Goal: Task Accomplishment & Management: Manage account settings

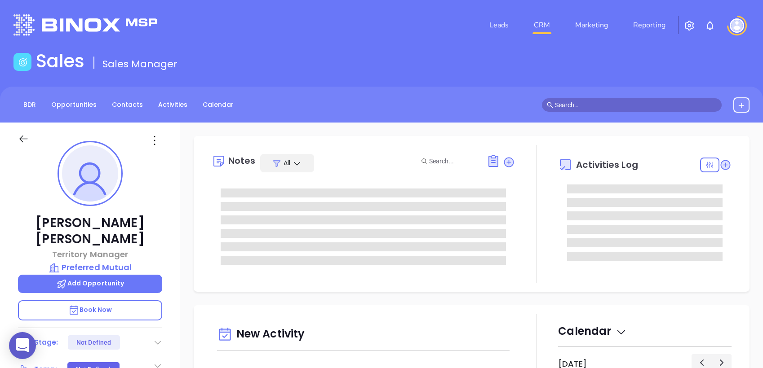
type input "10:00 am"
type input "[DATE]"
type input "[PERSON_NAME]"
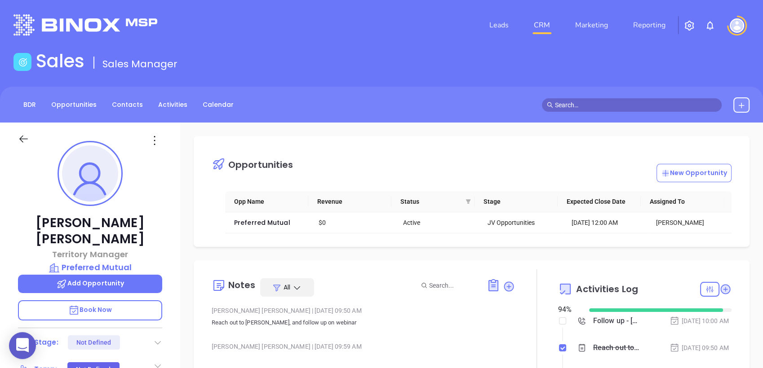
scroll to position [261, 0]
click at [125, 101] on link "Contacts" at bounding box center [127, 104] width 42 height 15
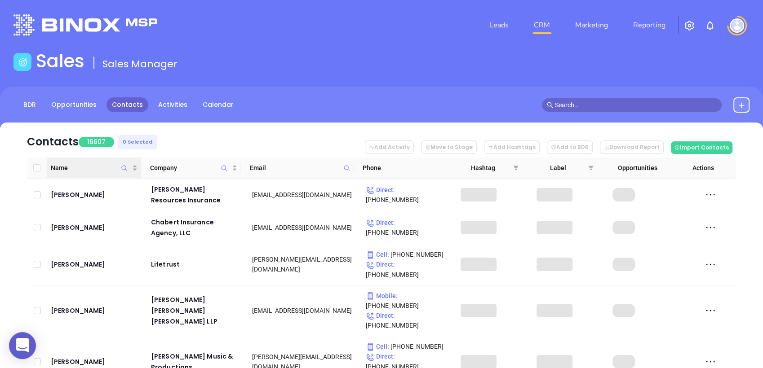
click at [124, 168] on icon "Name" at bounding box center [124, 168] width 7 height 7
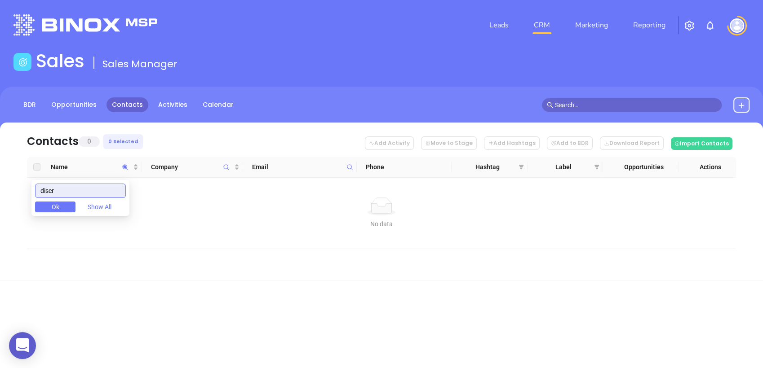
type input "discr"
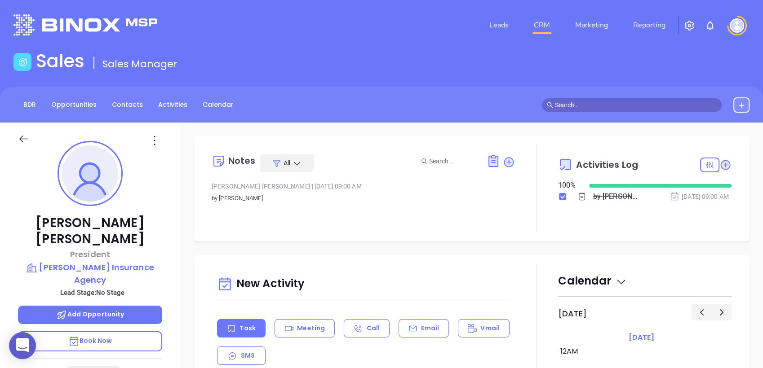
scroll to position [261, 0]
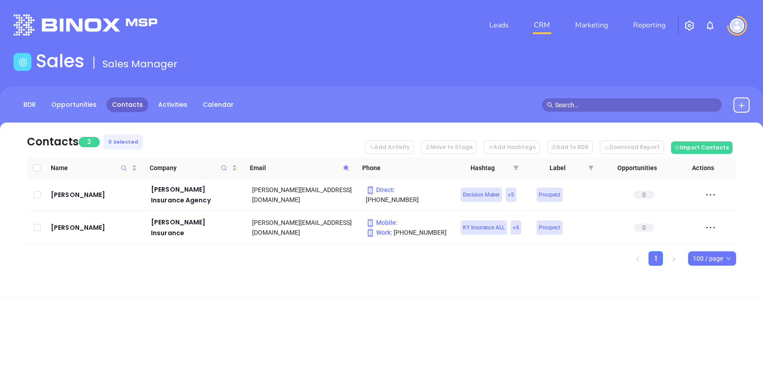
click at [344, 165] on icon at bounding box center [346, 168] width 7 height 7
paste input "averleyins"
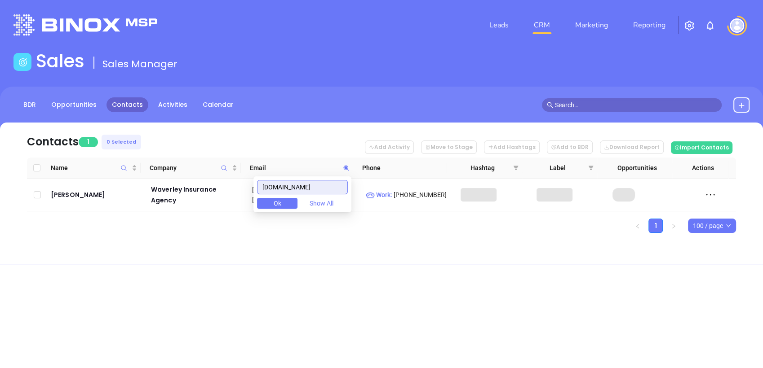
type input "waverleyins.com"
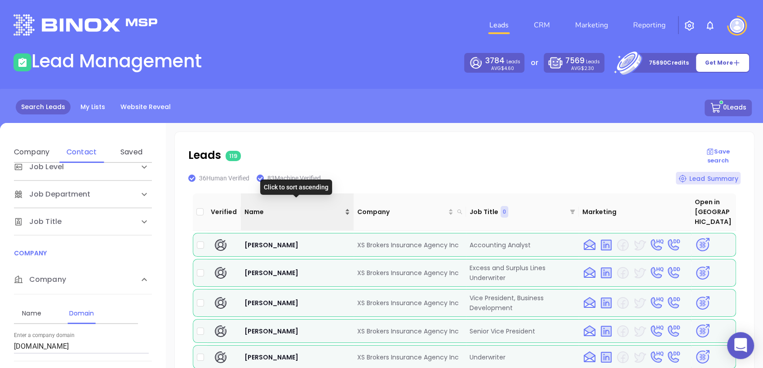
click at [347, 207] on div "Name" at bounding box center [297, 212] width 106 height 10
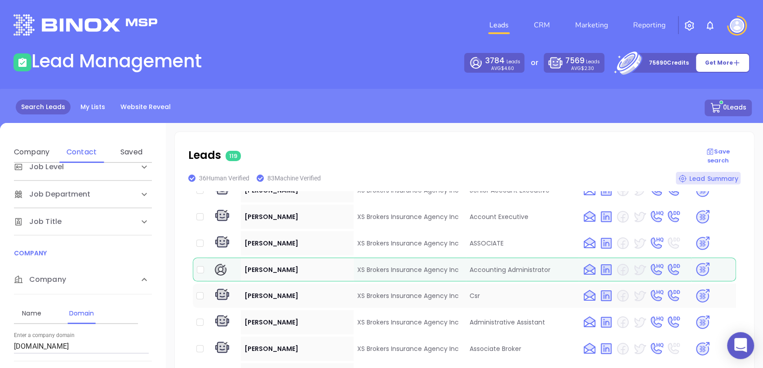
scroll to position [798, 0]
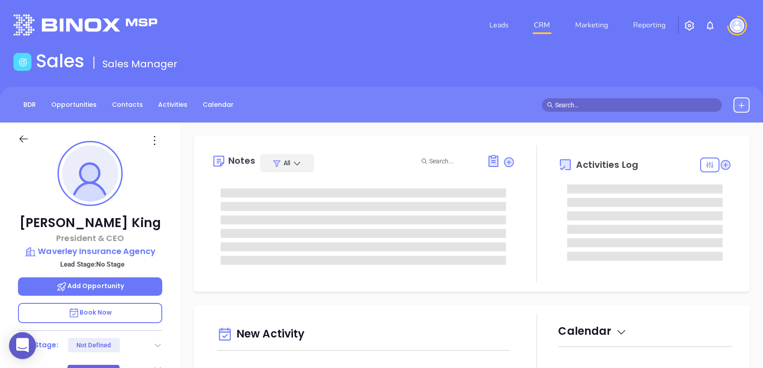
type input "[DATE]"
type input "[PERSON_NAME]"
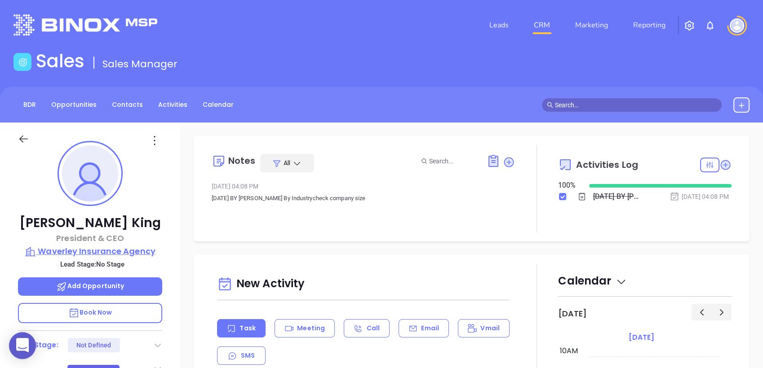
click at [149, 248] on p "Waverley Insurance Agency" at bounding box center [90, 251] width 144 height 13
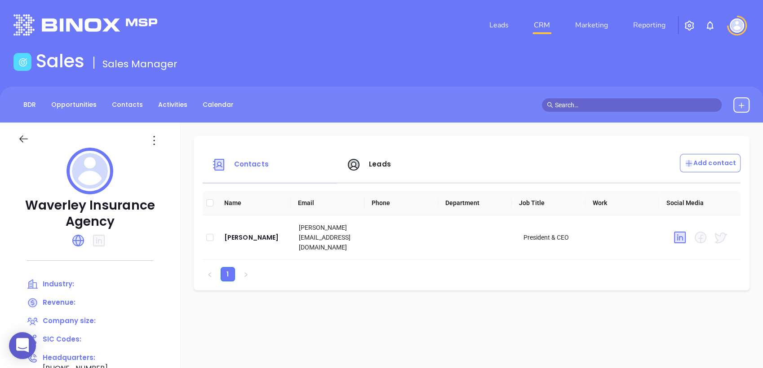
click at [380, 160] on span "Leads" at bounding box center [380, 163] width 22 height 9
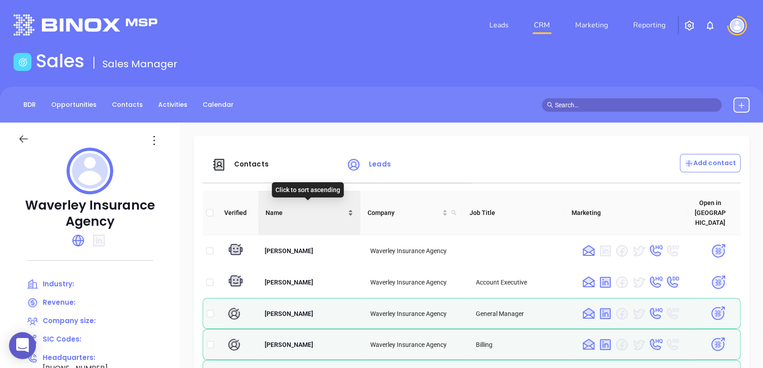
click at [348, 208] on div "Name" at bounding box center [309, 213] width 88 height 10
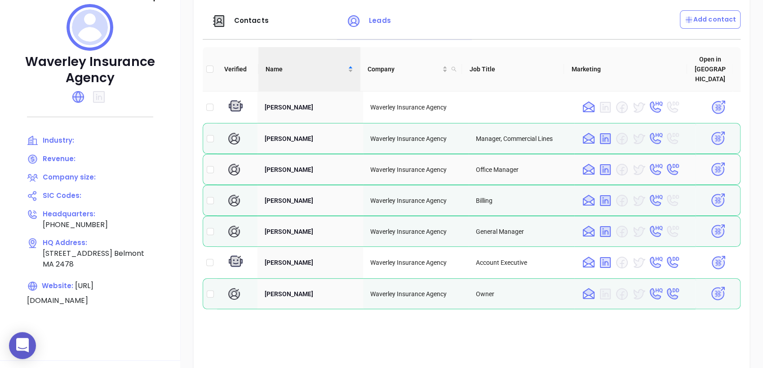
scroll to position [139, 0]
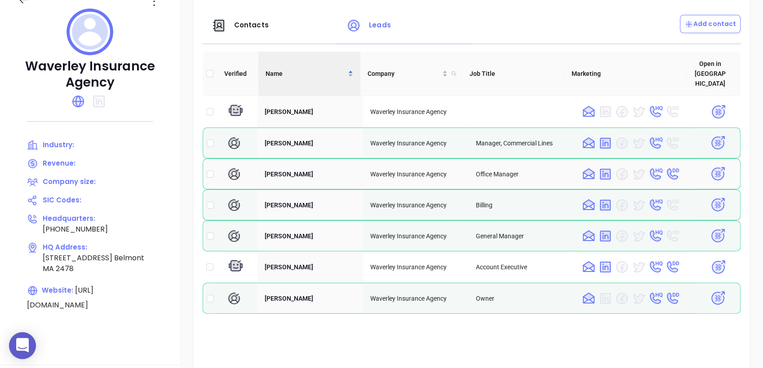
click at [710, 166] on img at bounding box center [718, 174] width 16 height 16
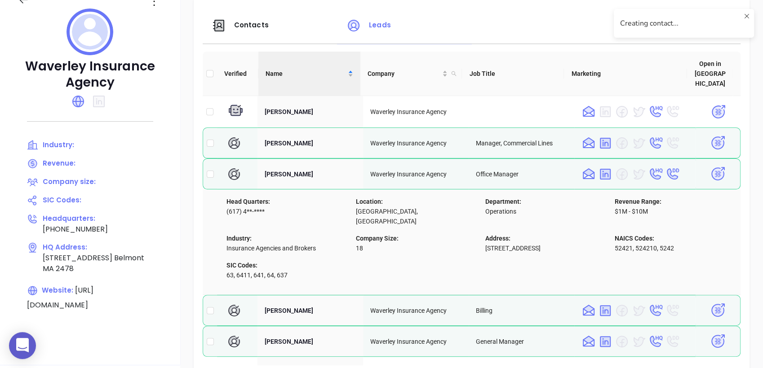
click at [250, 23] on span "Contacts" at bounding box center [251, 24] width 35 height 9
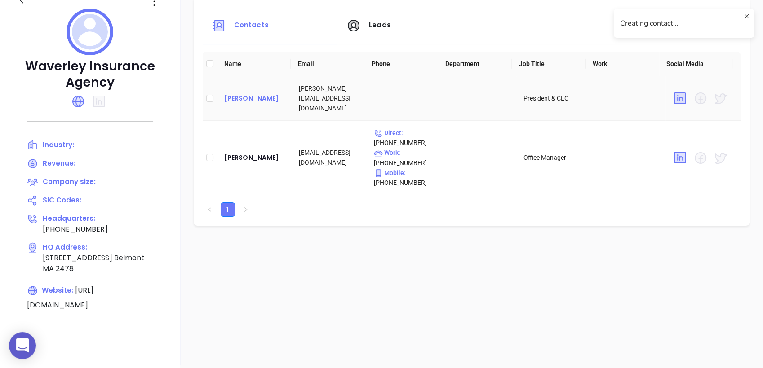
click at [238, 93] on div "Jim King" at bounding box center [254, 98] width 60 height 11
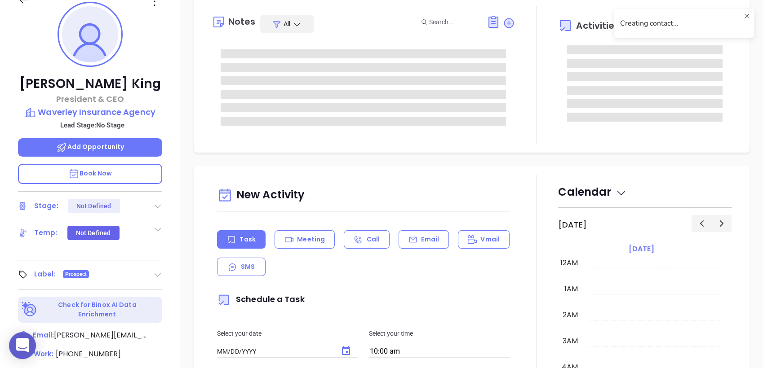
type input "09/12/2025"
type input "Liz Cruz"
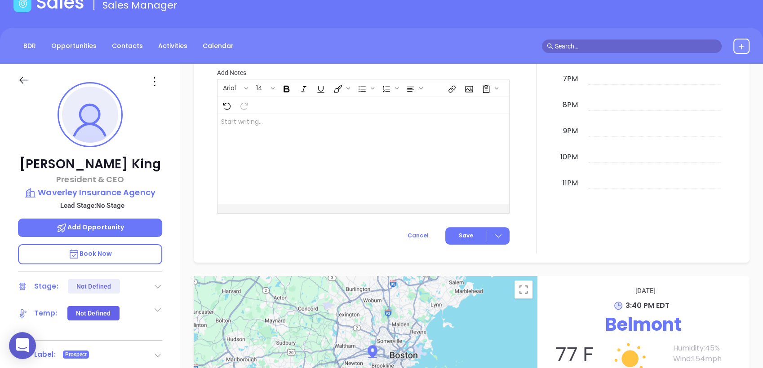
scroll to position [57, 0]
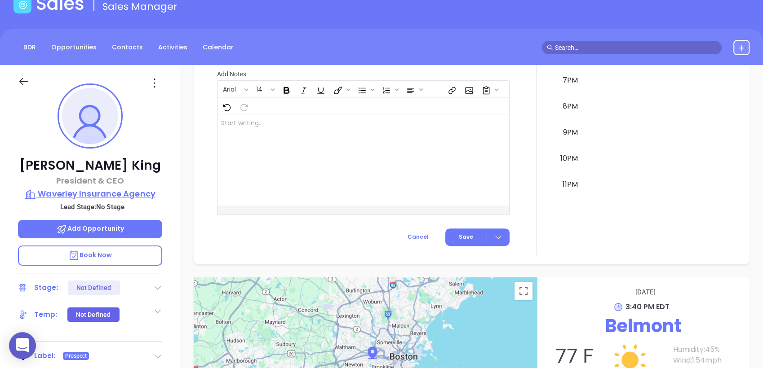
click at [137, 191] on p "Waverley Insurance Agency" at bounding box center [90, 194] width 144 height 13
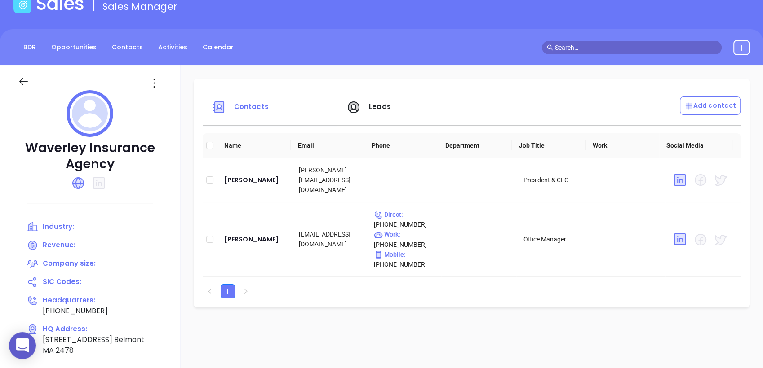
click at [376, 113] on div "Leads" at bounding box center [408, 108] width 135 height 22
click at [381, 108] on span "Leads" at bounding box center [380, 106] width 22 height 9
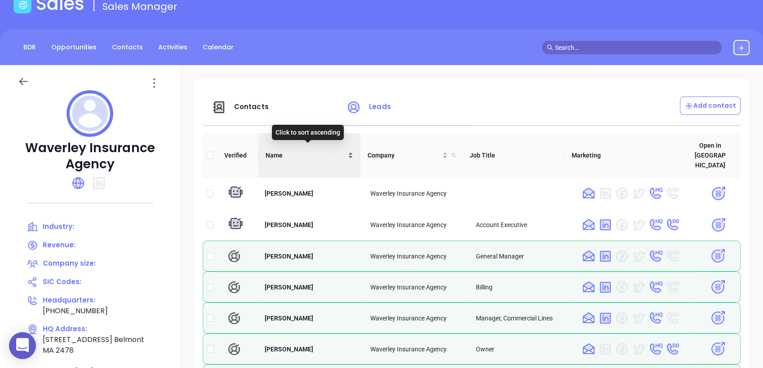
click at [349, 150] on div "Name" at bounding box center [309, 155] width 88 height 10
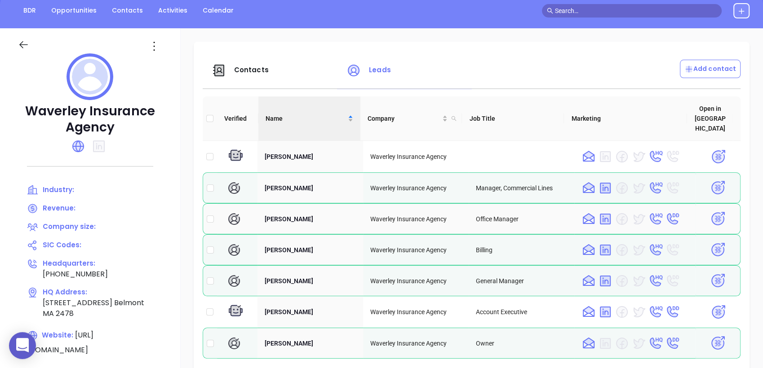
scroll to position [112, 0]
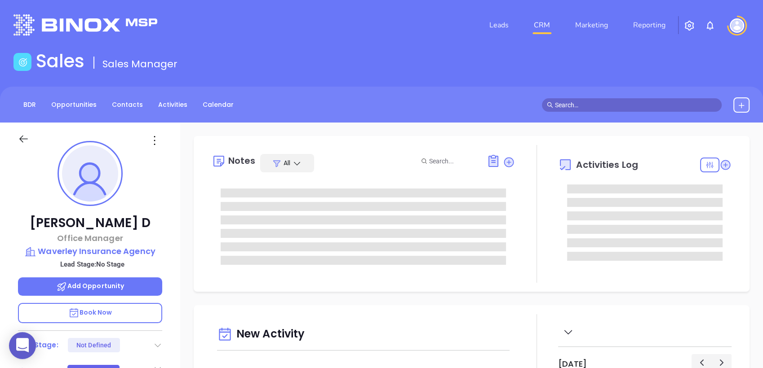
type input "[DATE]"
type input "[PERSON_NAME]"
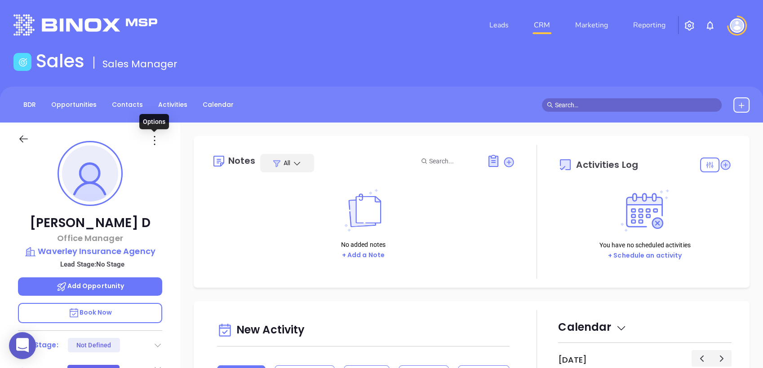
click at [151, 138] on icon at bounding box center [154, 140] width 14 height 14
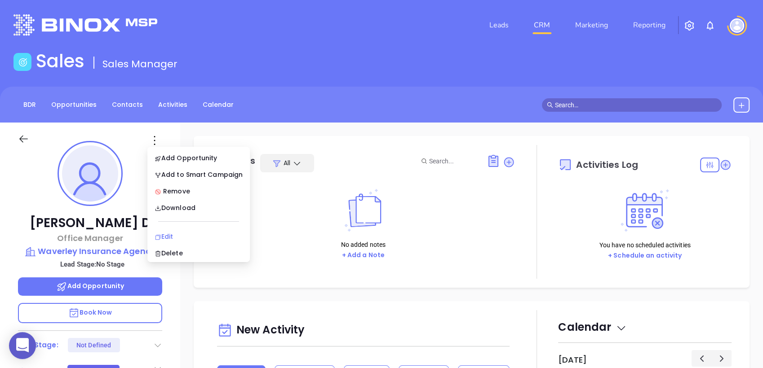
click at [183, 234] on div "Edit" at bounding box center [198, 237] width 88 height 10
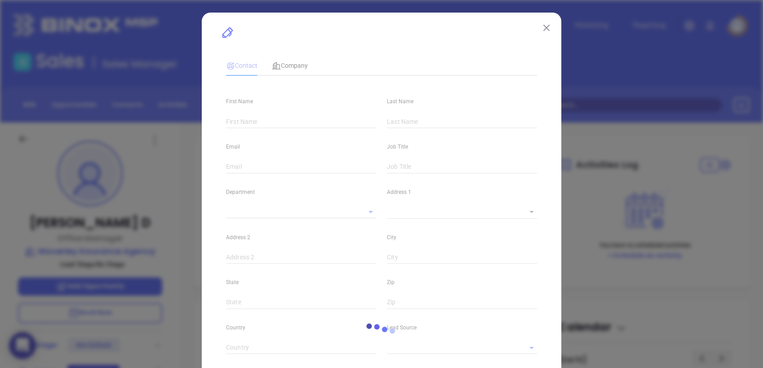
type input "[PERSON_NAME]"
type input "D"
type input "[EMAIL_ADDRESS][DOMAIN_NAME]"
type input "Office Manager"
type textarea "[STREET_ADDRESS]"
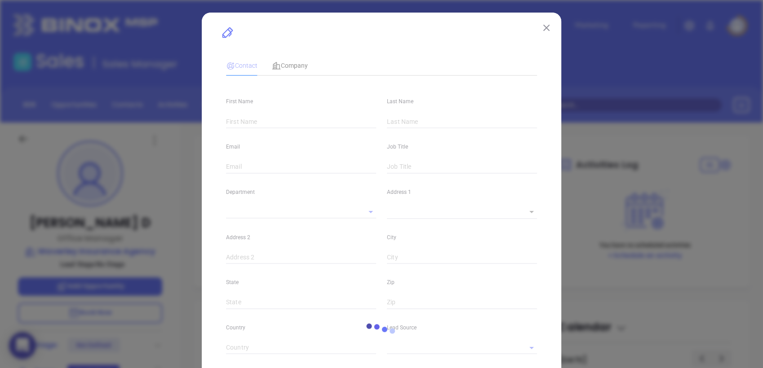
type input "1"
type input "Belmont"
type input "MA"
type input "2478"
type input "linkedin.com/in/donna-d-0269ab3"
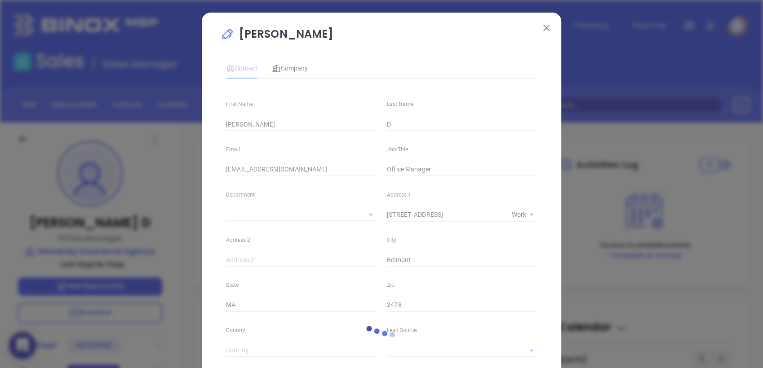
type input "(617) 484-5216"
type input "1"
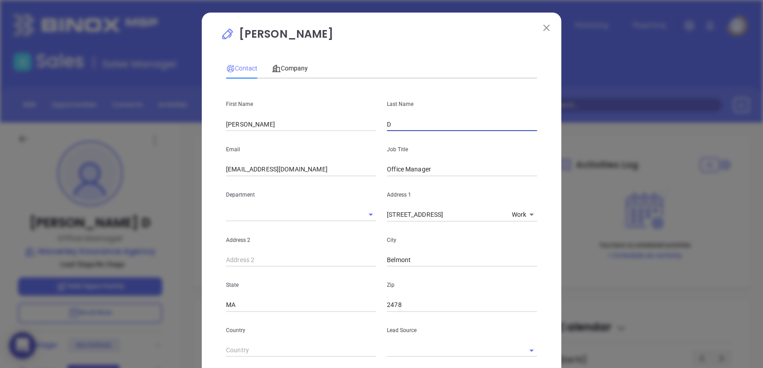
click at [397, 124] on input "D" at bounding box center [462, 124] width 150 height 13
type input "Driscoll"
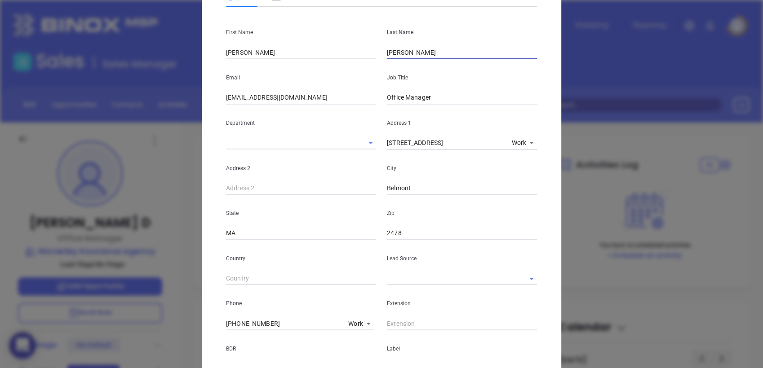
scroll to position [88, 0]
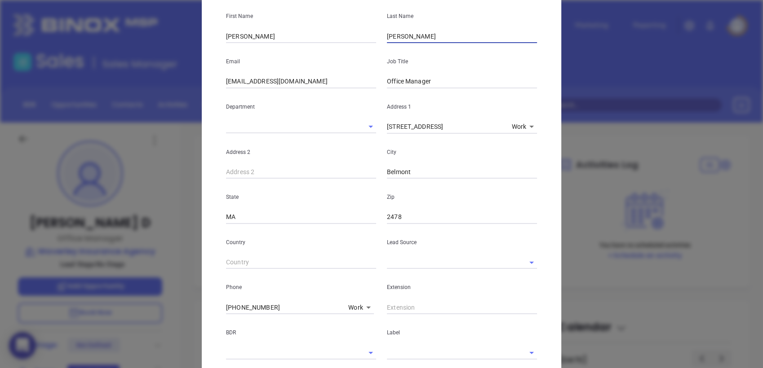
click at [429, 261] on input "text" at bounding box center [449, 262] width 125 height 13
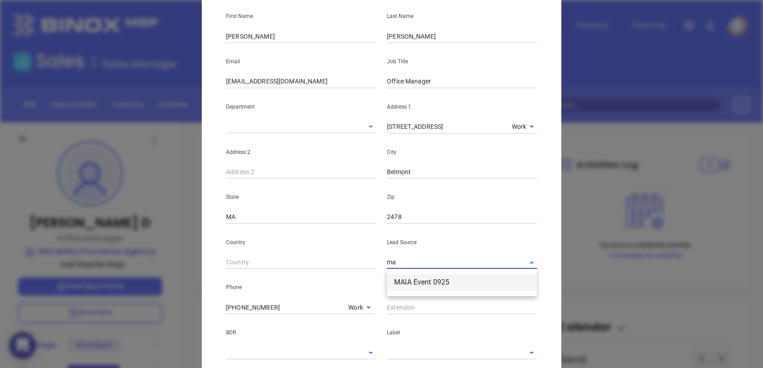
click at [439, 279] on li "MAIA Event 0925" at bounding box center [462, 282] width 150 height 16
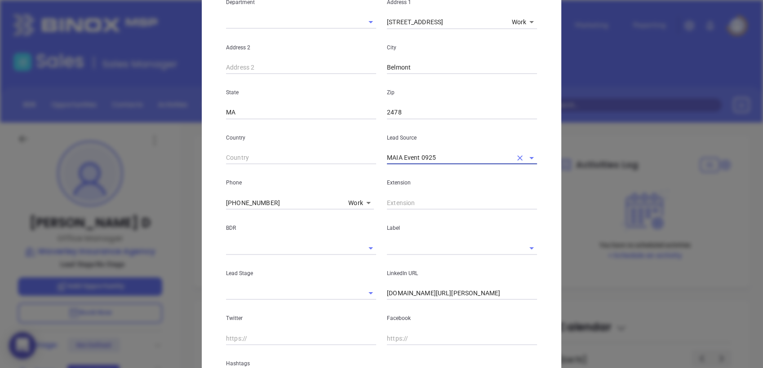
scroll to position [193, 0]
type input "MAIA Event 0925"
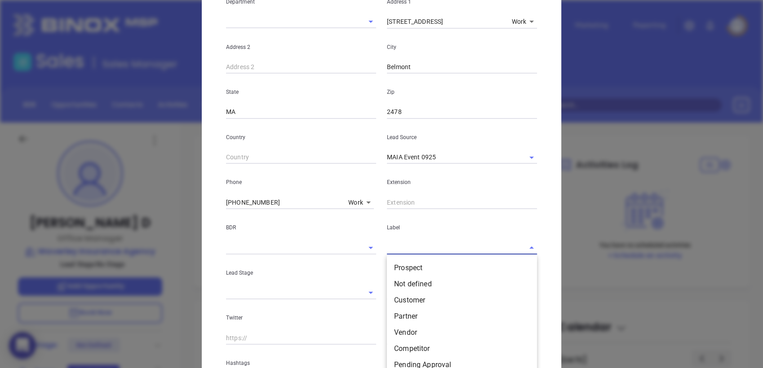
click at [430, 250] on input "text" at bounding box center [449, 247] width 125 height 13
type input "pro"
click at [401, 267] on li "Prospect" at bounding box center [462, 268] width 150 height 16
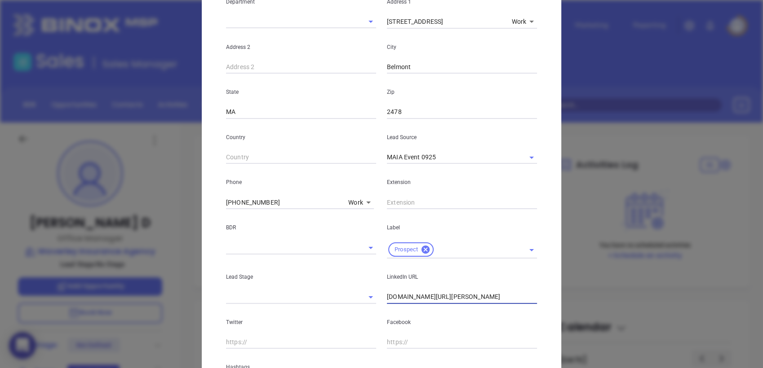
drag, startPoint x: 481, startPoint y: 300, endPoint x: 278, endPoint y: 289, distance: 203.3
click at [278, 289] on div "Lead Stage LinkedIn URL linkedin.com/in/donna-d-0269ab3" at bounding box center [382, 281] width 322 height 45
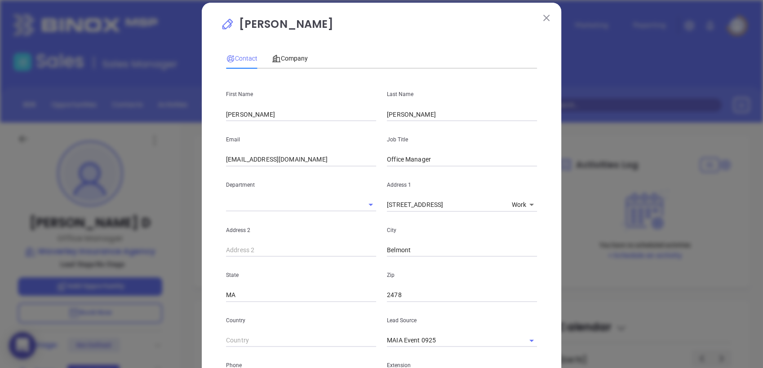
scroll to position [9, 0]
click at [288, 56] on span "Company" at bounding box center [290, 58] width 36 height 7
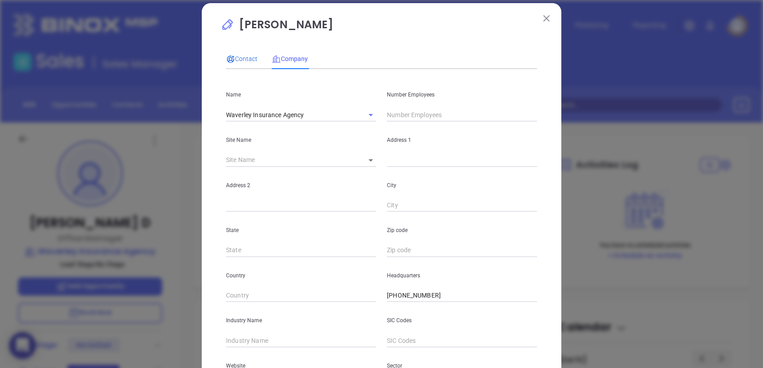
click at [243, 59] on span "Contact" at bounding box center [241, 58] width 31 height 7
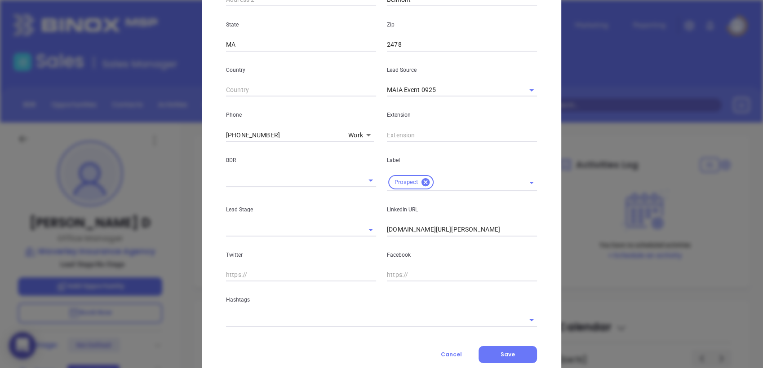
scroll to position [267, 0]
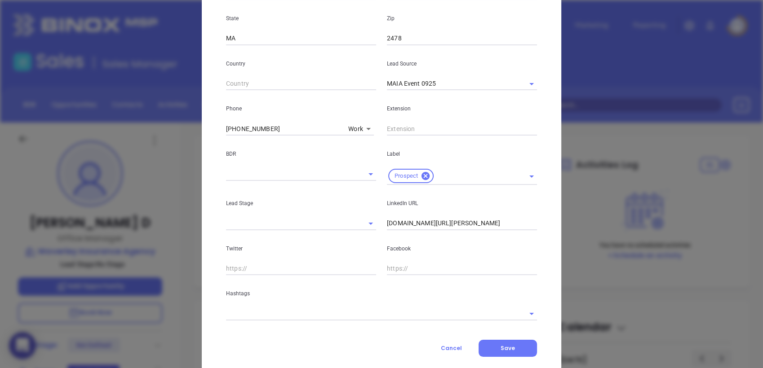
click at [413, 264] on input "text" at bounding box center [462, 268] width 150 height 13
paste input "617-484-5216"
type input "617-484-5216"
drag, startPoint x: 289, startPoint y: 126, endPoint x: 71, endPoint y: 146, distance: 219.6
click at [71, 146] on div "Donna D Contact Company First Name Donna Last Name Driscoll Email donnad@waverl…" at bounding box center [381, 184] width 763 height 368
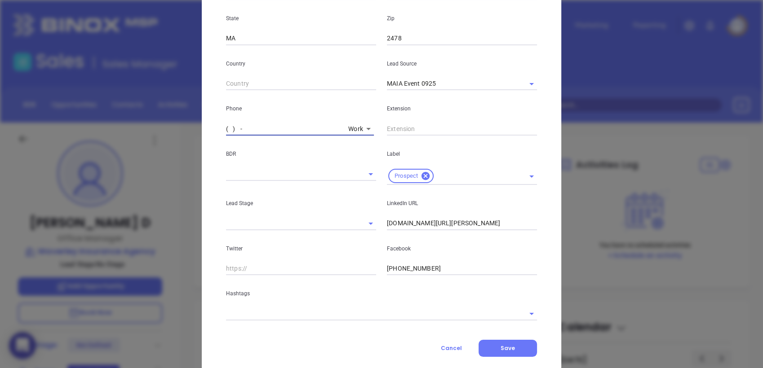
type input "( ) -"
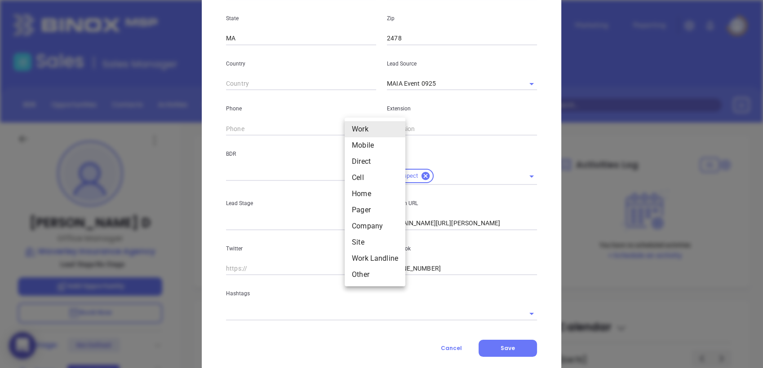
click at [352, 128] on body "0 Leads CRM Marketing Reporting Financial Leads Leads Sales Sales Manager BDR O…" at bounding box center [381, 184] width 763 height 368
click at [361, 239] on li "Site" at bounding box center [374, 242] width 61 height 16
type input "11"
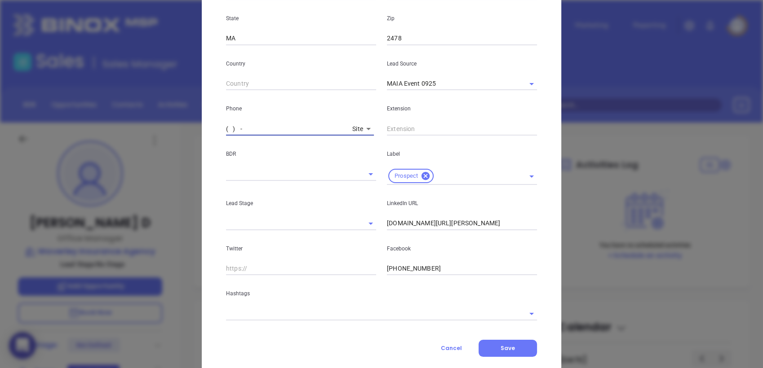
click at [299, 132] on input "( ) -" at bounding box center [287, 128] width 123 height 13
paste input "617) 484-5216"
type input "(617) 484-5216"
click at [428, 124] on input "text" at bounding box center [462, 128] width 150 height 13
type input "105"
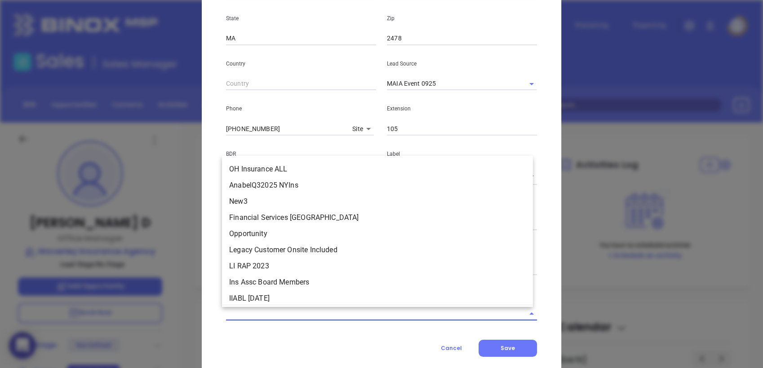
click at [367, 318] on input "text" at bounding box center [369, 313] width 286 height 13
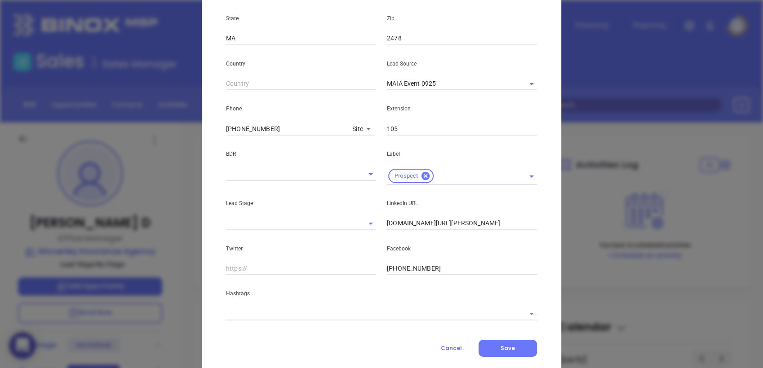
click at [370, 71] on div "Country" at bounding box center [301, 67] width 161 height 45
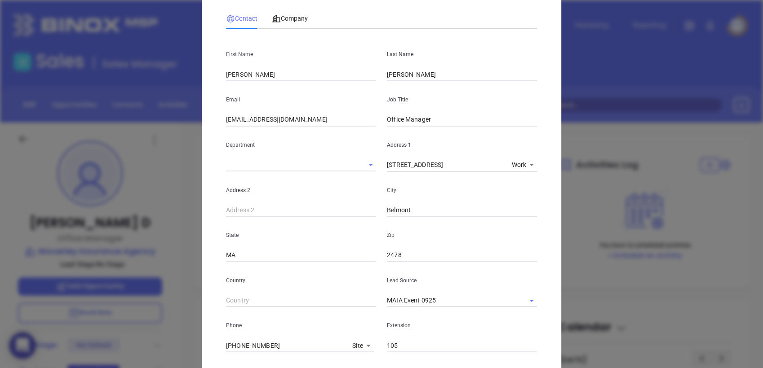
scroll to position [2, 0]
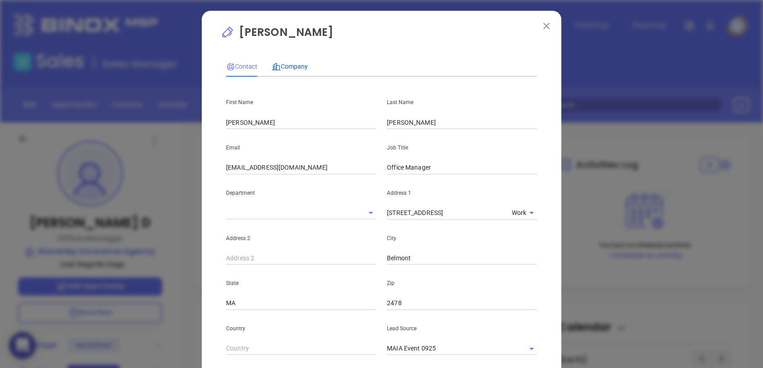
click at [291, 66] on span "Company" at bounding box center [290, 66] width 36 height 7
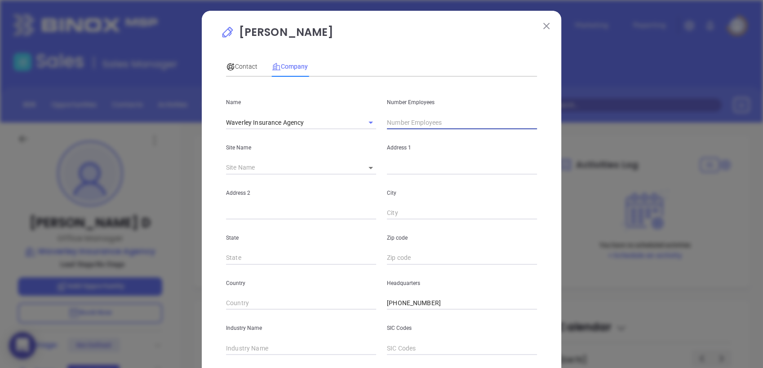
click at [434, 118] on input "text" at bounding box center [462, 122] width 150 height 13
type input "7"
click at [270, 348] on input "text" at bounding box center [301, 348] width 150 height 13
type input "Insurance"
click at [370, 165] on body "0 Leads CRM Marketing Reporting Financial Leads Leads Sales Sales Manager BDR O…" at bounding box center [381, 184] width 763 height 368
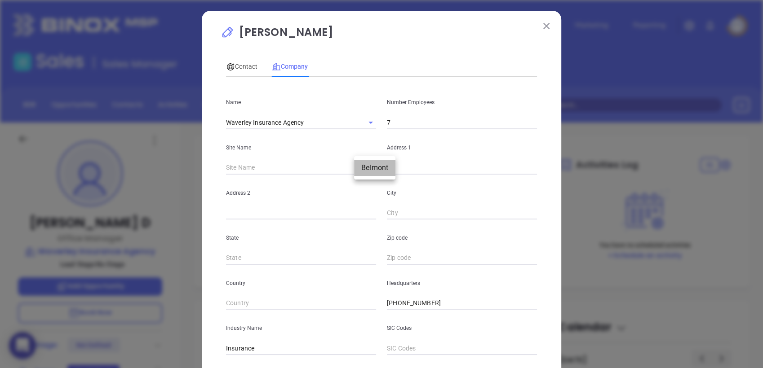
click at [370, 167] on li "Belmont" at bounding box center [374, 168] width 41 height 16
type input "Belmont"
type input "96996"
type input "44 Trapelo Road"
type input "Belmont"
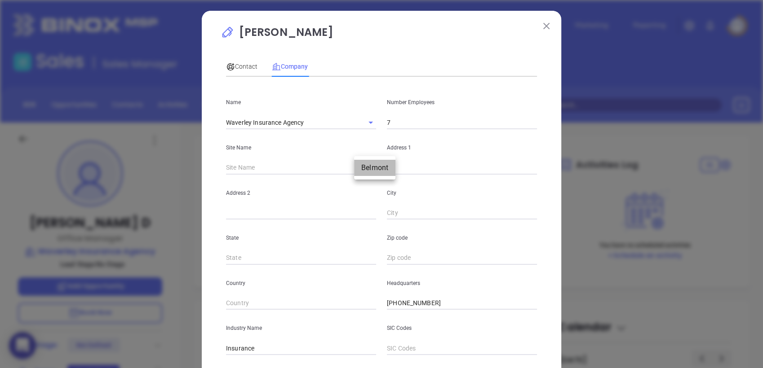
type input "MA"
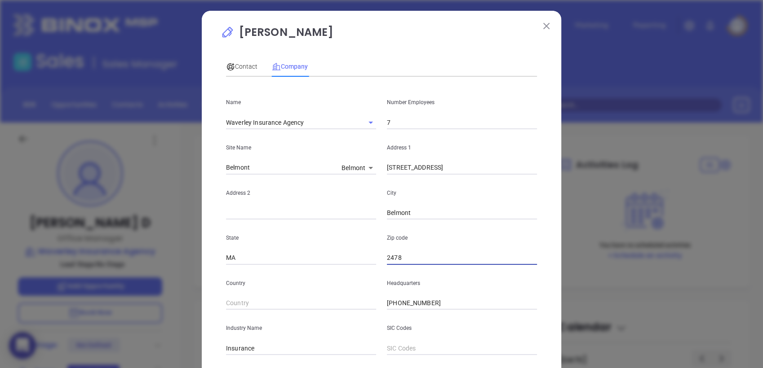
click at [413, 263] on input "2478" at bounding box center [462, 257] width 150 height 13
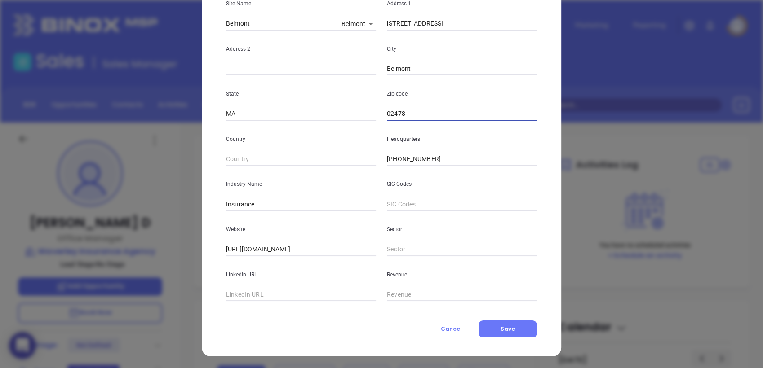
scroll to position [147, 0]
type input "02478"
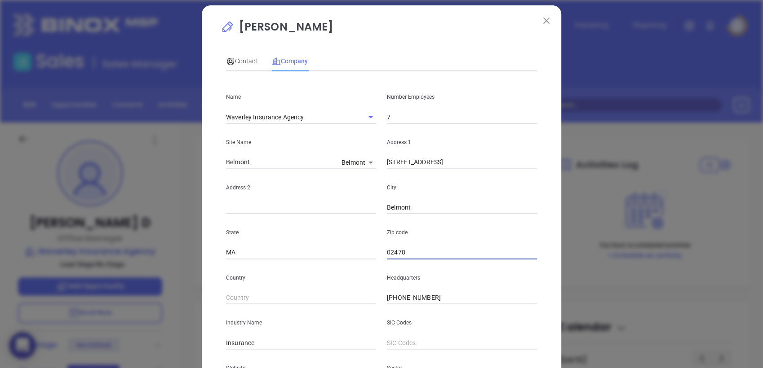
scroll to position [7, 0]
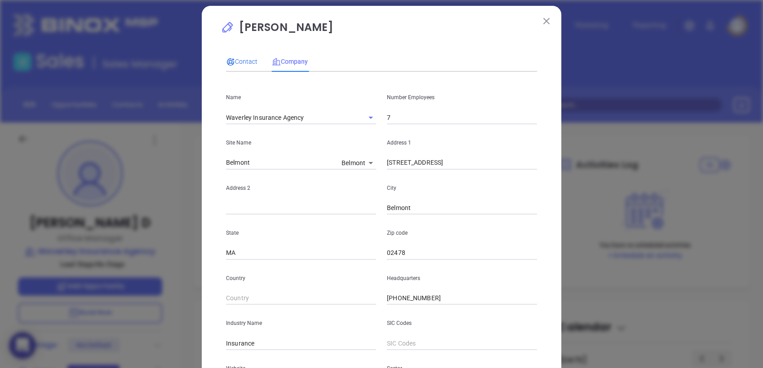
click at [243, 58] on span "Contact" at bounding box center [241, 61] width 31 height 7
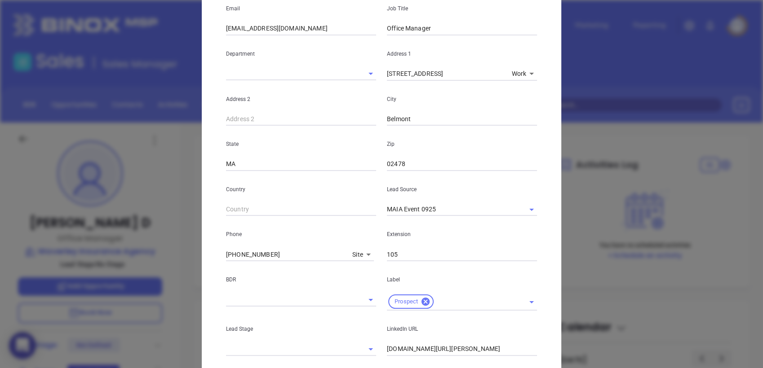
scroll to position [200, 0]
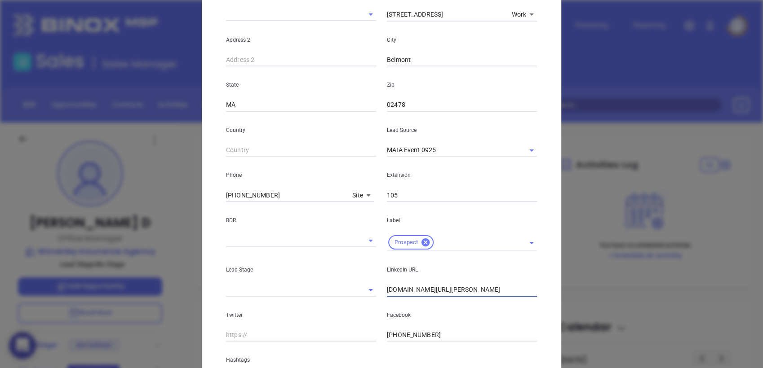
drag, startPoint x: 485, startPoint y: 289, endPoint x: 301, endPoint y: 293, distance: 183.7
click at [301, 293] on div "Lead Stage LinkedIn URL linkedin.com/in/donna-d-0269ab3" at bounding box center [382, 273] width 322 height 45
paste input "linkedin.com/in/donna-d-0269ab3"
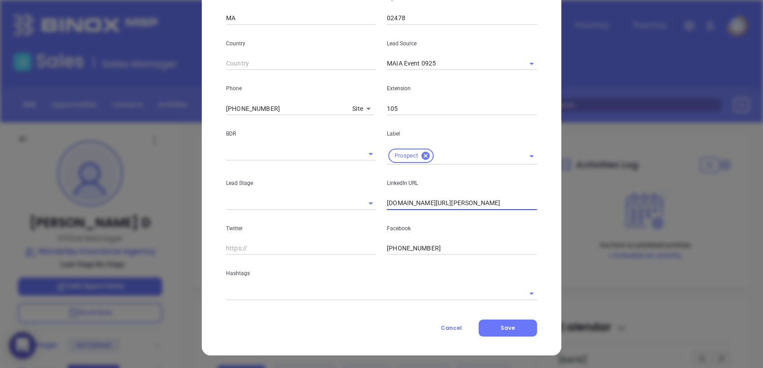
type input "www.linkedin.com/in/donna-d-0269ab3"
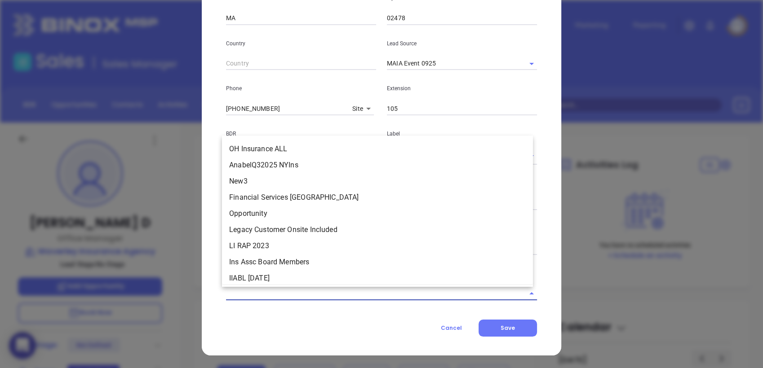
click at [297, 293] on input "text" at bounding box center [369, 293] width 286 height 13
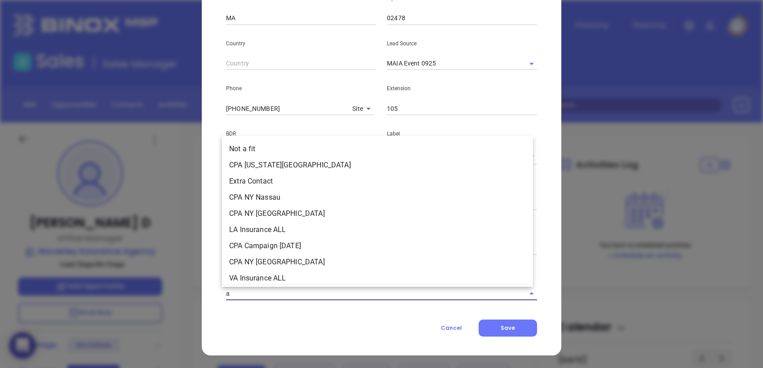
type input "a"
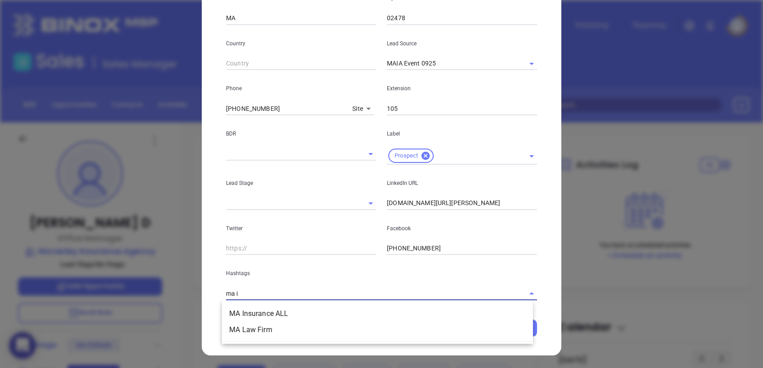
type input "ma in"
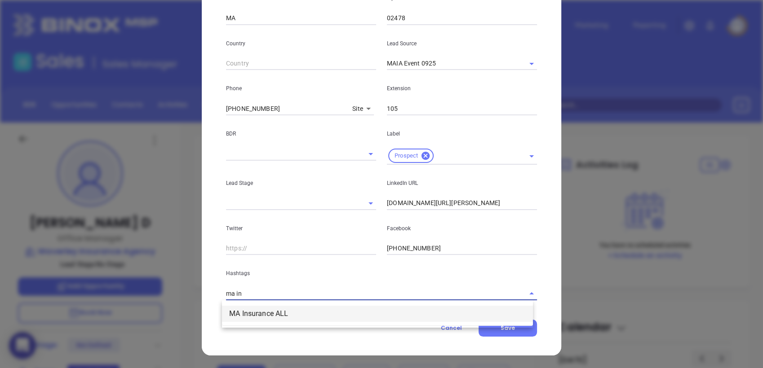
click at [269, 313] on li "MA Insurance ALL" at bounding box center [377, 314] width 311 height 16
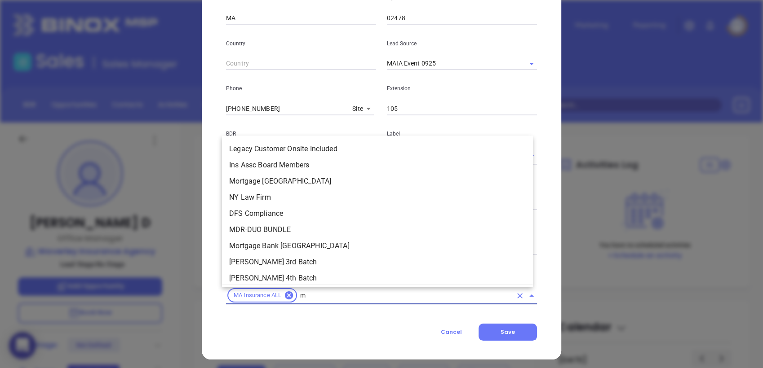
type input "ma"
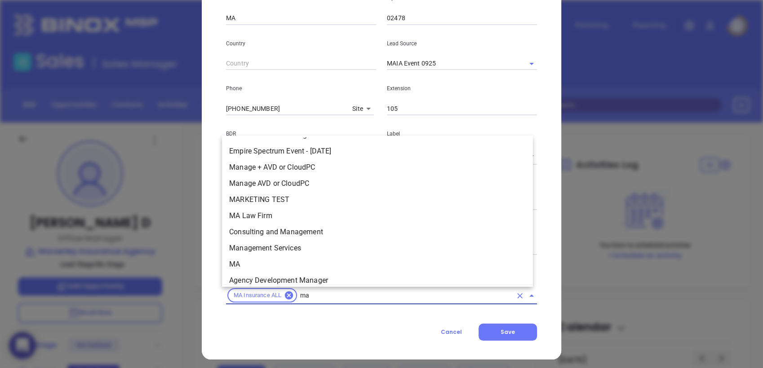
scroll to position [151, 0]
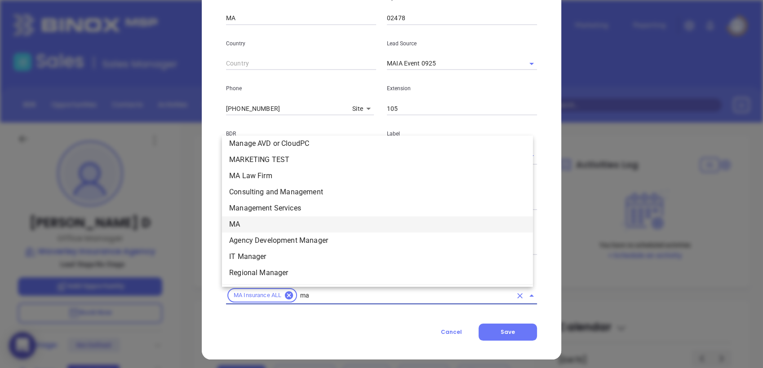
click at [248, 218] on li "MA" at bounding box center [377, 224] width 311 height 16
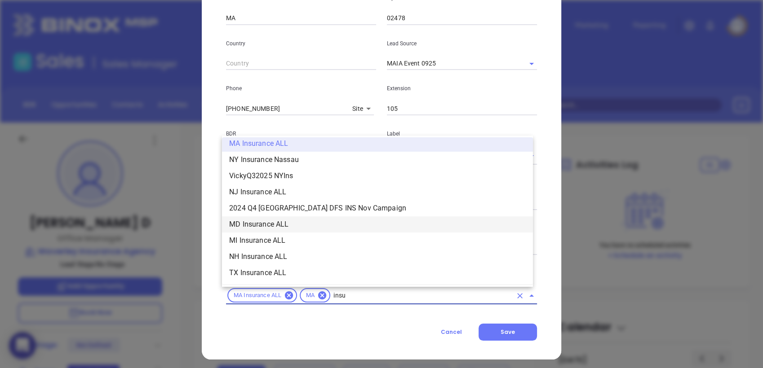
scroll to position [232, 0]
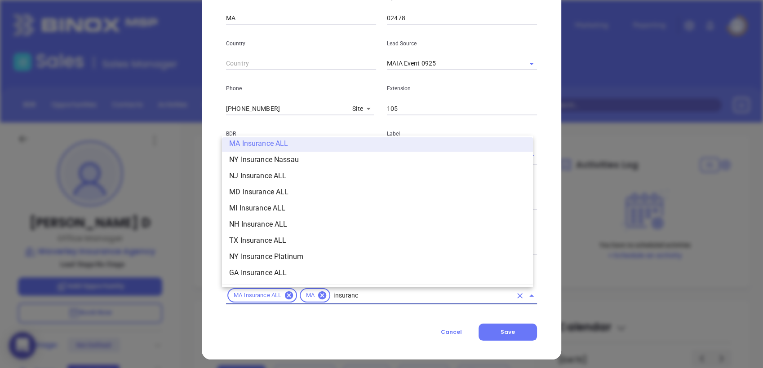
type input "insurance"
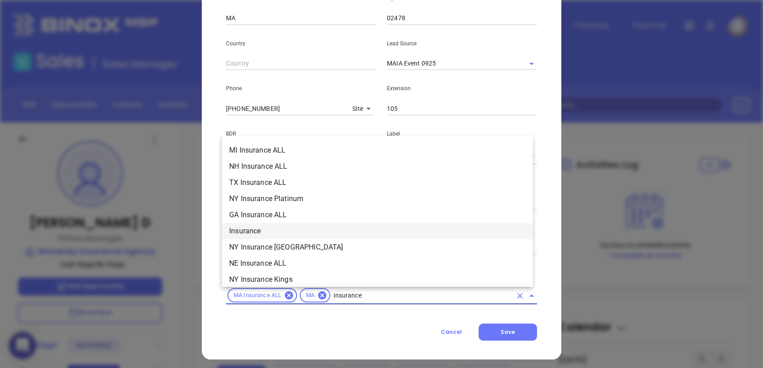
scroll to position [305, 0]
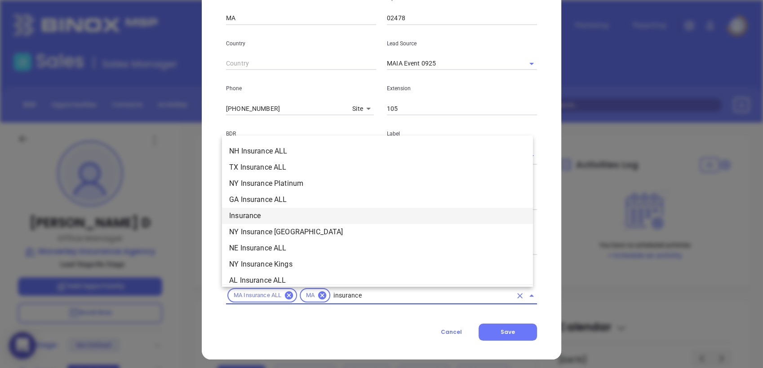
click at [327, 219] on li "Insurance" at bounding box center [377, 216] width 311 height 16
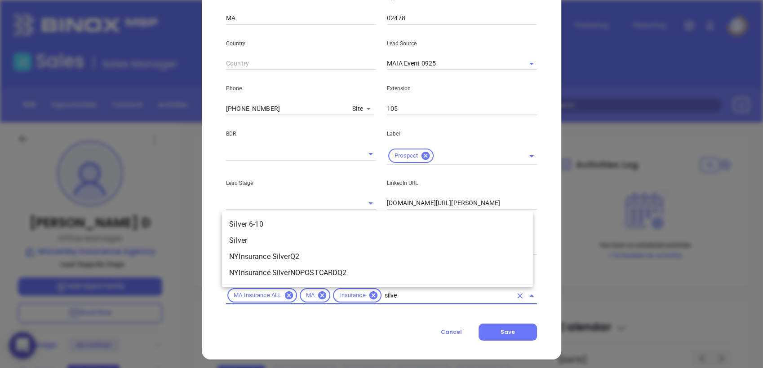
type input "silver"
click at [316, 223] on li "Silver 6-10" at bounding box center [377, 224] width 311 height 16
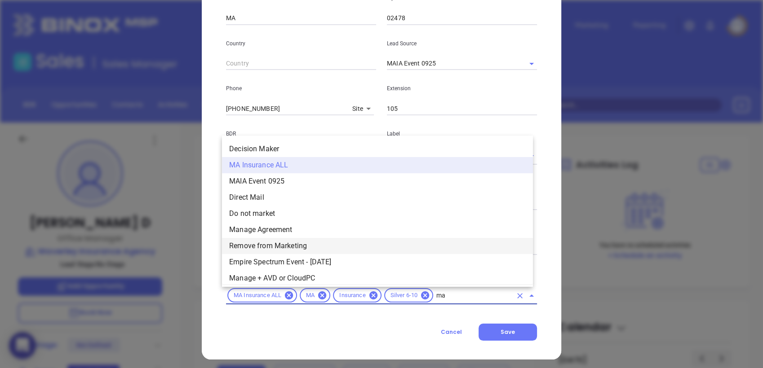
scroll to position [22, 0]
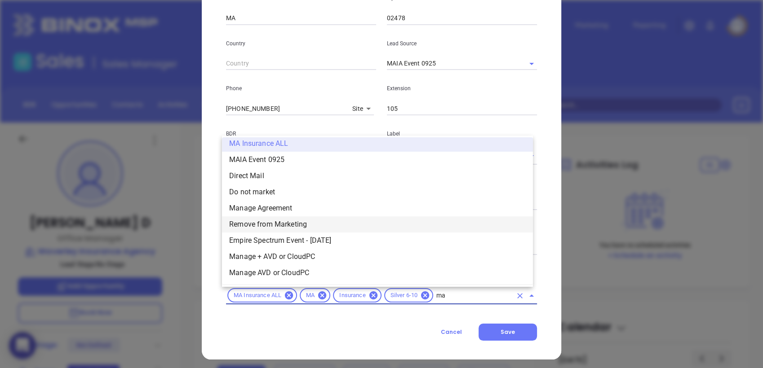
type input "mai"
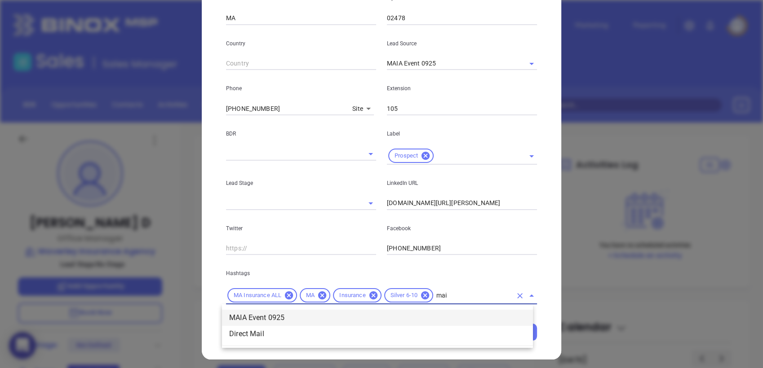
click at [279, 312] on li "MAIA Event 0925" at bounding box center [377, 318] width 311 height 16
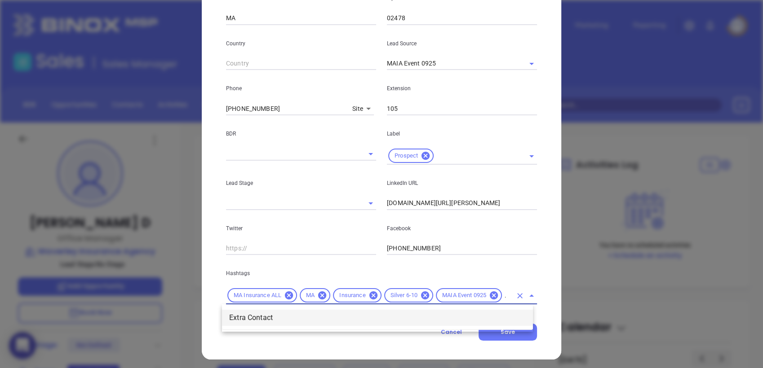
type input "extra"
click at [272, 324] on li "Extra Contact" at bounding box center [377, 318] width 311 height 16
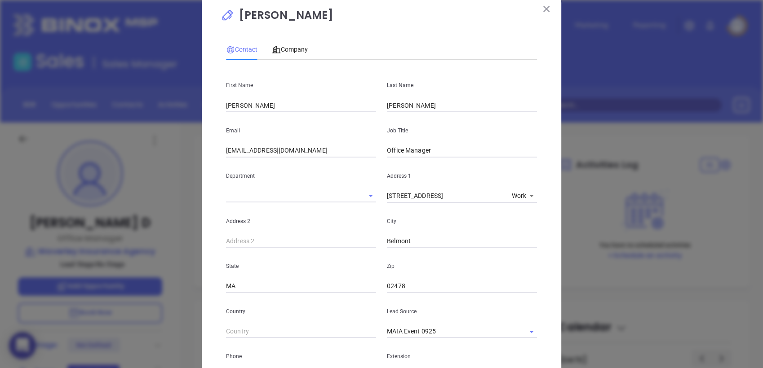
scroll to position [18, 0]
click at [289, 45] on div "Company" at bounding box center [290, 50] width 36 height 10
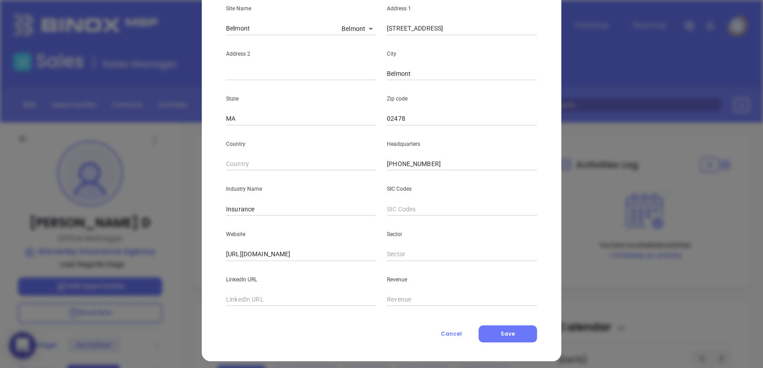
scroll to position [147, 0]
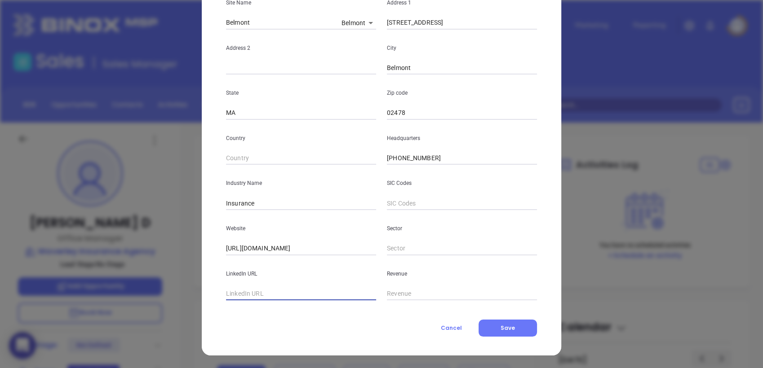
click at [297, 295] on input "text" at bounding box center [301, 293] width 150 height 13
paste input "https://www.linkedin.com/company/waverley-insurance-agency/"
type input "https://www.linkedin.com/company/waverley-insurance-agency/"
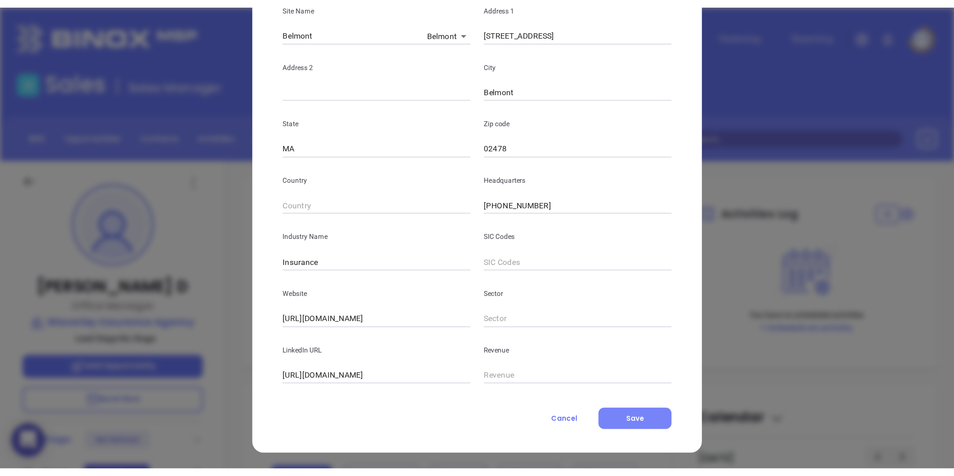
scroll to position [0, 0]
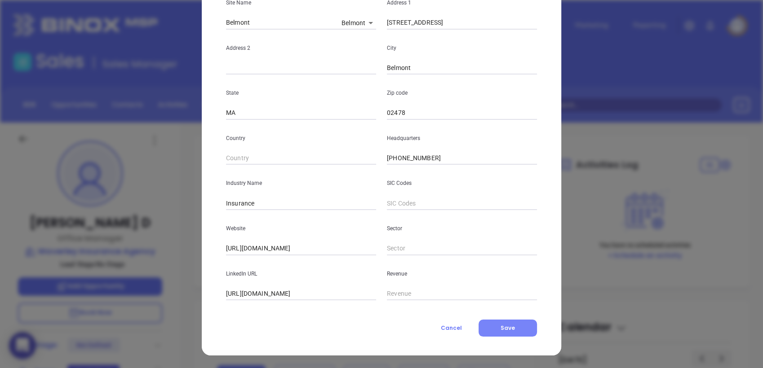
click at [506, 327] on span "Save" at bounding box center [507, 328] width 14 height 8
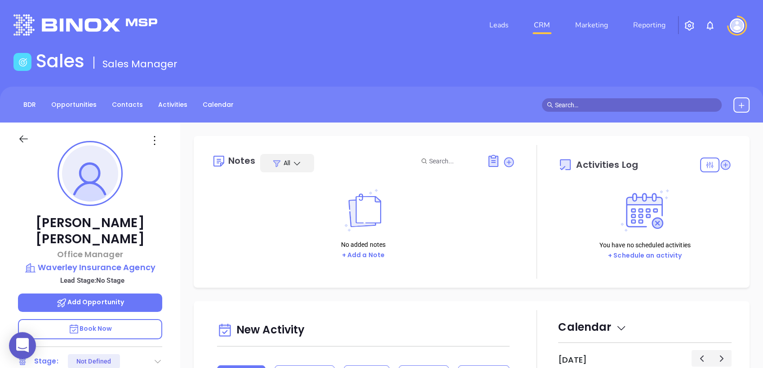
click at [205, 213] on div "Notes All No added notes + Add a Note Activities Log You have no scheduled acti…" at bounding box center [472, 212] width 538 height 134
click at [504, 163] on icon at bounding box center [508, 162] width 9 height 9
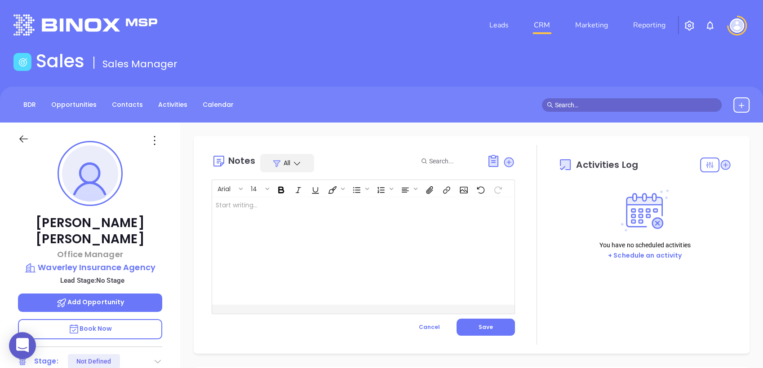
click at [428, 208] on div at bounding box center [352, 251] width 281 height 108
click at [498, 330] on button "Save" at bounding box center [485, 327] width 58 height 17
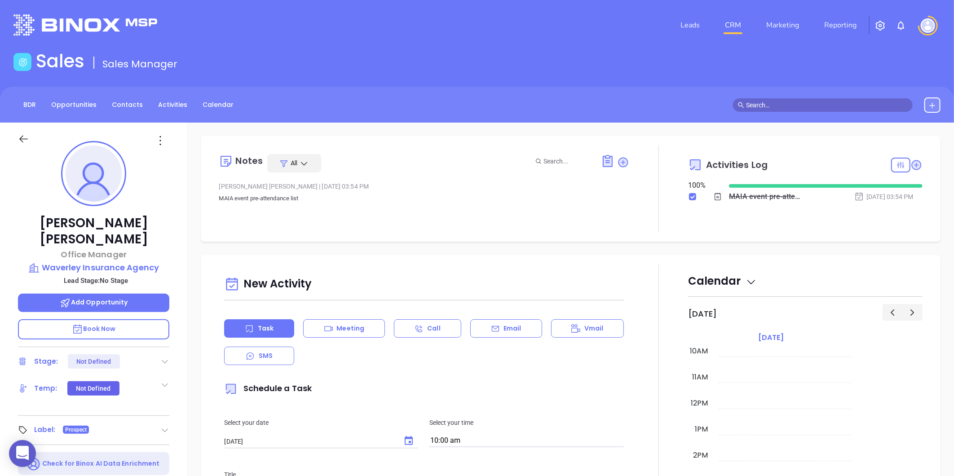
scroll to position [261, 0]
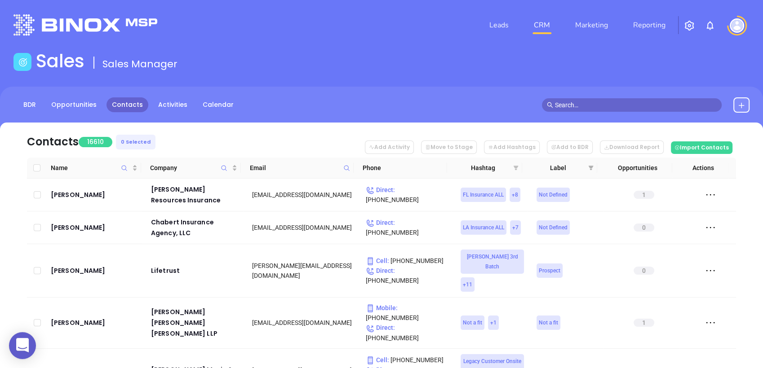
click at [515, 167] on icon "filter" at bounding box center [515, 168] width 5 height 4
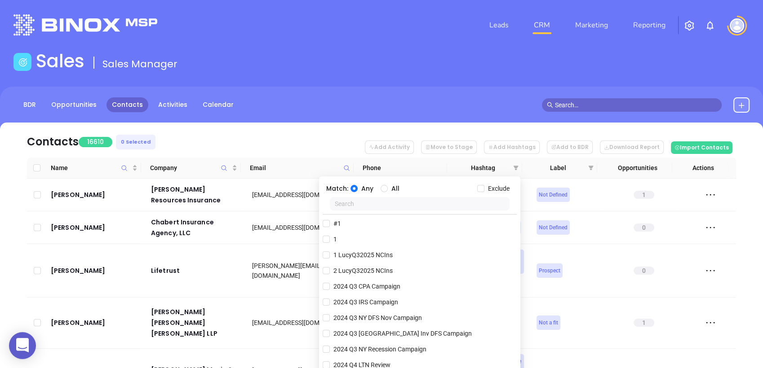
click at [450, 203] on input "text" at bounding box center [420, 203] width 180 height 13
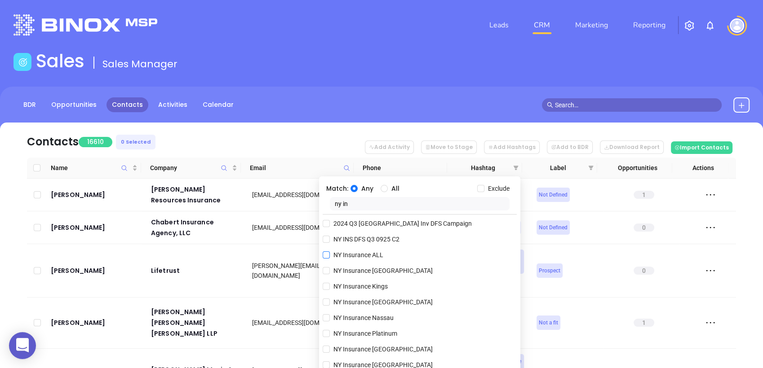
type input "ny in"
click at [377, 259] on span "NY Insurance ALL" at bounding box center [358, 255] width 57 height 10
click at [330, 259] on input "NY Insurance ALL" at bounding box center [325, 254] width 7 height 7
checkbox input "true"
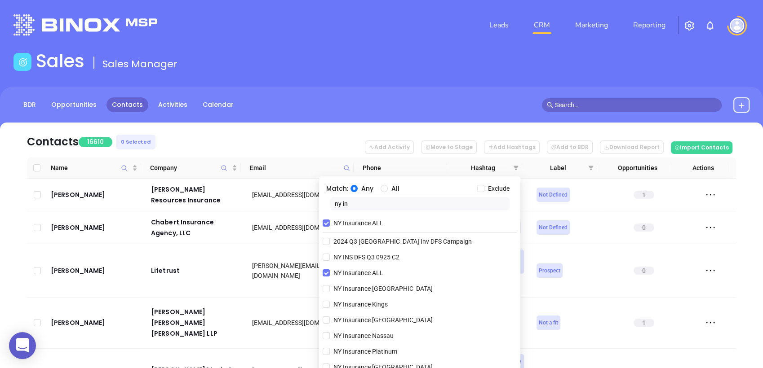
drag, startPoint x: 368, startPoint y: 204, endPoint x: 339, endPoint y: 210, distance: 29.3
click at [339, 210] on input "ny in" at bounding box center [420, 203] width 180 height 13
type input "n"
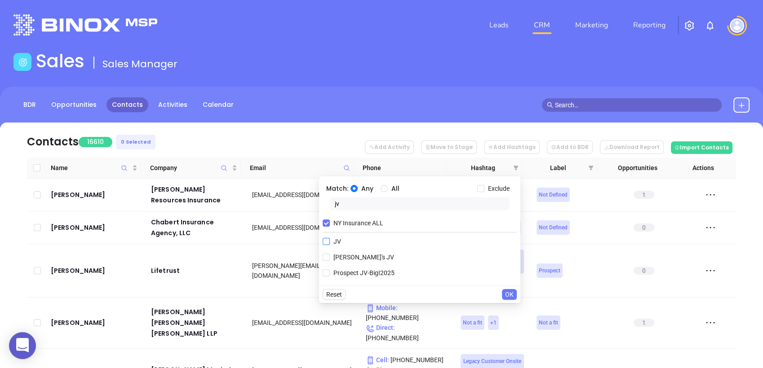
type input "jv"
click at [338, 240] on span "JV" at bounding box center [337, 242] width 15 height 10
click at [330, 240] on input "JV" at bounding box center [325, 241] width 7 height 7
checkbox input "true"
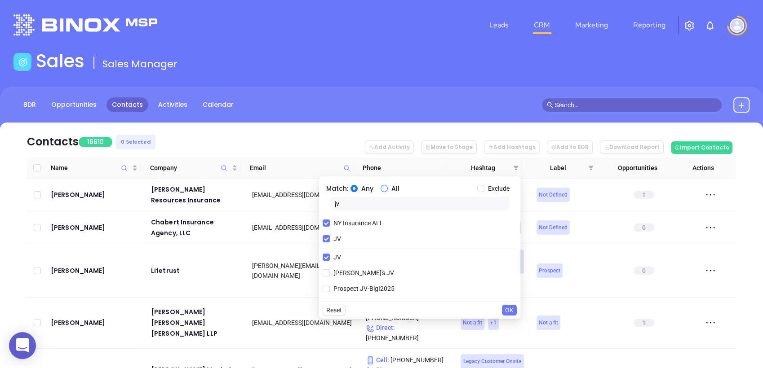
click at [384, 187] on input "All" at bounding box center [383, 188] width 7 height 7
radio input "true"
click at [507, 308] on span "OK" at bounding box center [509, 310] width 9 height 10
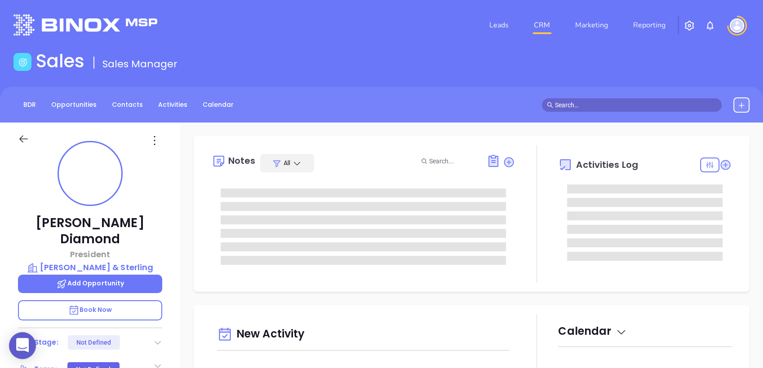
type input "10:00 am"
type input "[DATE]"
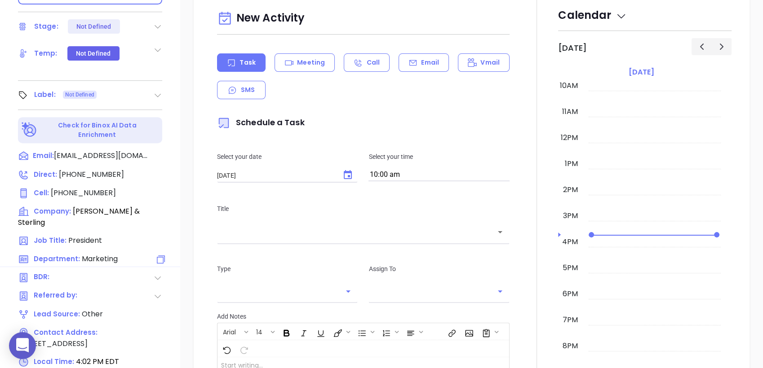
scroll to position [383, 0]
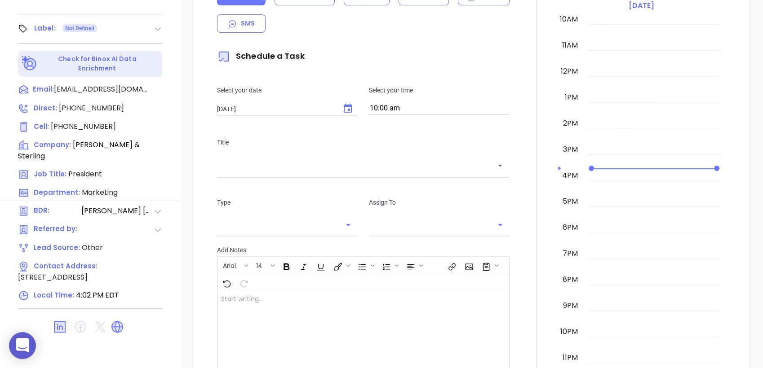
type input "[PERSON_NAME]"
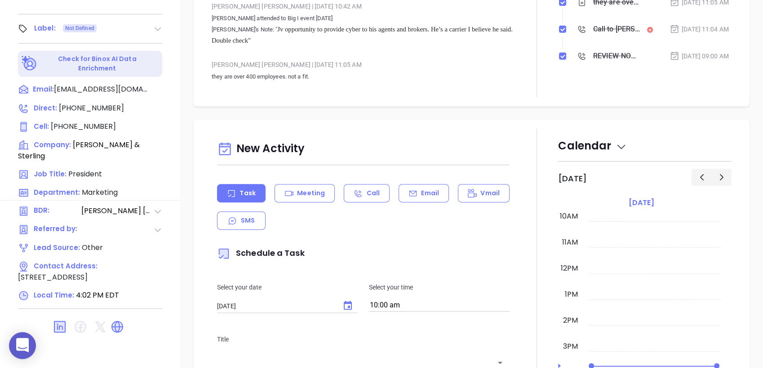
click at [156, 207] on icon at bounding box center [157, 211] width 9 height 9
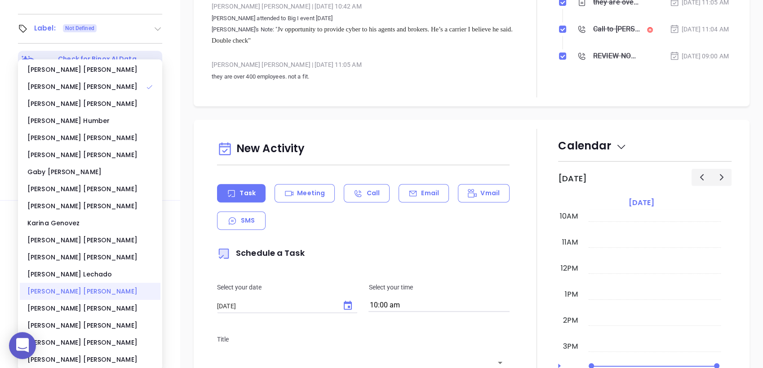
click at [107, 293] on div "[PERSON_NAME]" at bounding box center [90, 291] width 141 height 17
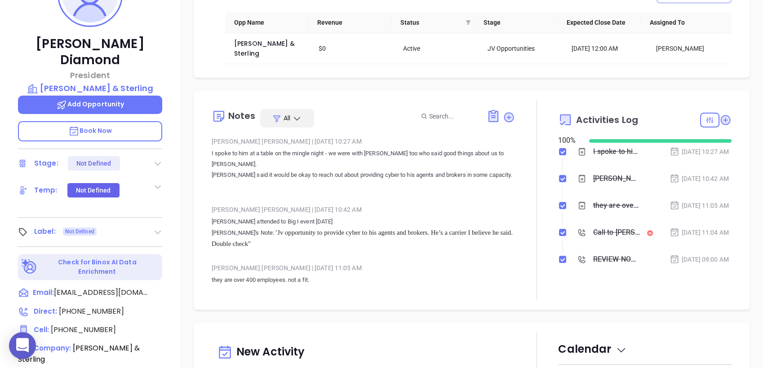
scroll to position [158, 0]
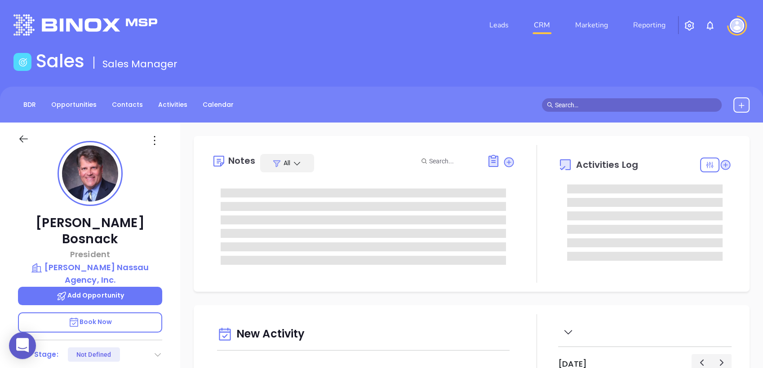
type input "[DATE]"
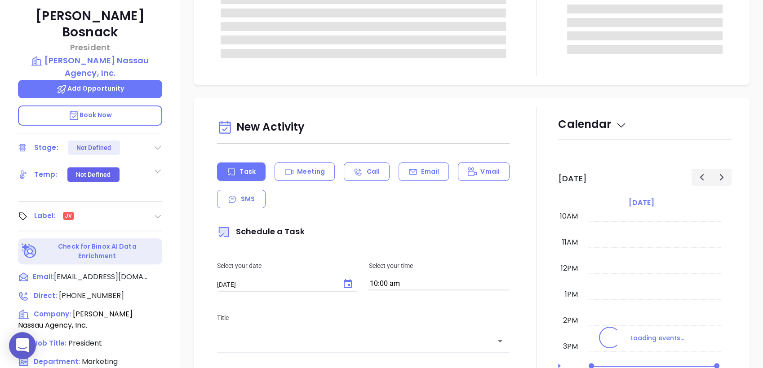
type input "[PERSON_NAME]"
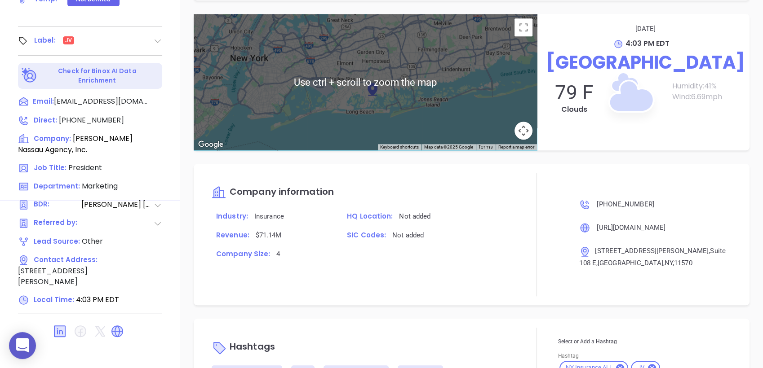
scroll to position [648, 0]
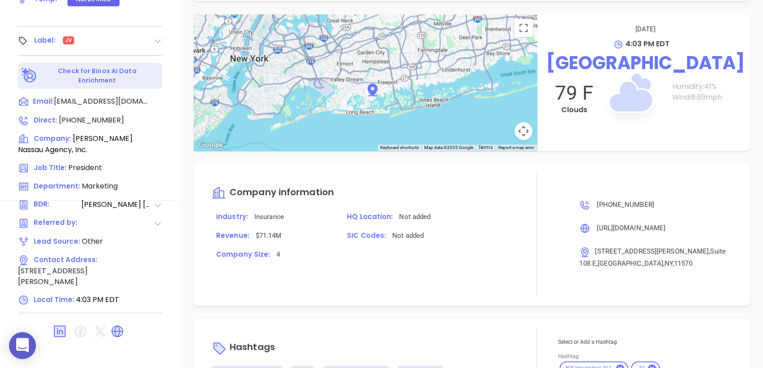
click at [157, 201] on icon at bounding box center [157, 205] width 9 height 9
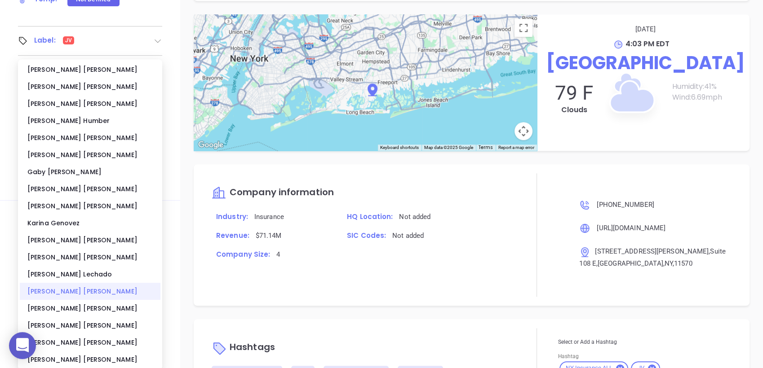
click at [108, 292] on div "Megan Youmans" at bounding box center [90, 291] width 141 height 17
click at [413, 268] on div "Company information Industry: Insurance HQ Location: Not added Revenue: $71.14M…" at bounding box center [363, 234] width 303 height 123
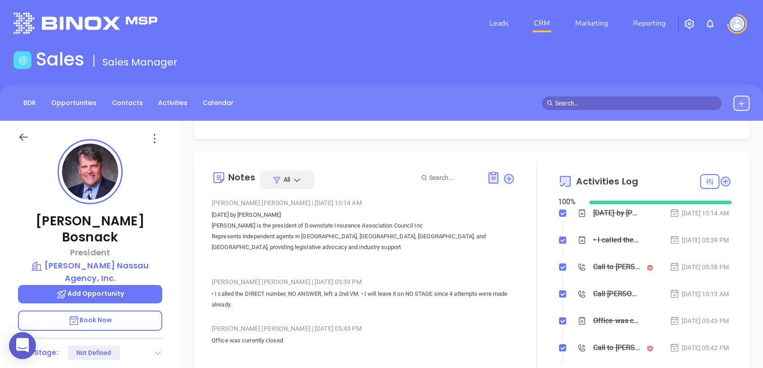
scroll to position [117, 0]
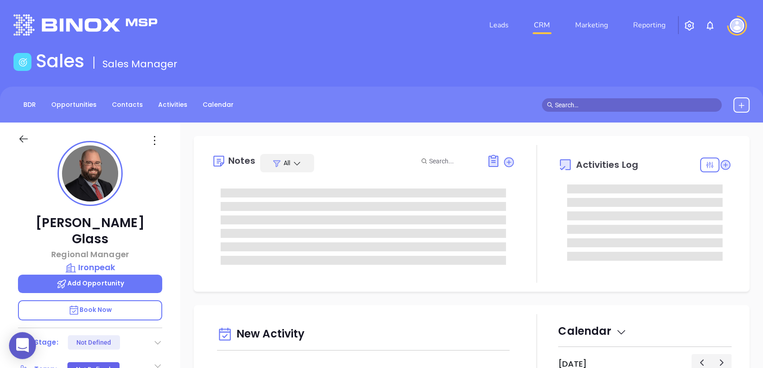
type input "[DATE]"
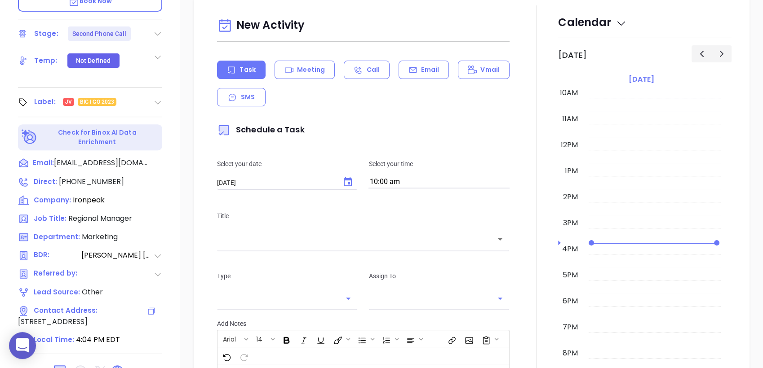
type input "[PERSON_NAME]"
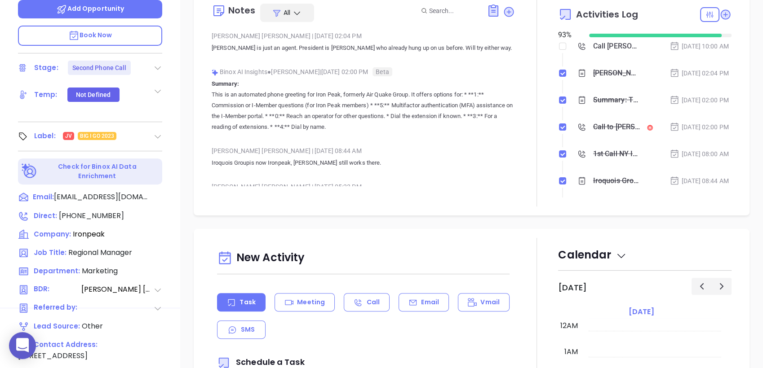
scroll to position [334, 0]
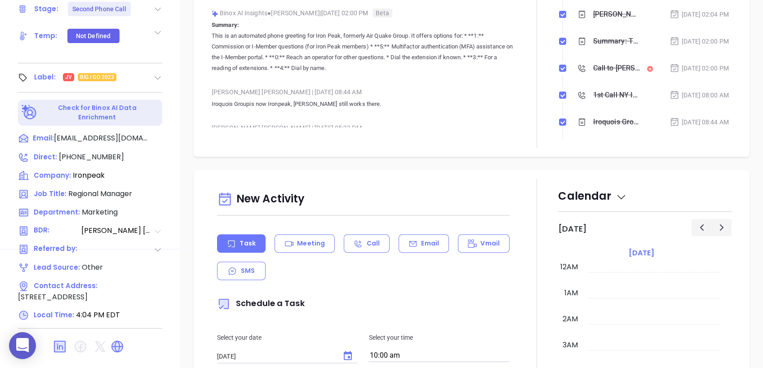
click at [156, 229] on icon at bounding box center [157, 231] width 6 height 4
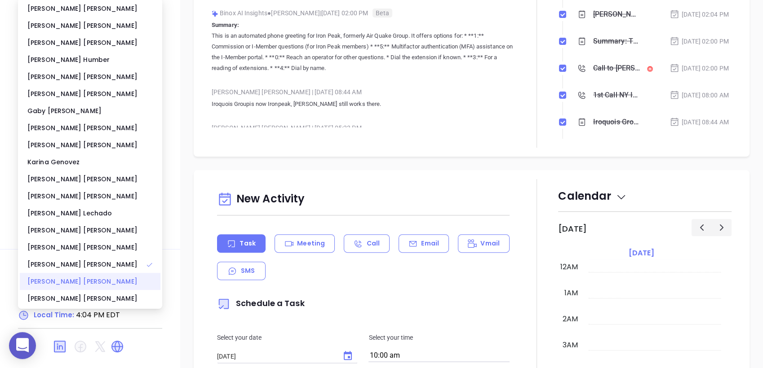
click at [94, 280] on div "[PERSON_NAME]" at bounding box center [90, 281] width 141 height 17
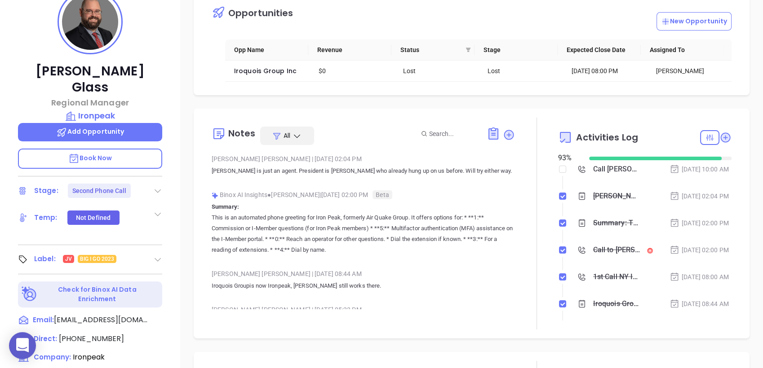
scroll to position [151, 0]
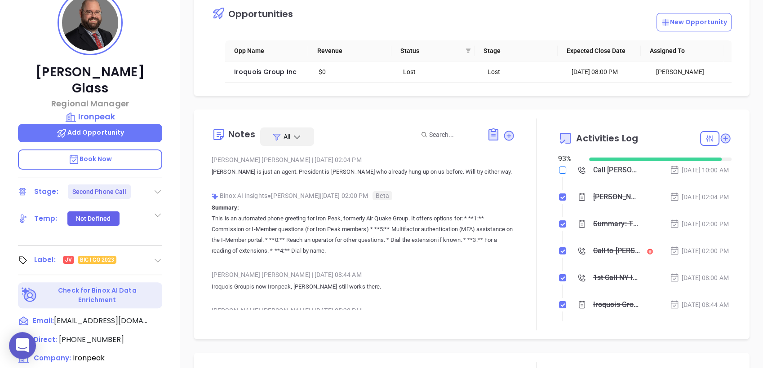
click at [559, 171] on input "checkbox" at bounding box center [562, 170] width 7 height 7
checkbox input "true"
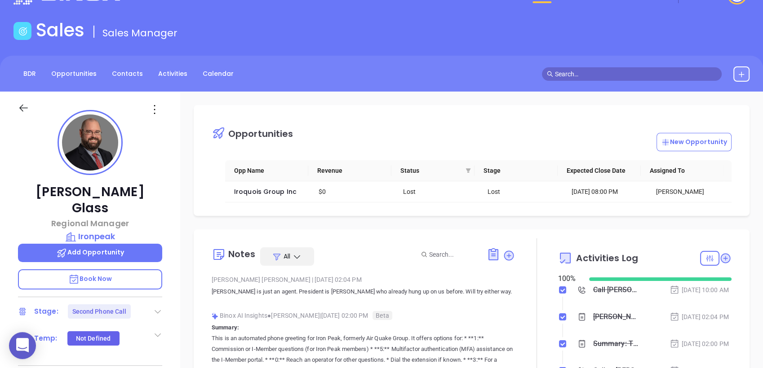
scroll to position [0, 0]
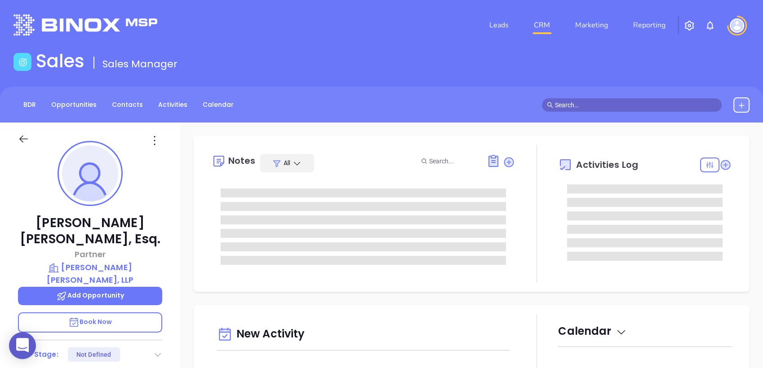
type input "[DATE]"
type input "[PERSON_NAME]"
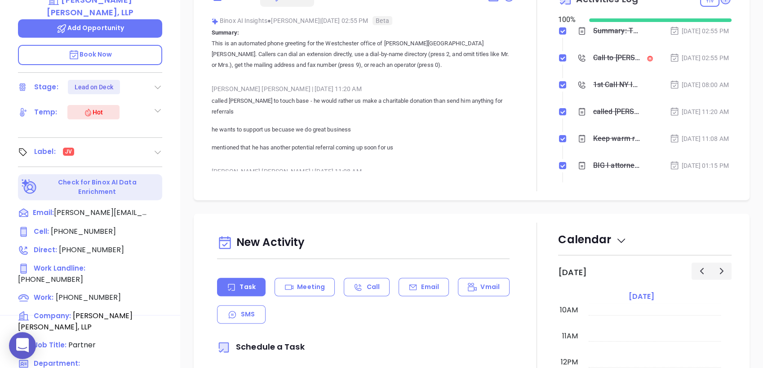
scroll to position [272, 0]
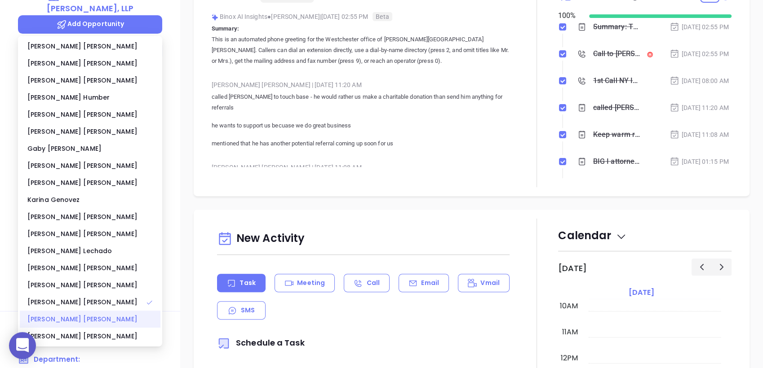
click at [126, 316] on div "[PERSON_NAME]" at bounding box center [90, 319] width 141 height 17
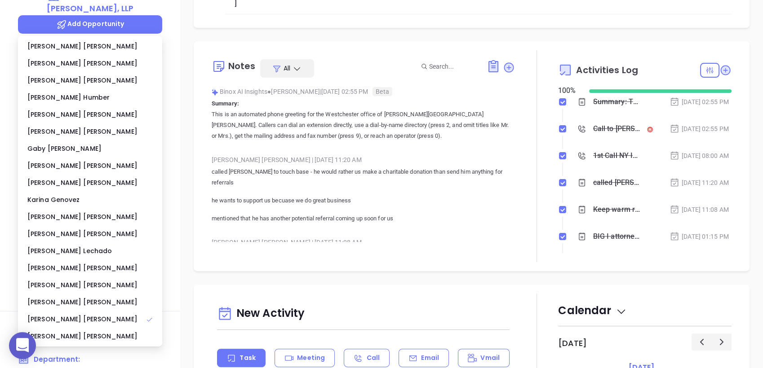
scroll to position [38, 0]
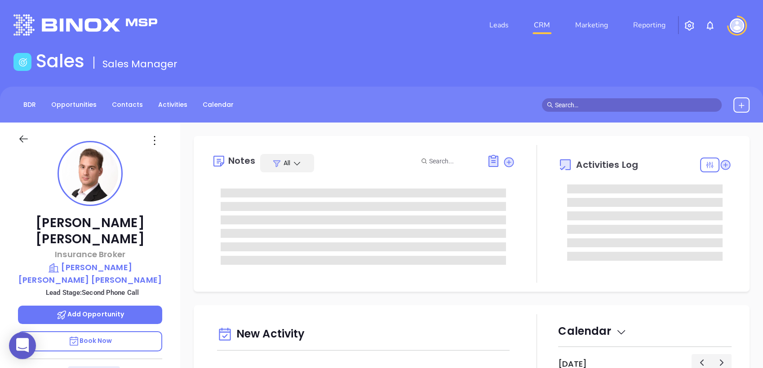
type input "09/12/2025"
type input "Liz Cruz"
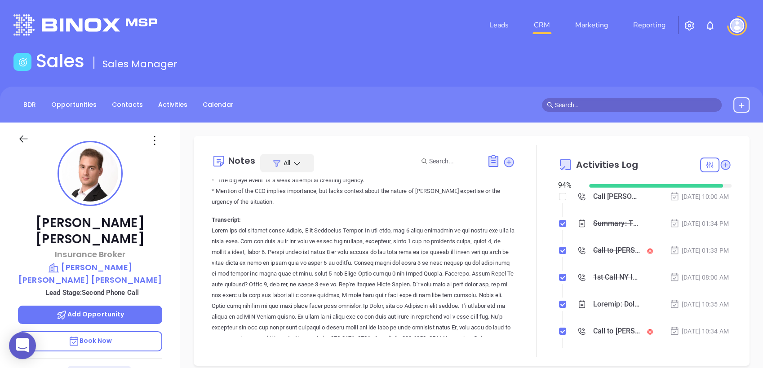
scroll to position [2245, 0]
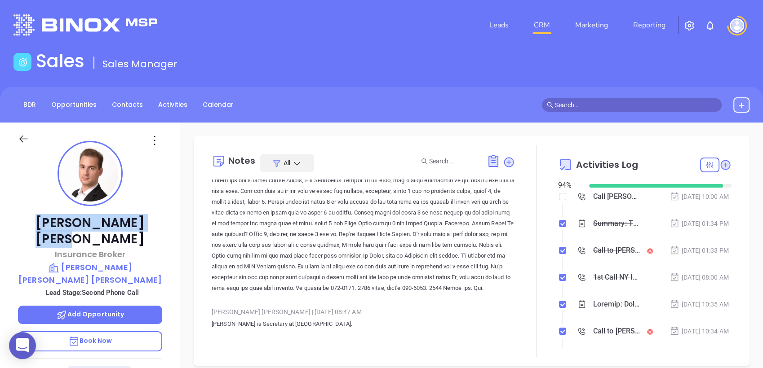
drag, startPoint x: 146, startPoint y: 221, endPoint x: 41, endPoint y: 221, distance: 104.6
click at [41, 221] on p "Peter Conte" at bounding box center [90, 231] width 144 height 32
click at [162, 184] on div "Peter Conte Insurance Broker Honig Conte Porrino Lead Stage: Second Phone Call …" at bounding box center [90, 353] width 180 height 460
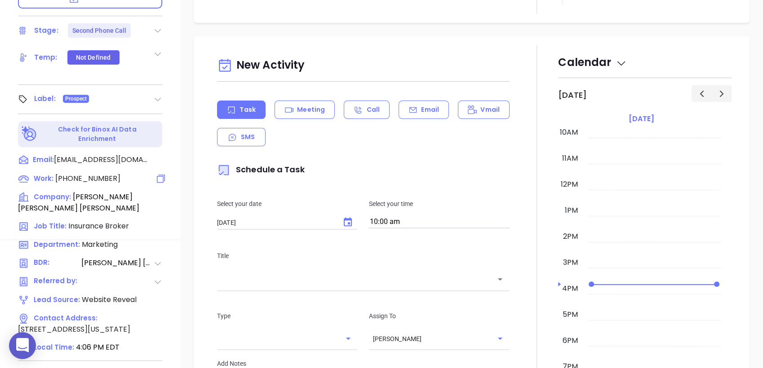
scroll to position [345, 0]
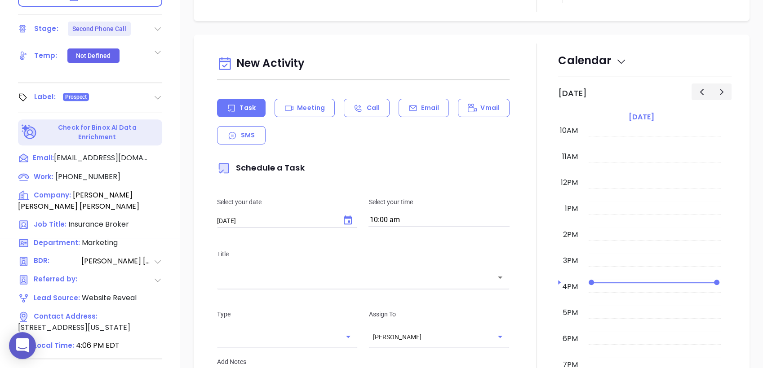
click at [157, 257] on icon at bounding box center [157, 261] width 9 height 9
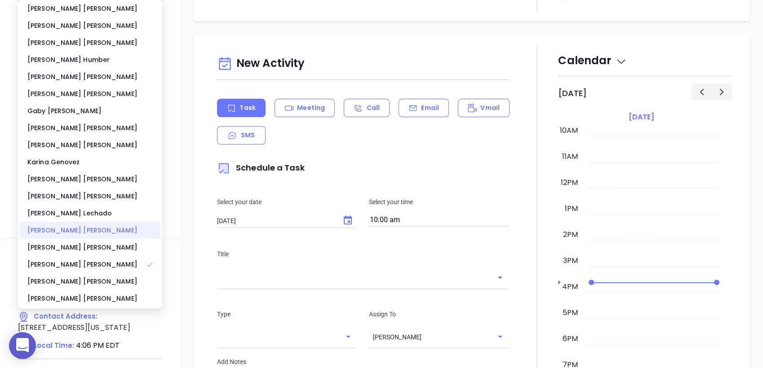
click at [83, 234] on div "Megan Youmans" at bounding box center [90, 230] width 141 height 17
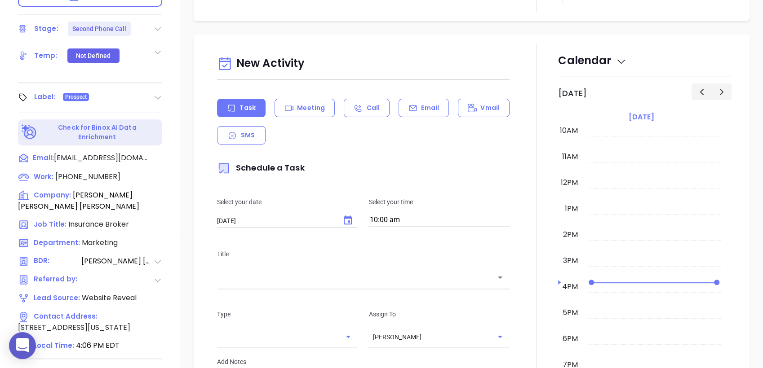
click at [177, 120] on div "Peter Conte Insurance Broker Honig Conte Porrino Lead Stage: Second Phone Call …" at bounding box center [90, 8] width 180 height 460
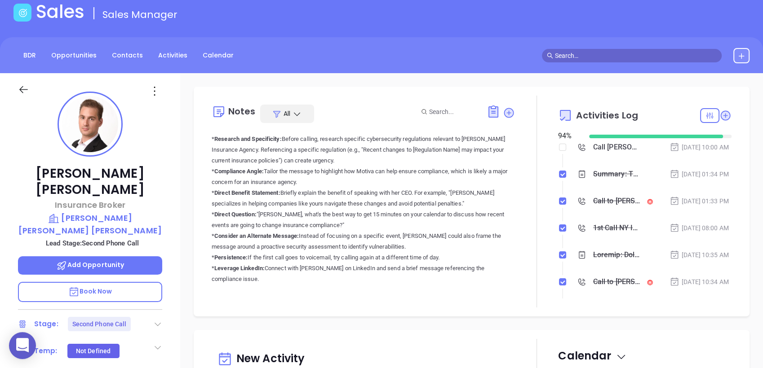
scroll to position [49, 0]
click at [559, 148] on input "checkbox" at bounding box center [562, 147] width 7 height 7
checkbox input "true"
click at [158, 320] on icon at bounding box center [157, 324] width 9 height 9
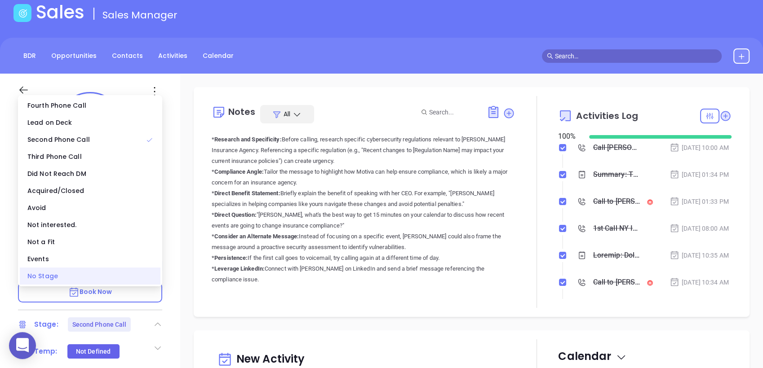
click at [126, 275] on div "No Stage" at bounding box center [90, 276] width 141 height 17
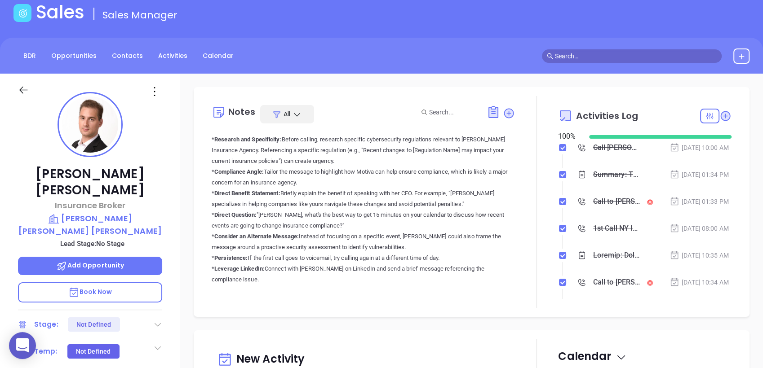
scroll to position [0, 0]
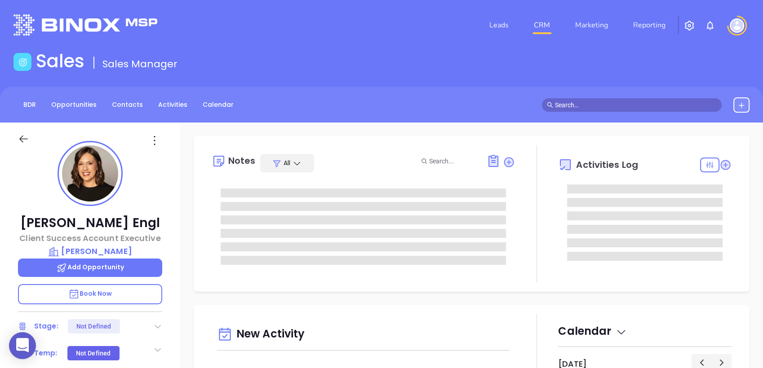
type input "[DATE]"
type input "[PERSON_NAME]"
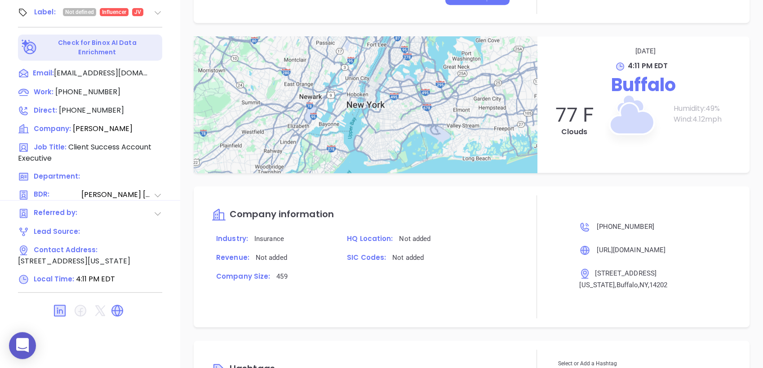
scroll to position [644, 0]
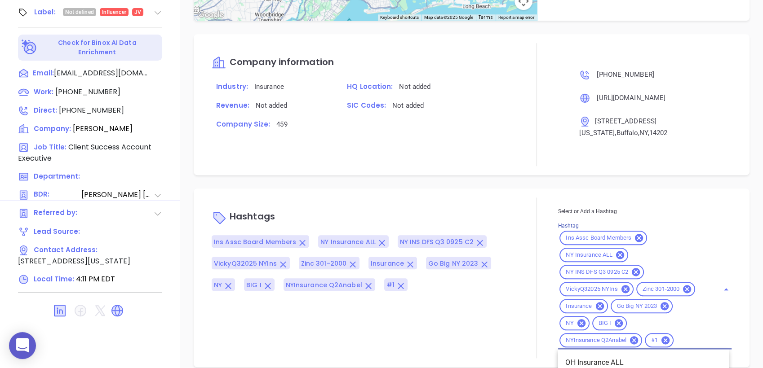
click at [677, 335] on input "Hashtag" at bounding box center [690, 340] width 31 height 11
type input "jv"
click at [586, 355] on li "JV" at bounding box center [643, 363] width 171 height 16
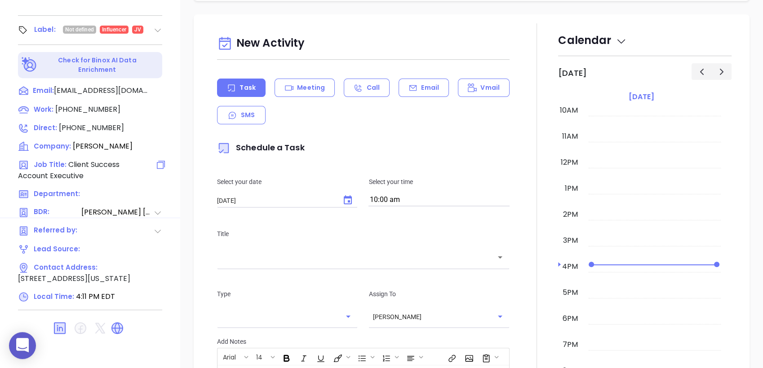
scroll to position [383, 0]
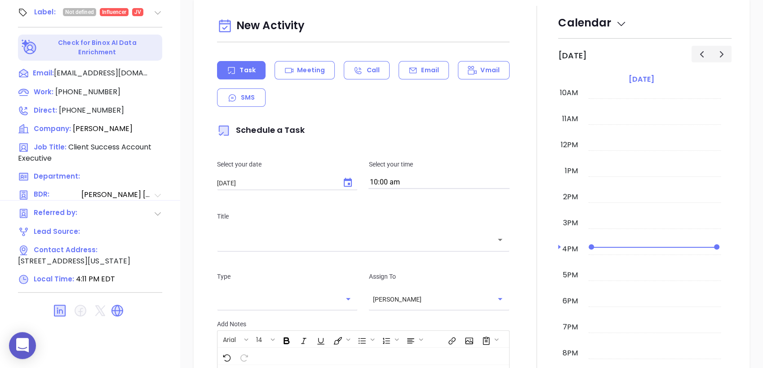
click at [156, 194] on icon at bounding box center [157, 196] width 6 height 4
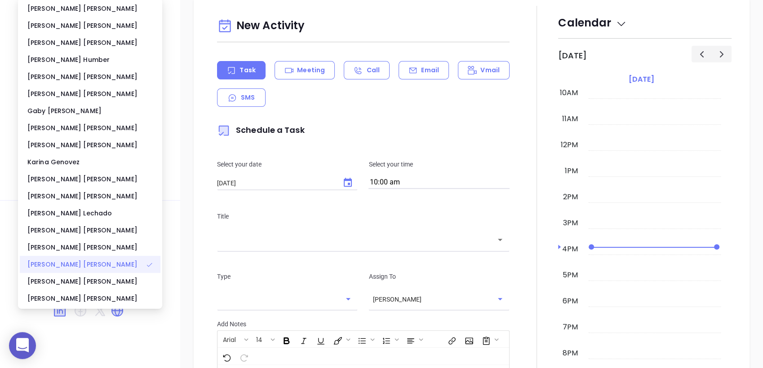
click at [107, 261] on div "Vicky Mendoza" at bounding box center [90, 264] width 141 height 17
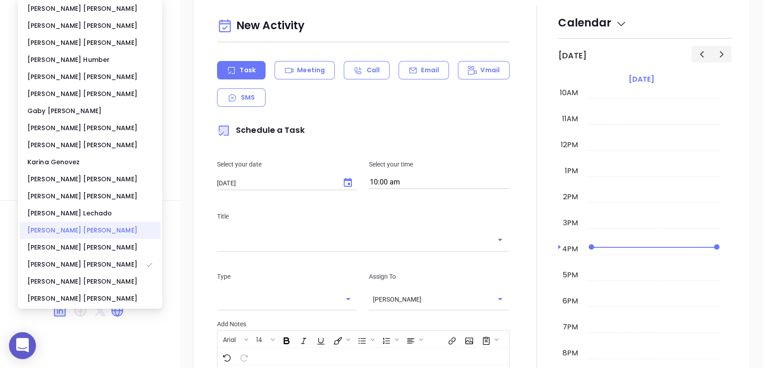
click at [106, 227] on div "Megan Youmans" at bounding box center [90, 230] width 141 height 17
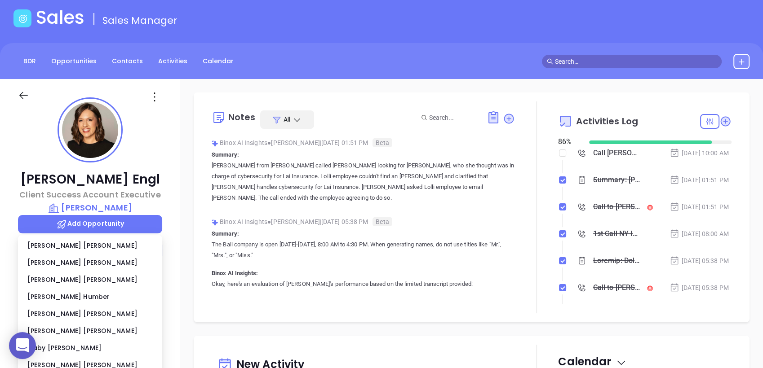
scroll to position [0, 0]
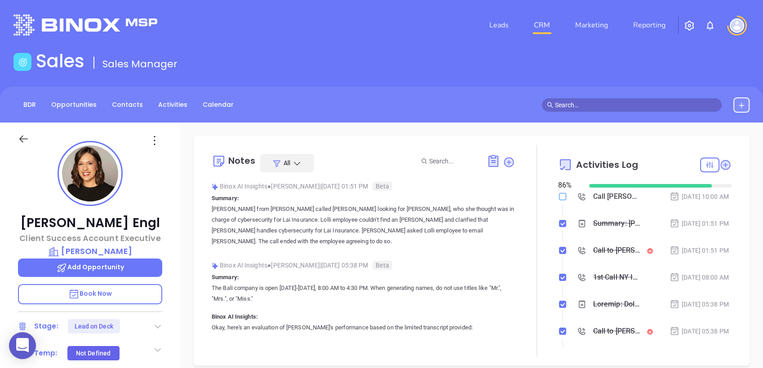
click at [559, 199] on input "checkbox" at bounding box center [562, 196] width 7 height 7
checkbox input "true"
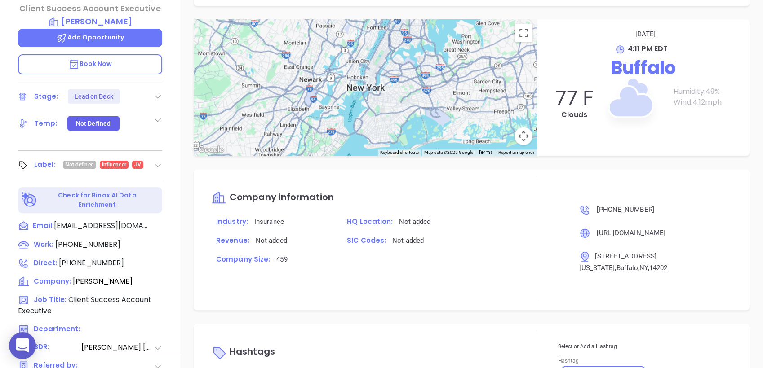
scroll to position [383, 0]
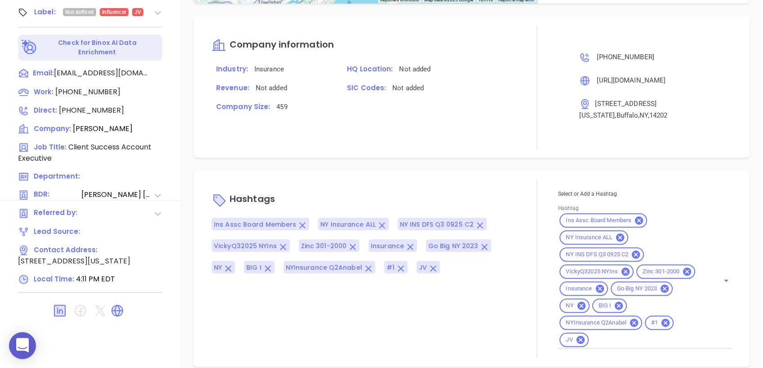
click at [608, 335] on input "Hashtag" at bounding box center [648, 340] width 116 height 11
type input "zin"
click at [604, 354] on li "Zinc 301-2000" at bounding box center [643, 362] width 171 height 16
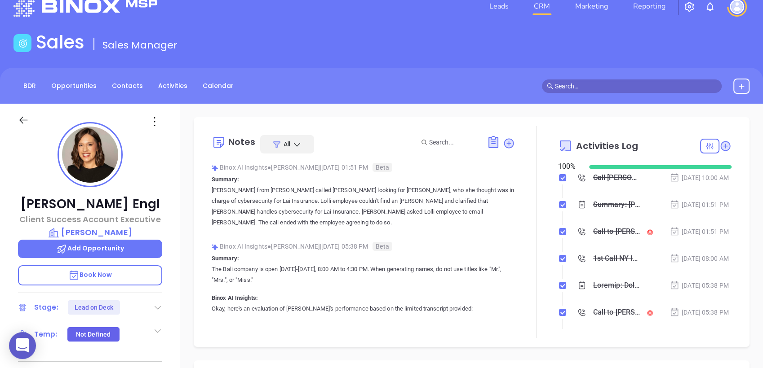
scroll to position [0, 0]
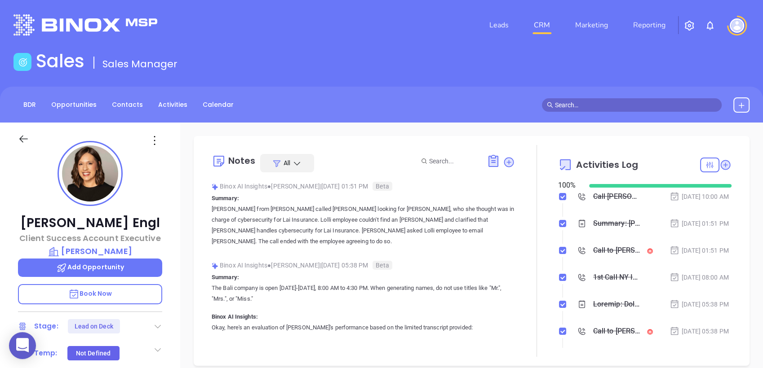
click at [156, 327] on icon at bounding box center [157, 326] width 9 height 9
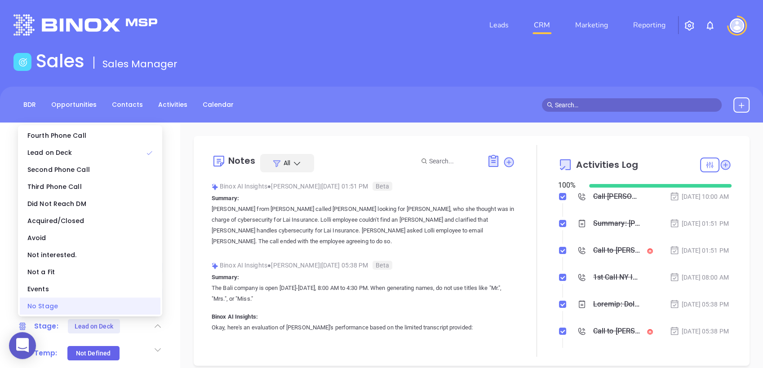
click at [122, 306] on div "No Stage" at bounding box center [90, 306] width 141 height 17
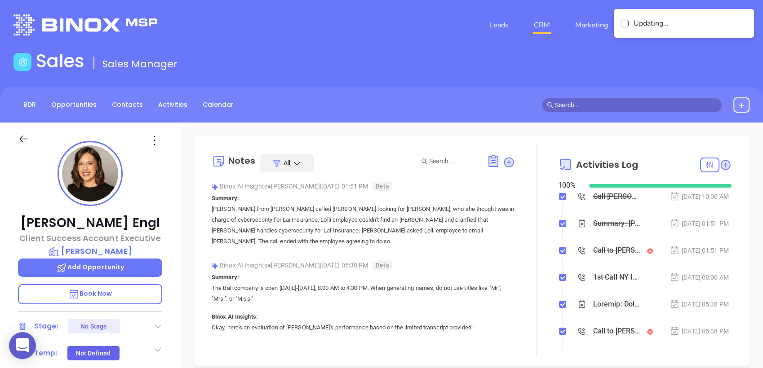
click at [345, 33] on div "Leads CRM Marketing Reporting" at bounding box center [506, 25] width 498 height 32
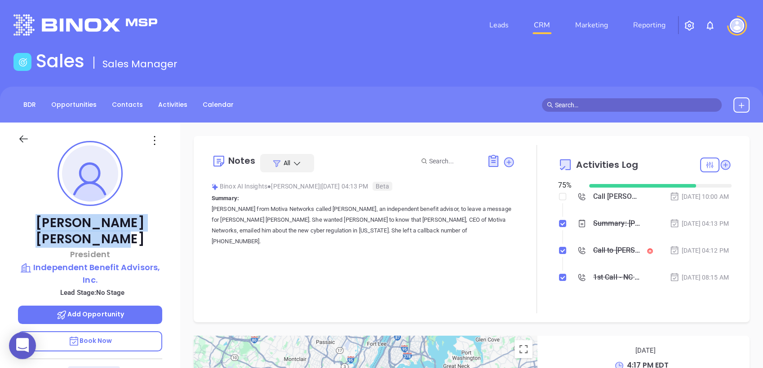
drag, startPoint x: 160, startPoint y: 220, endPoint x: 34, endPoint y: 225, distance: 126.3
click at [34, 225] on p "[PERSON_NAME]" at bounding box center [90, 231] width 144 height 32
copy p "[PERSON_NAME]"
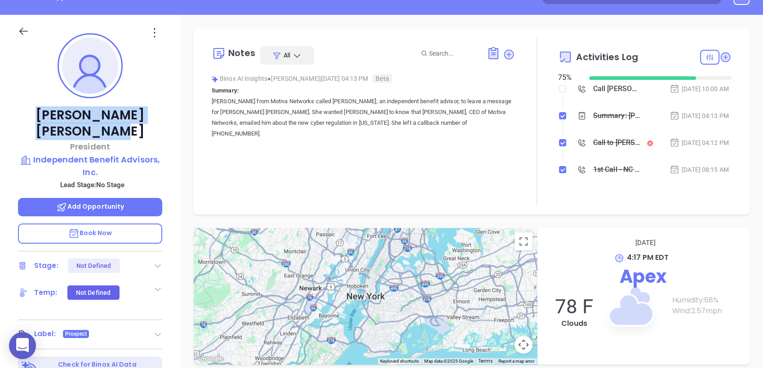
scroll to position [31, 0]
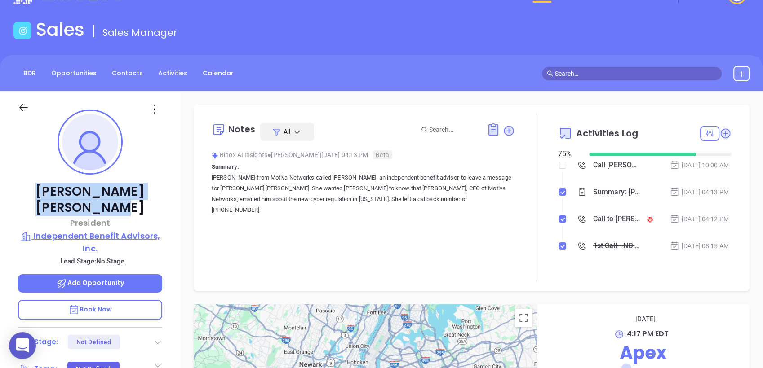
click at [142, 230] on p "Independent Benefit Advisors, Inc." at bounding box center [90, 242] width 144 height 25
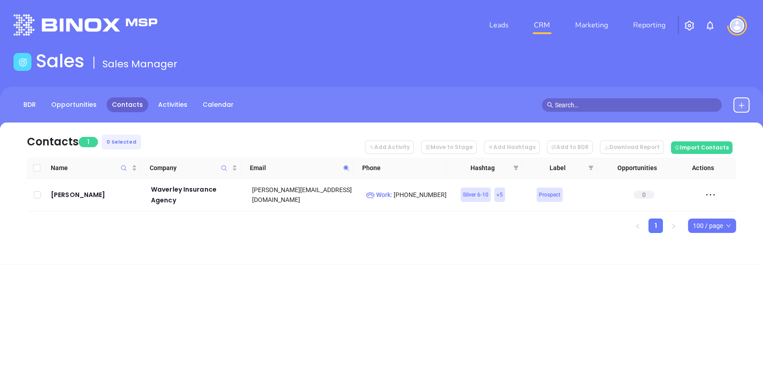
click at [348, 163] on span at bounding box center [346, 167] width 10 height 13
paste input "victorinsurance"
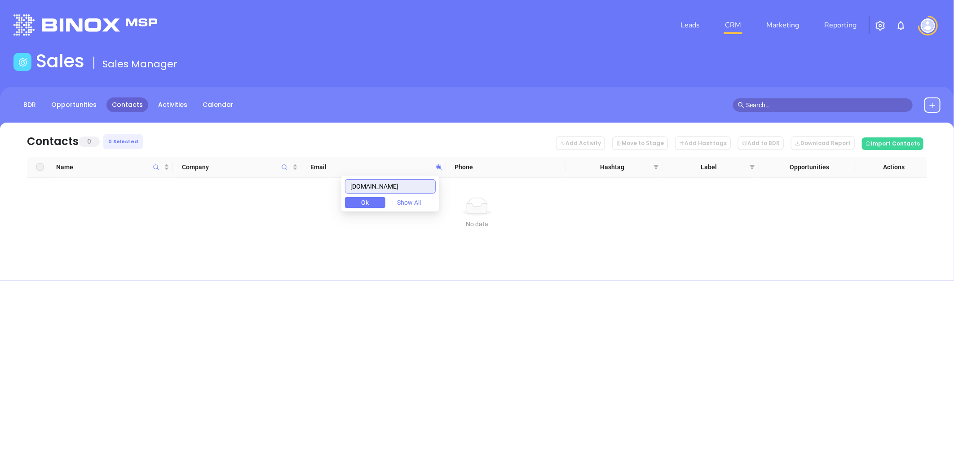
drag, startPoint x: 276, startPoint y: 223, endPoint x: 249, endPoint y: 228, distance: 27.5
click at [247, 229] on body "0 Leads CRM Marketing Reporting Financial Leads Leads Sales Sales Manager BDR O…" at bounding box center [477, 238] width 954 height 476
paste input "ermontmutual"
drag, startPoint x: 421, startPoint y: 186, endPoint x: 348, endPoint y: 190, distance: 73.3
click at [304, 196] on body "0 Leads CRM Marketing Reporting Financial Leads Leads Sales Sales Manager BDR O…" at bounding box center [477, 238] width 954 height 476
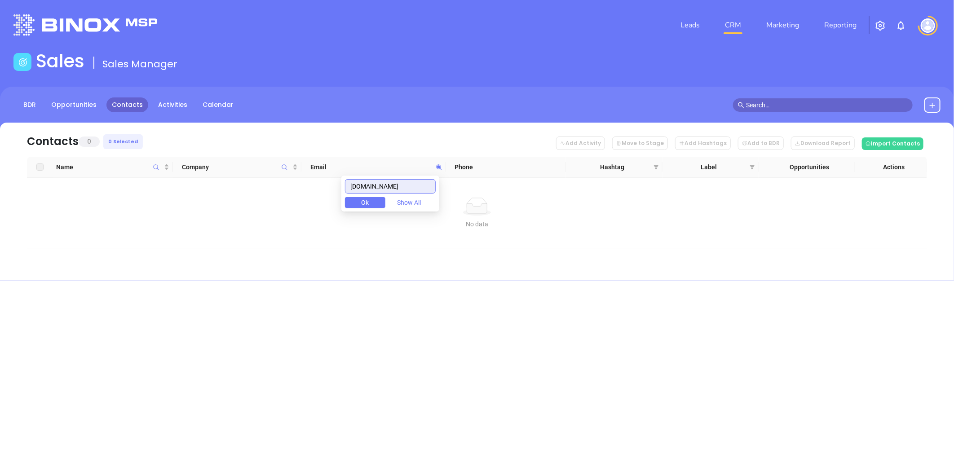
paste input "uicinsurance"
drag, startPoint x: 410, startPoint y: 187, endPoint x: 192, endPoint y: 187, distance: 218.3
click at [192, 187] on body "0 Leads CRM Marketing Reporting Financial Leads Leads Sales Sales Manager BDR O…" at bounding box center [477, 238] width 954 height 476
paste input "nionmutual"
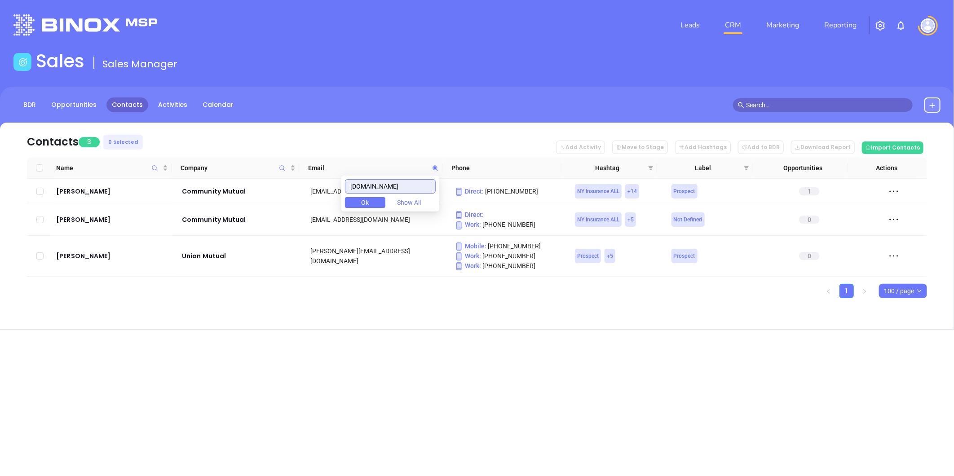
type input "unionmutual.com"
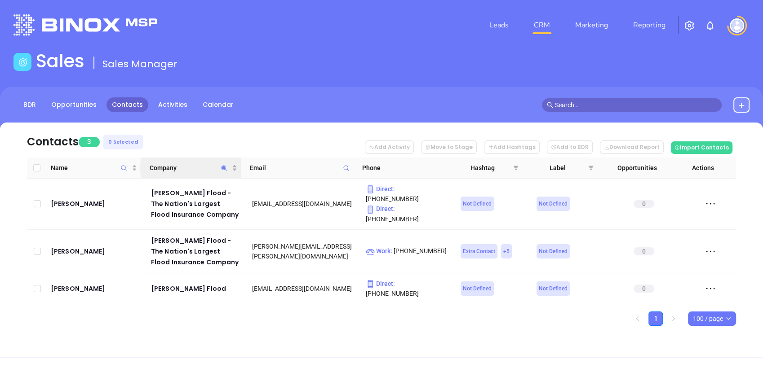
click at [226, 168] on icon "Company" at bounding box center [224, 168] width 7 height 7
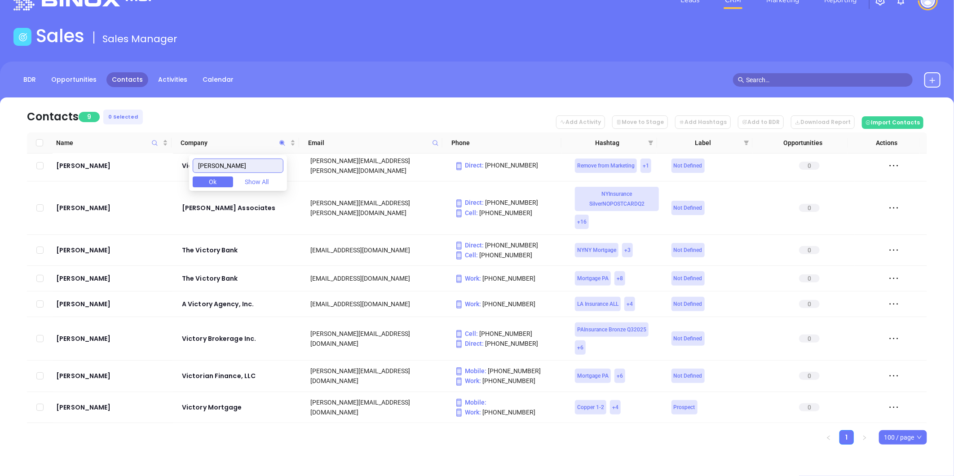
scroll to position [33, 0]
drag, startPoint x: 240, startPoint y: 172, endPoint x: 154, endPoint y: 179, distance: 85.6
click at [154, 179] on body "0 Leads CRM Marketing Reporting Financial Leads Leads Sales Sales Manager BDR O…" at bounding box center [477, 213] width 954 height 476
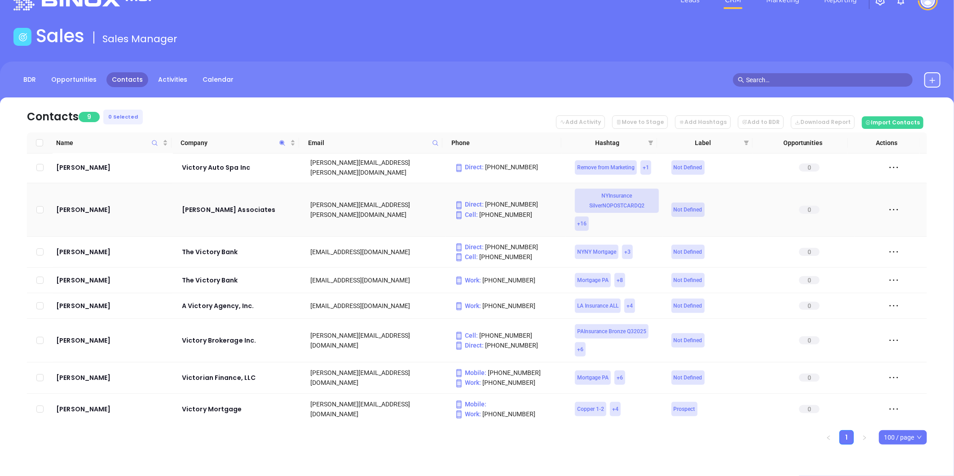
click at [153, 183] on td "Gary Victorson" at bounding box center [113, 209] width 120 height 53
click at [282, 137] on span "Company" at bounding box center [282, 142] width 10 height 21
click at [284, 142] on icon "Company" at bounding box center [281, 142] width 5 height 5
click at [227, 168] on input "victor" at bounding box center [238, 166] width 91 height 14
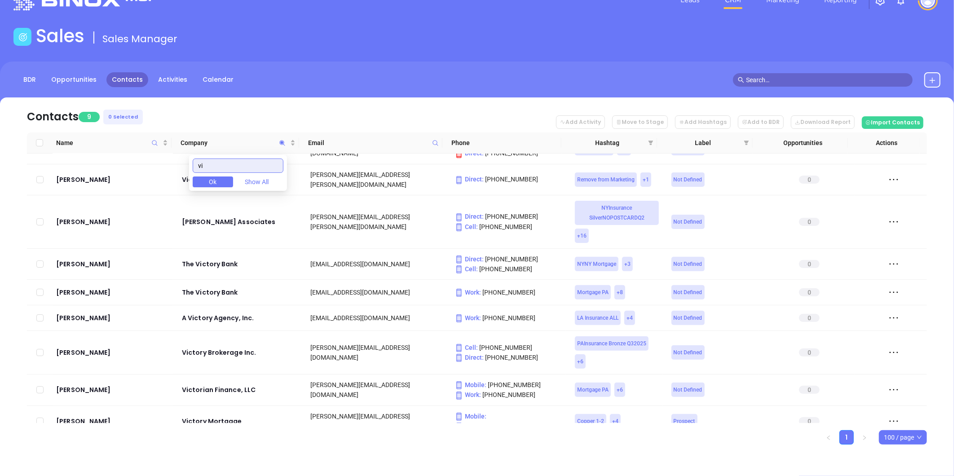
type input "v"
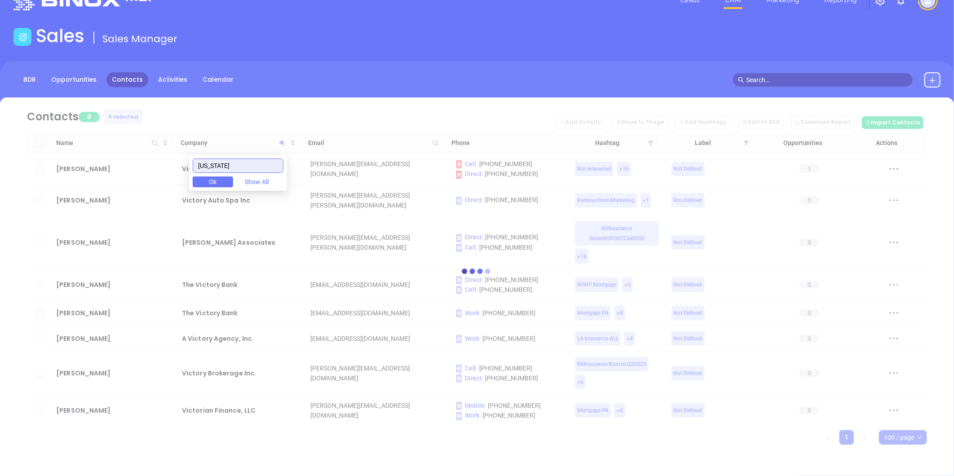
scroll to position [0, 0]
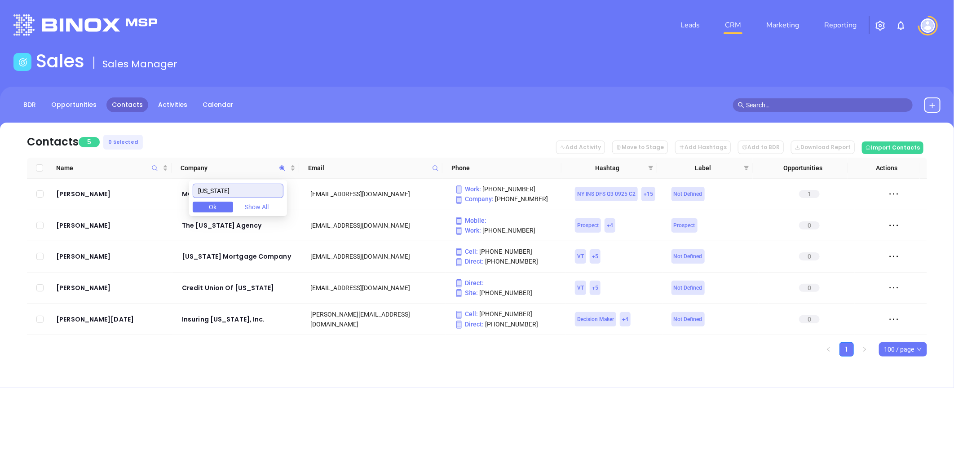
type input "vermont"
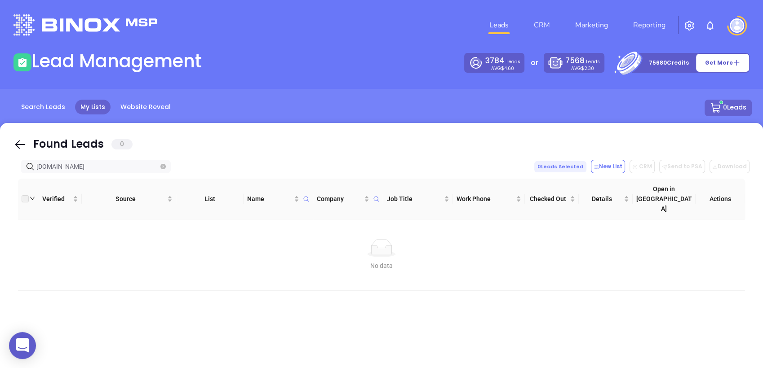
click at [88, 171] on div "Found Leads 0 [DOMAIN_NAME] 0 Leads Selected New List CRM Send to PSA Download …" at bounding box center [381, 302] width 763 height 359
drag, startPoint x: 87, startPoint y: 169, endPoint x: -2, endPoint y: 193, distance: 91.9
click at [0, 193] on html "0 Leads CRM Marketing Reporting Financial Leads Leads Lead Management 3784 Lead…" at bounding box center [381, 184] width 763 height 368
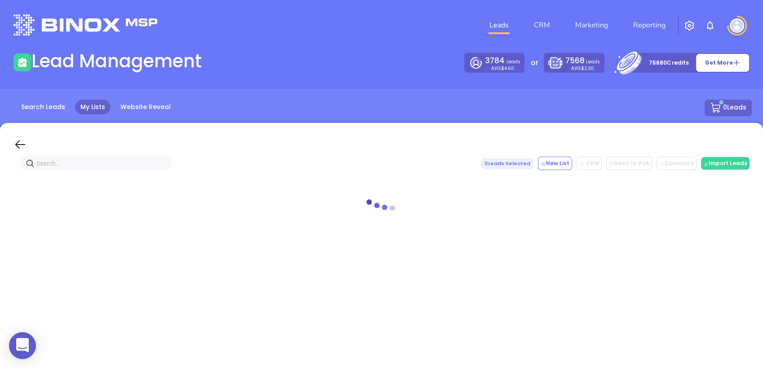
paste input "[DOMAIN_NAME]"
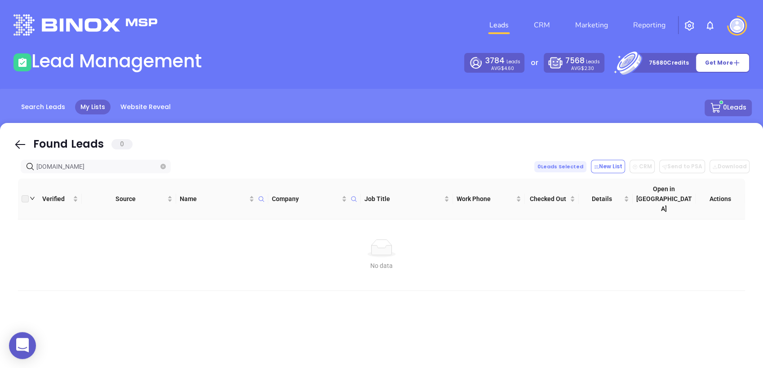
click at [0, 193] on html "0 Leads CRM Marketing Reporting Financial Leads Leads Lead Management 3784 Lead…" at bounding box center [381, 184] width 763 height 368
click at [102, 164] on input "[DOMAIN_NAME]" at bounding box center [97, 167] width 122 height 10
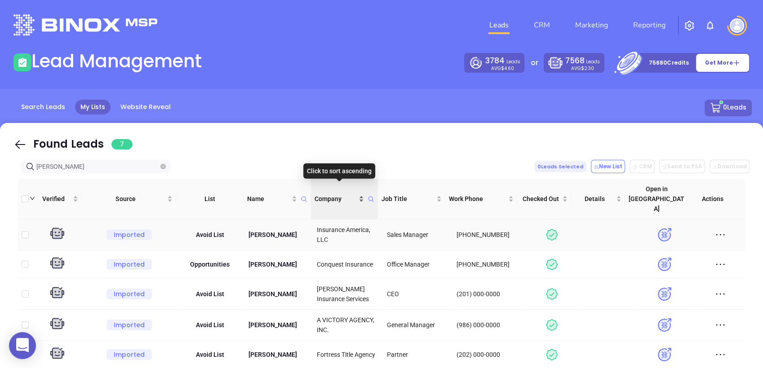
scroll to position [114, 0]
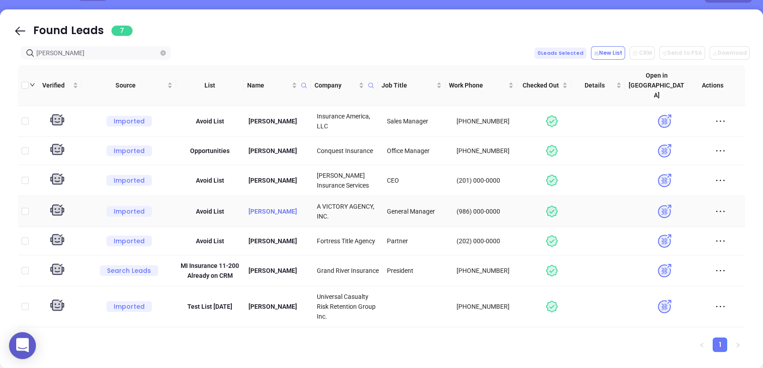
type input "[PERSON_NAME]"
click at [273, 207] on p "[PERSON_NAME]" at bounding box center [278, 212] width 62 height 10
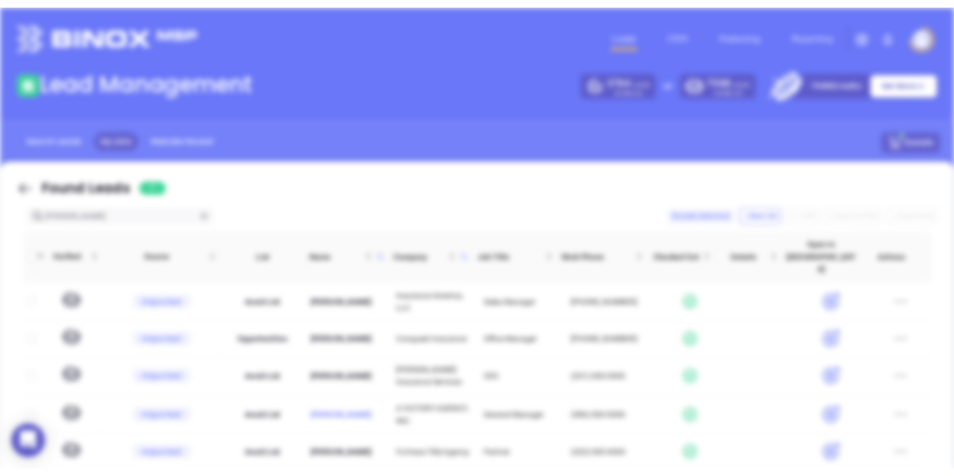
scroll to position [0, 0]
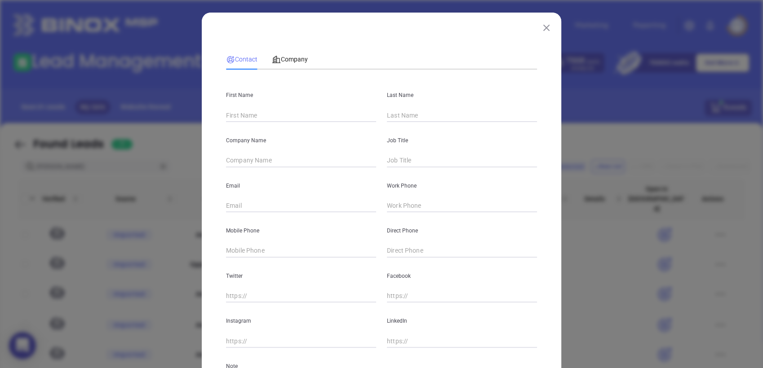
type input "Will"
type input "Redondo"
type input "A VICTORY AGENCY, INC."
type input "General Manager"
type input "[EMAIL_ADDRESS][DOMAIN_NAME]"
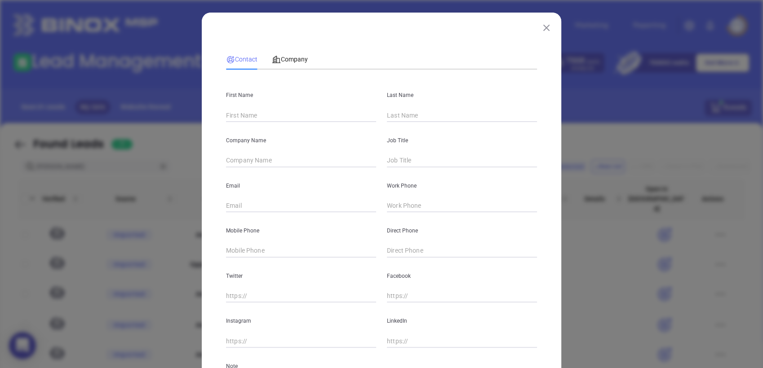
type input "(986) 000-0000"
type input "(985) 000-0000"
type input "[DOMAIN_NAME][URL]"
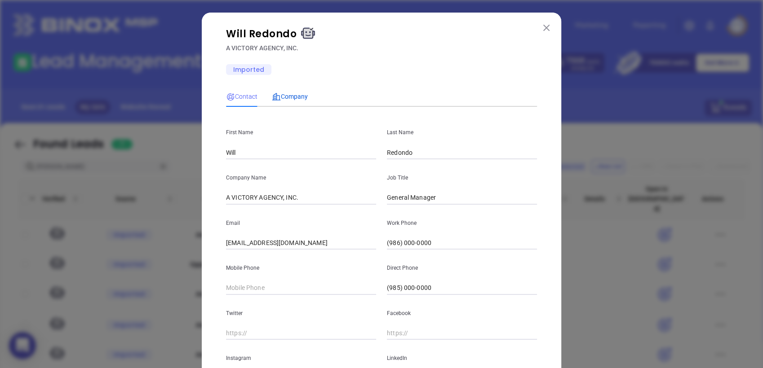
click at [288, 93] on span "Company" at bounding box center [290, 96] width 36 height 7
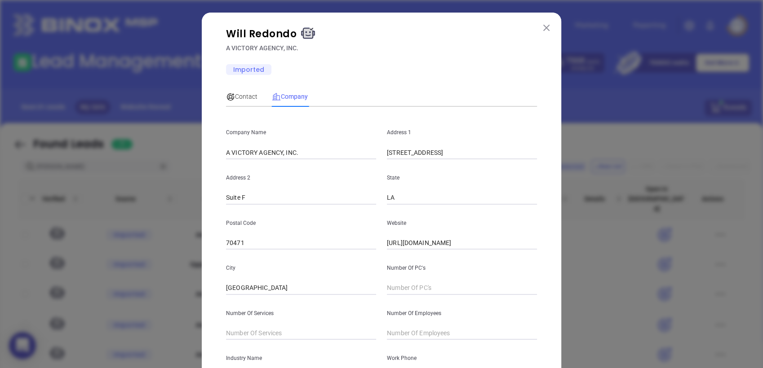
click at [543, 29] on img at bounding box center [546, 28] width 6 height 6
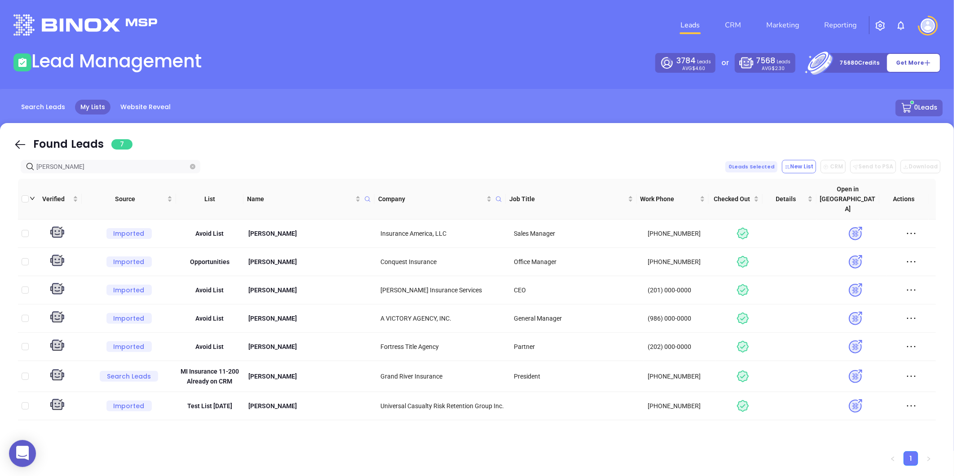
drag, startPoint x: 10, startPoint y: 178, endPoint x: -95, endPoint y: 196, distance: 106.2
click at [0, 196] on html "0 Leads CRM Marketing Reporting Financial Leads Leads Lead Management 3784 Lead…" at bounding box center [477, 238] width 954 height 476
paste input "[DOMAIN_NAME]"
type input "[DOMAIN_NAME]"
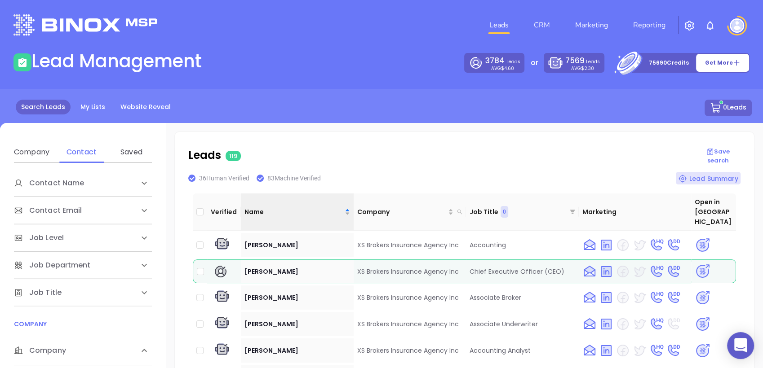
scroll to position [798, 0]
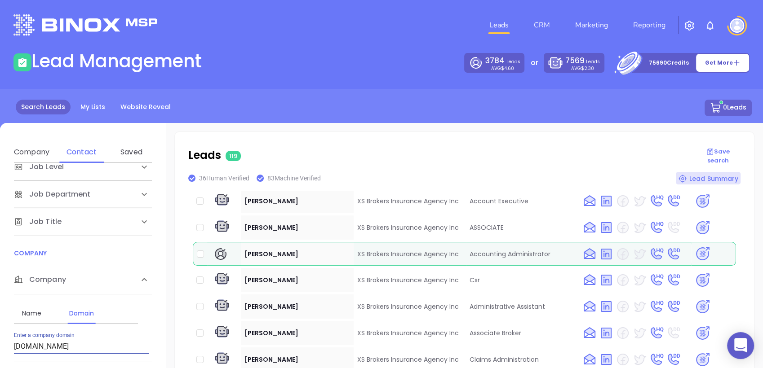
drag, startPoint x: 75, startPoint y: 345, endPoint x: -2, endPoint y: 348, distance: 77.7
click at [0, 348] on html "0 Leads CRM Marketing Reporting Financial Leads Leads Lead Management 3784 Lead…" at bounding box center [381, 184] width 763 height 368
paste input "[DOMAIN_NAME]"
type input "[DOMAIN_NAME]"
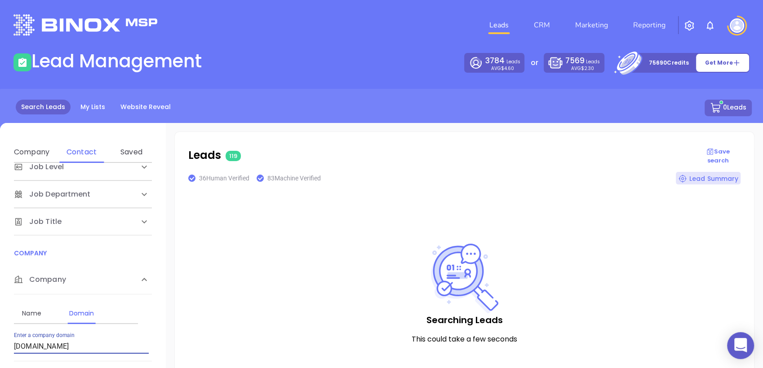
scroll to position [0, 0]
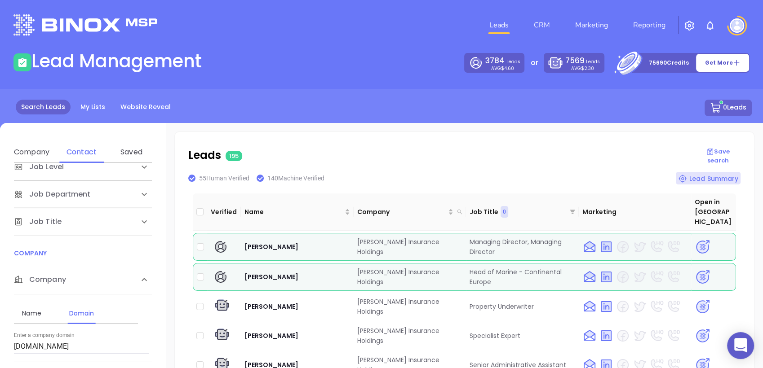
click at [441, 45] on header "Leads CRM Marketing Reporting Financial Leads Leads" at bounding box center [381, 25] width 736 height 50
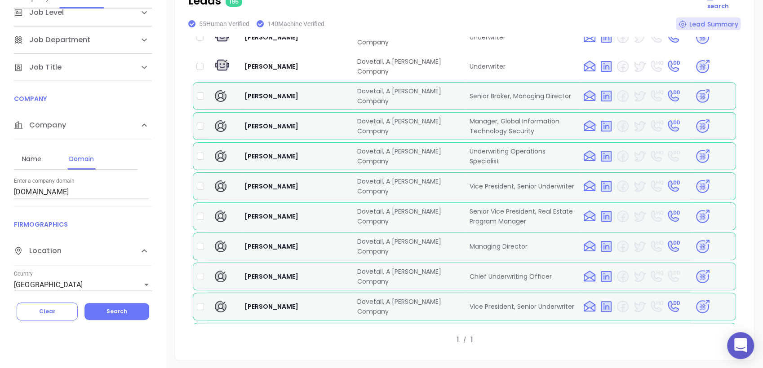
scroll to position [2382, 0]
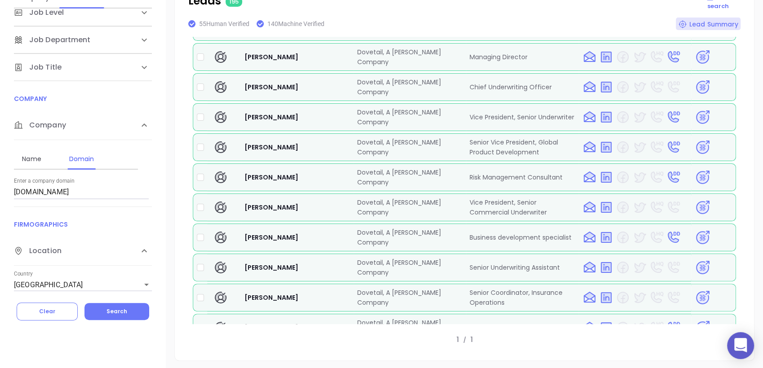
checkbox input "true"
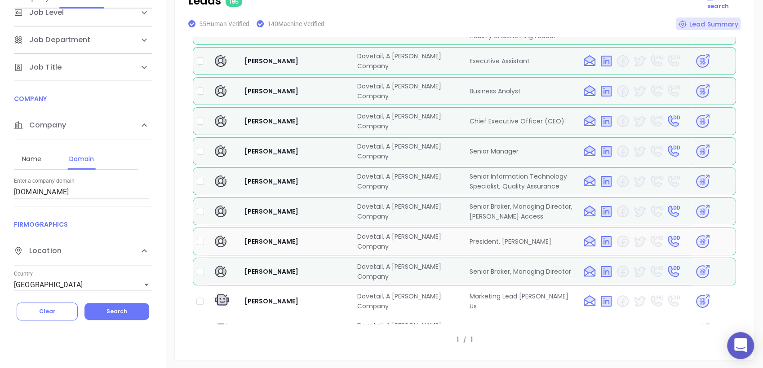
click at [694, 234] on img at bounding box center [702, 242] width 16 height 16
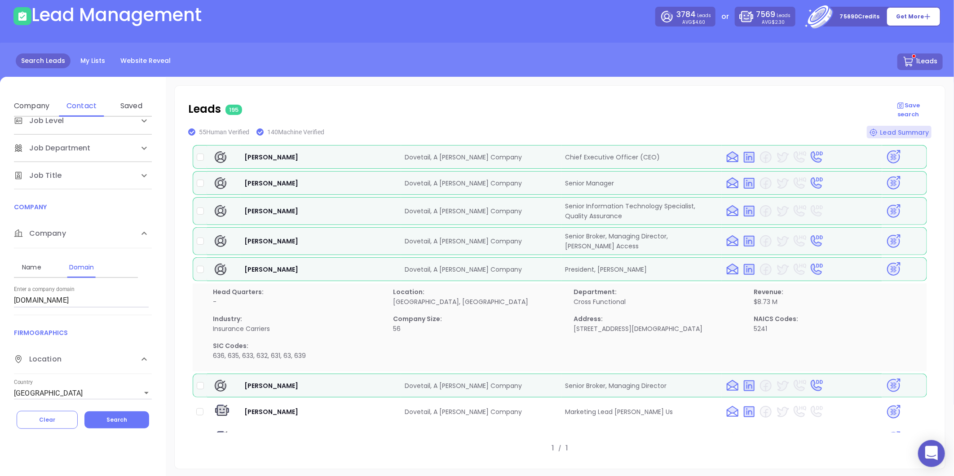
scroll to position [572, 0]
click at [0, 331] on html "0 Leads CRM Marketing Reporting Financial Leads Leads Lead Management 3784 Lead…" at bounding box center [477, 192] width 954 height 476
paste input "ermontmutual"
type input "vermontmutual.com"
click at [108, 368] on span "Search" at bounding box center [116, 420] width 21 height 8
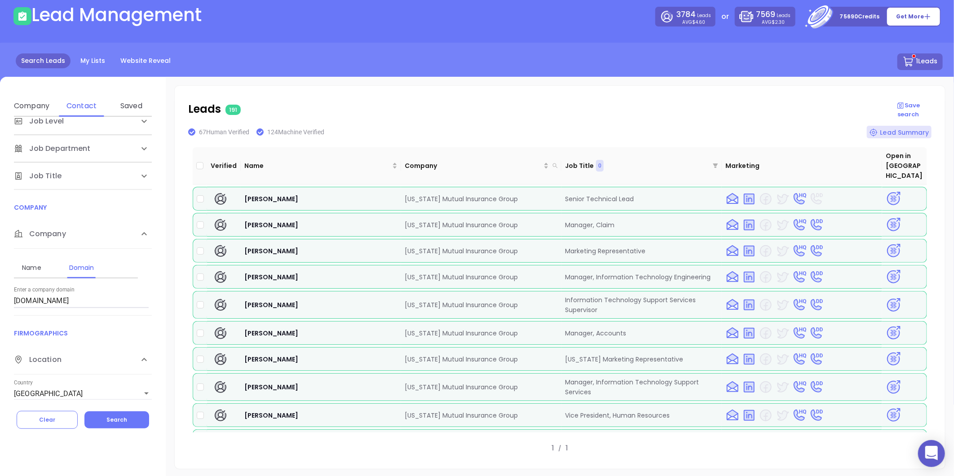
scroll to position [405, 0]
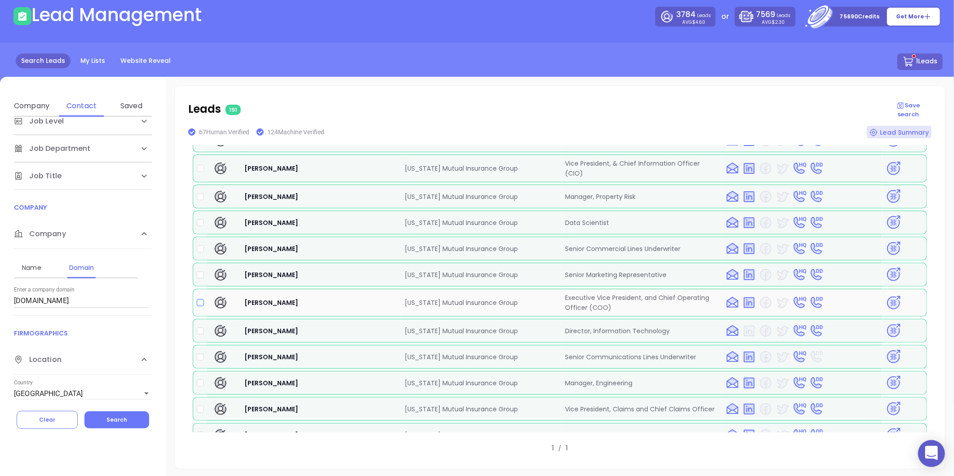
click at [203, 299] on input "checkbox" at bounding box center [200, 302] width 7 height 7
checkbox input "true"
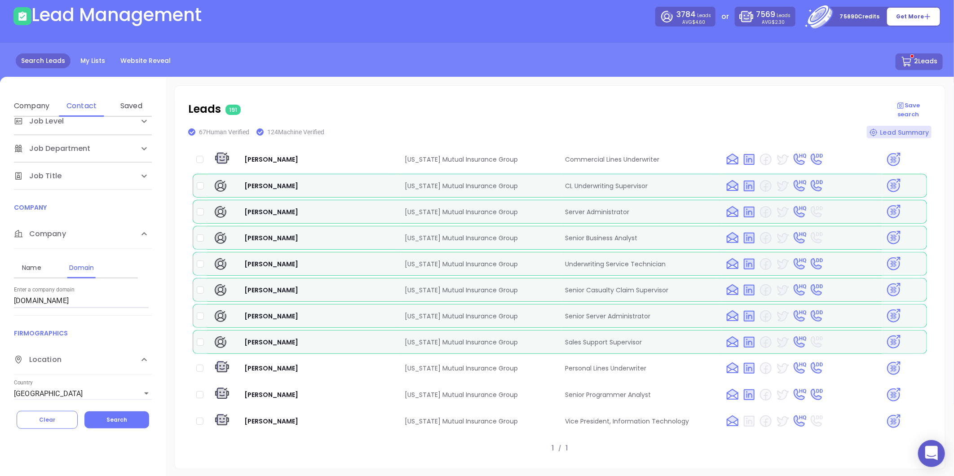
scroll to position [3806, 0]
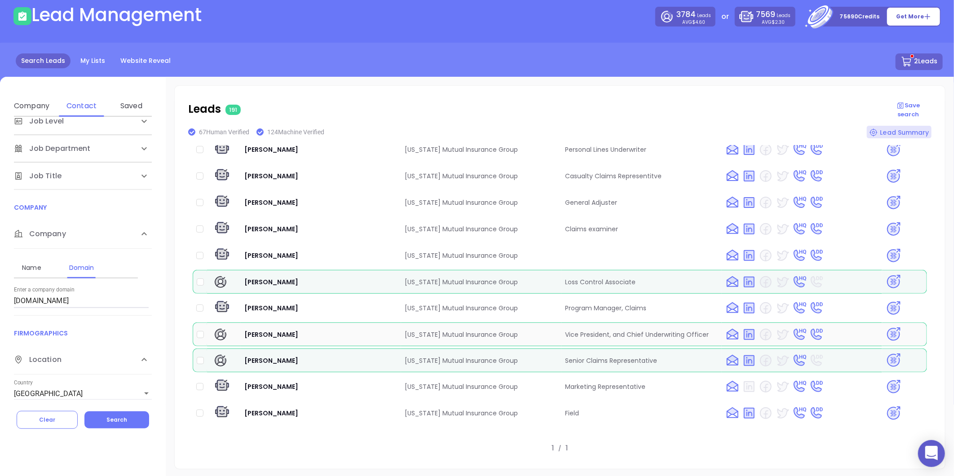
click at [199, 331] on input "checkbox" at bounding box center [200, 334] width 7 height 7
checkbox input "true"
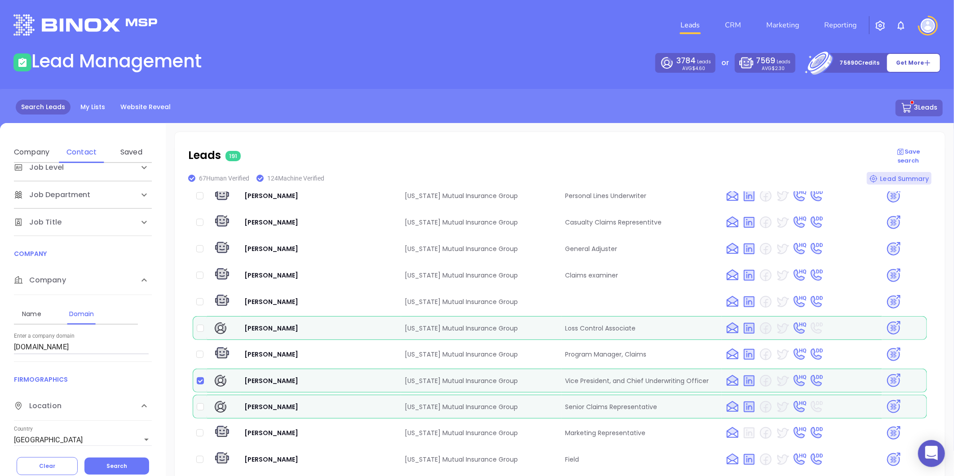
click at [762, 107] on button "3 Leads" at bounding box center [919, 108] width 47 height 17
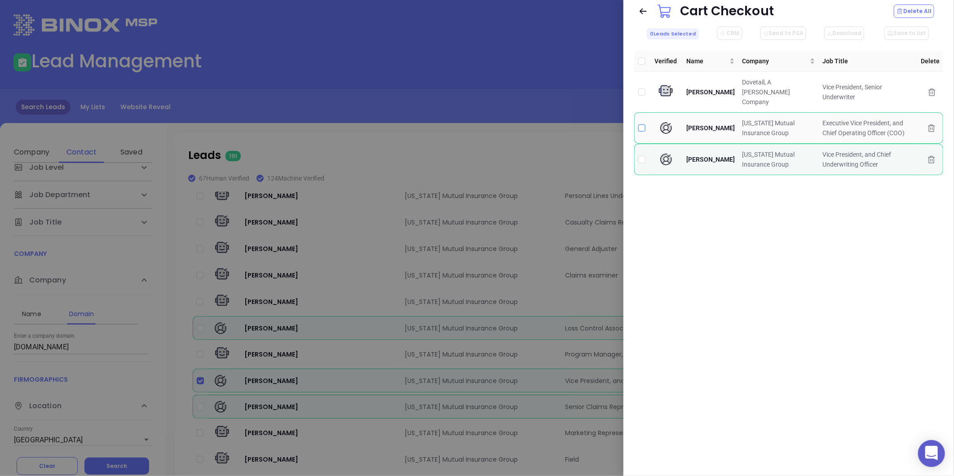
click at [642, 124] on input "checkbox" at bounding box center [641, 127] width 7 height 7
checkbox input "true"
click at [732, 33] on button "CRM" at bounding box center [728, 32] width 25 height 13
click at [753, 65] on p "Contact & company" at bounding box center [767, 64] width 103 height 14
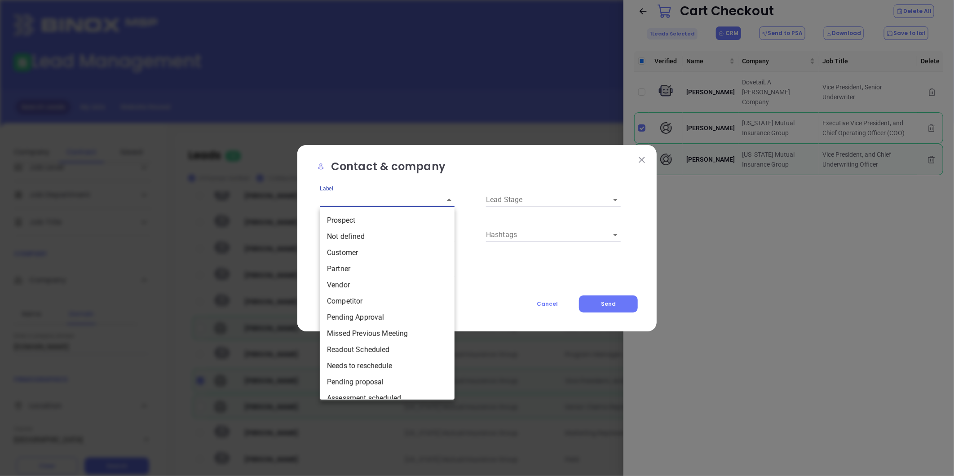
click at [379, 196] on input "Label" at bounding box center [375, 200] width 110 height 14
drag, startPoint x: 363, startPoint y: 217, endPoint x: 494, endPoint y: 195, distance: 133.0
click at [365, 216] on li "Prospect" at bounding box center [387, 220] width 135 height 16
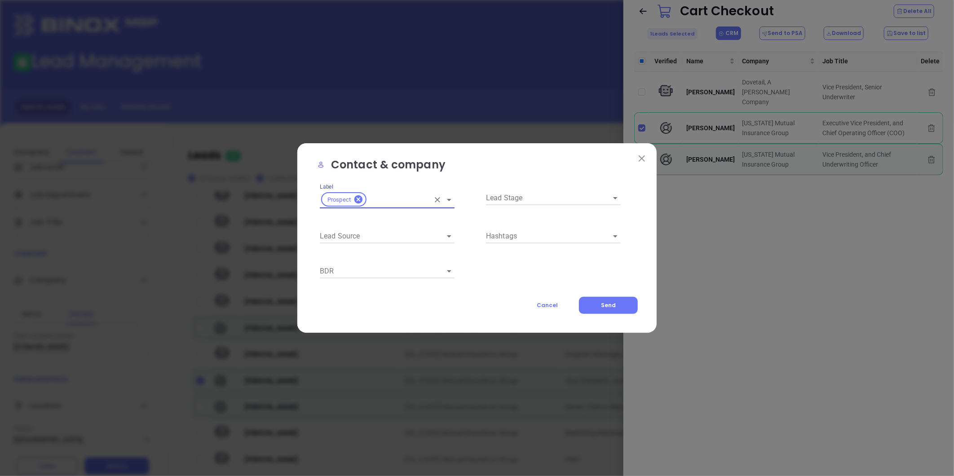
click at [514, 198] on input "Lead Stage" at bounding box center [541, 198] width 110 height 14
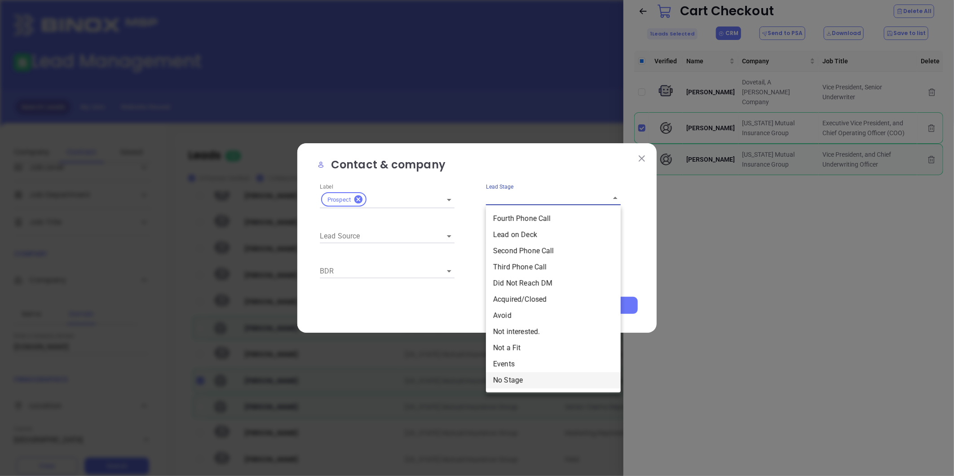
click at [512, 368] on li "No Stage" at bounding box center [553, 380] width 135 height 16
type input "No Stage"
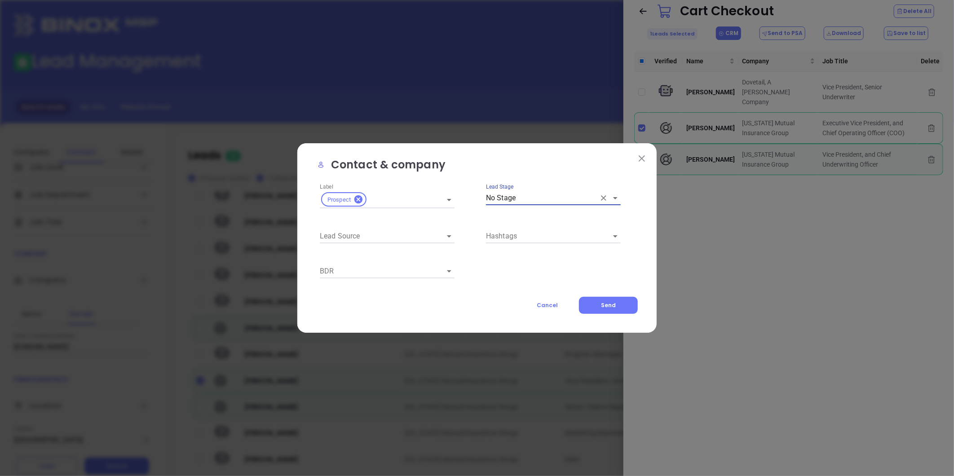
click at [362, 238] on input "Lead Source" at bounding box center [375, 236] width 110 height 14
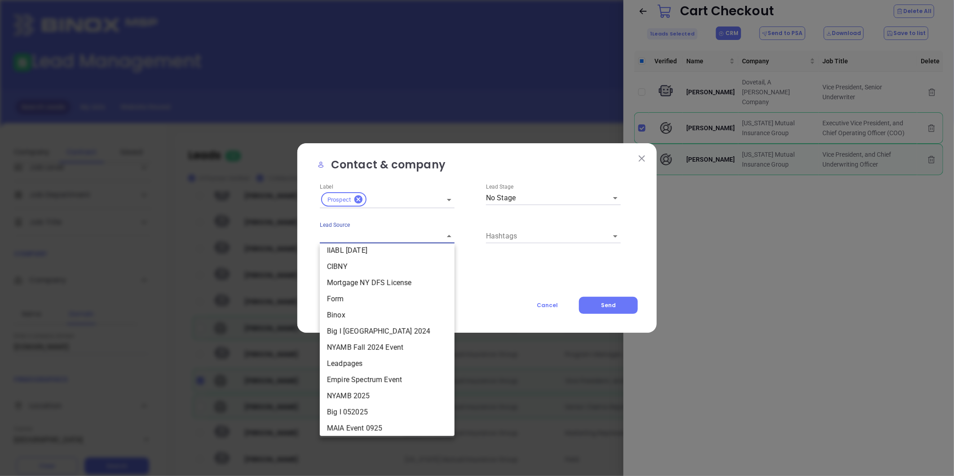
scroll to position [269, 0]
click at [353, 368] on li "MAIA Event 0925" at bounding box center [387, 425] width 135 height 16
type input "MAIA Event 0925"
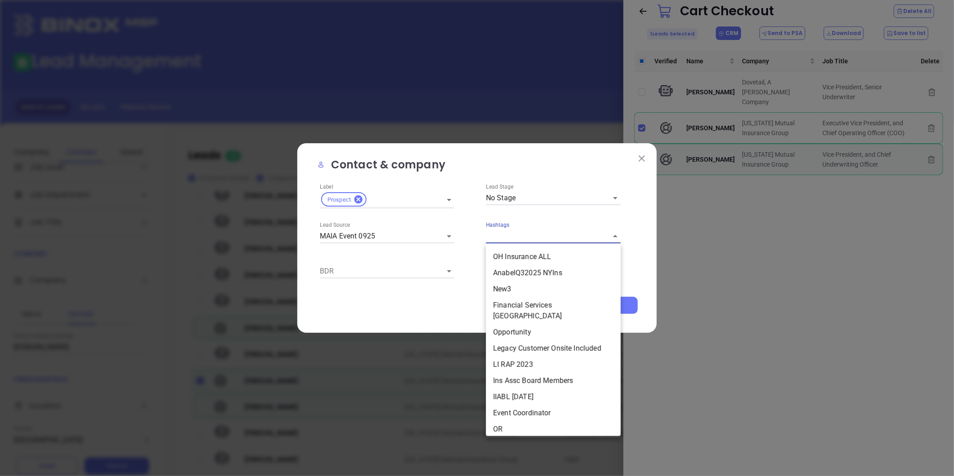
click at [528, 233] on input "Hashtags" at bounding box center [541, 236] width 110 height 14
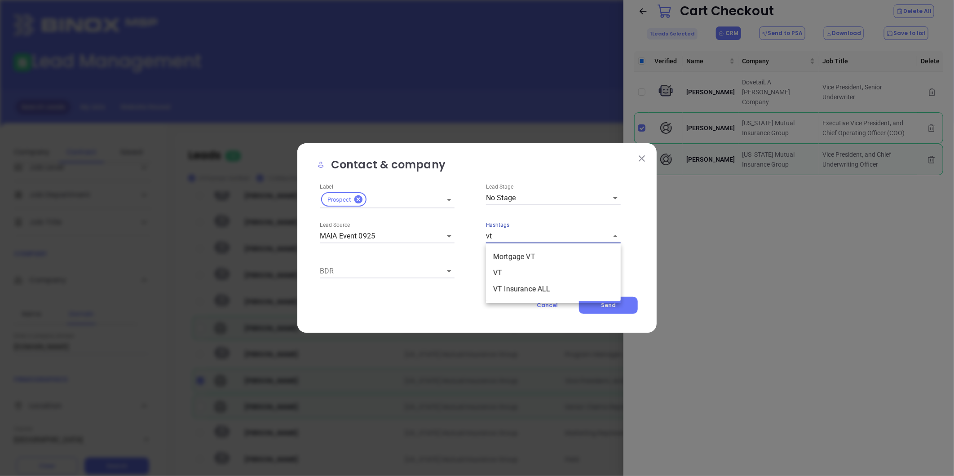
type input "vt"
click at [522, 249] on li "VT Insurance ALL" at bounding box center [553, 257] width 135 height 16
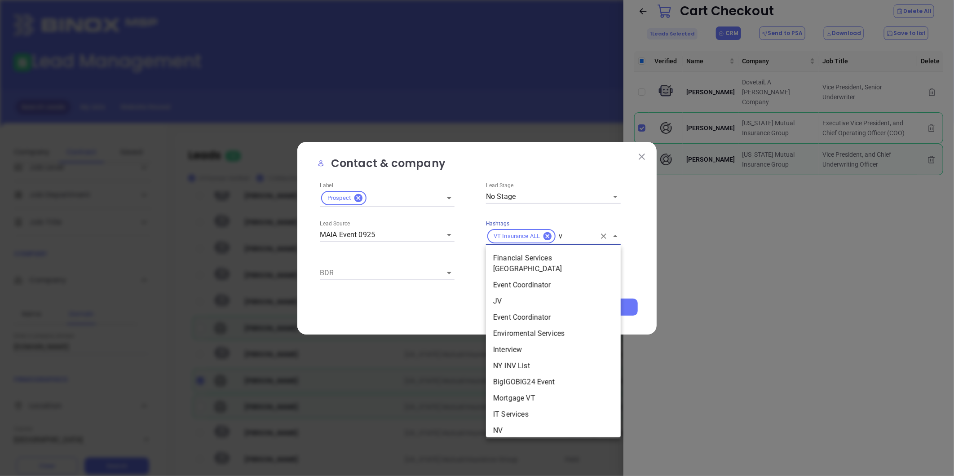
type input "vt"
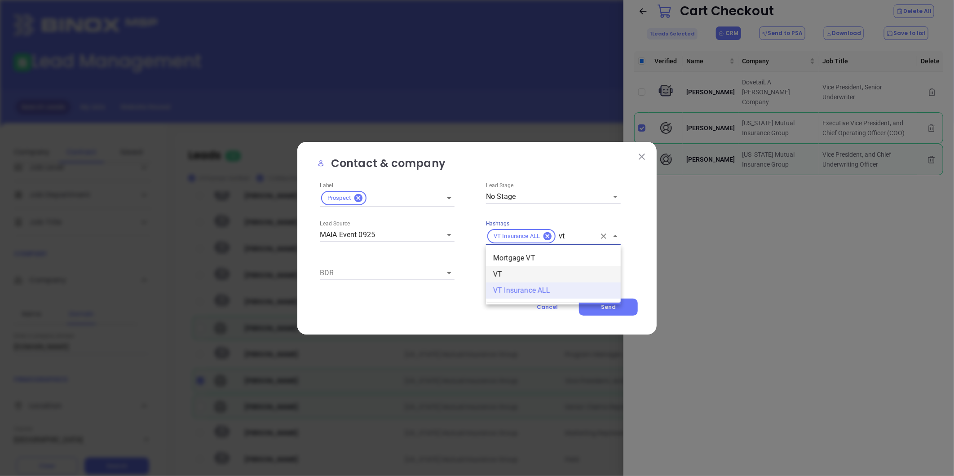
click at [502, 275] on li "VT" at bounding box center [553, 274] width 135 height 16
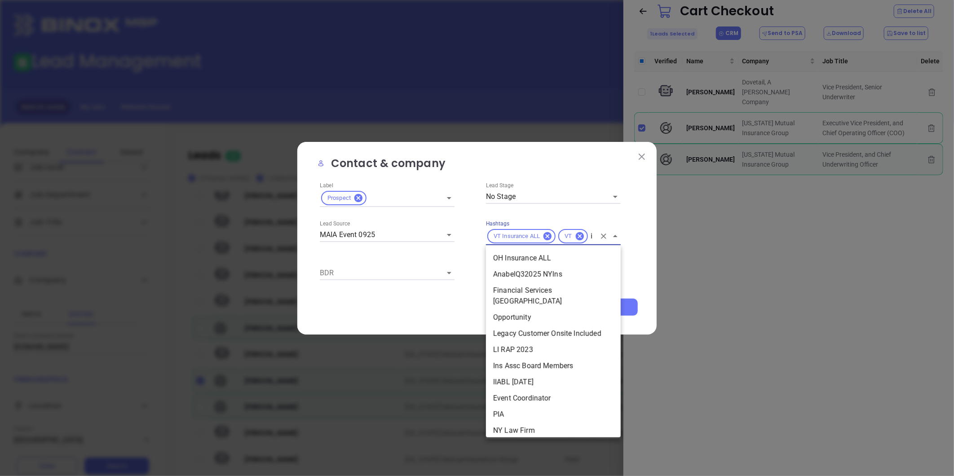
scroll to position [609, 0]
type input "ins"
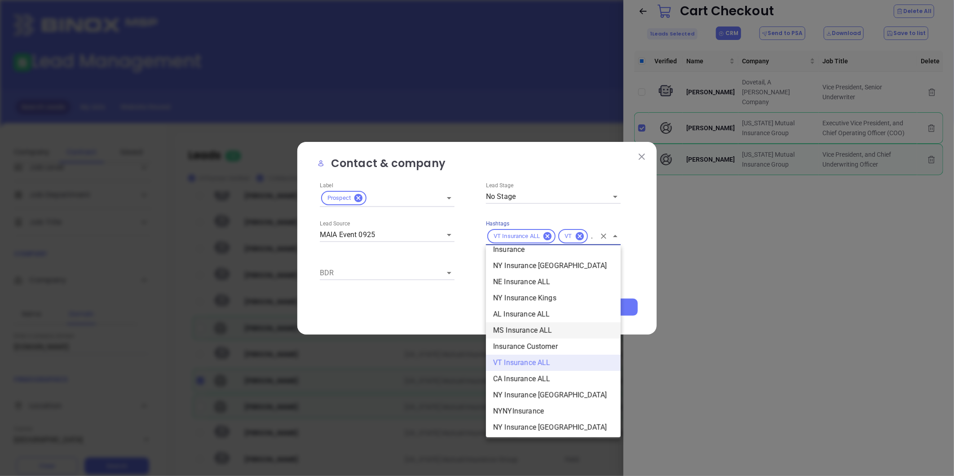
scroll to position [449, 0]
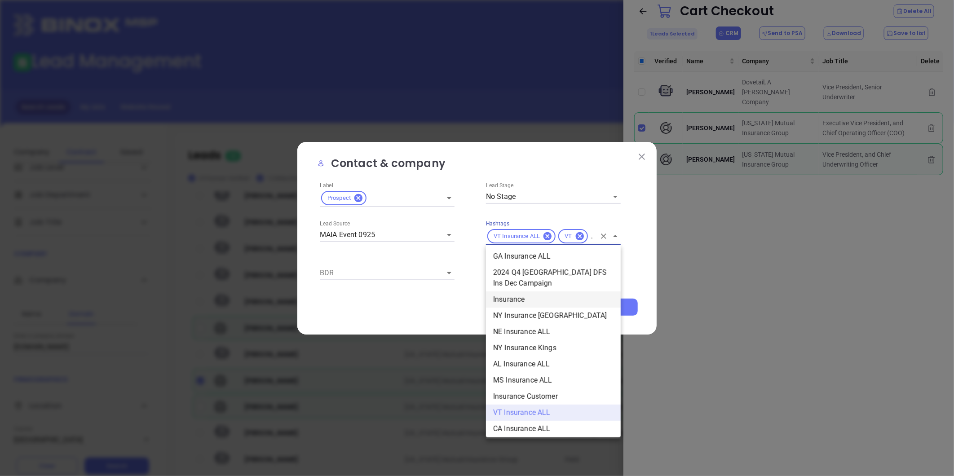
click at [516, 297] on li "Insurance" at bounding box center [553, 299] width 135 height 16
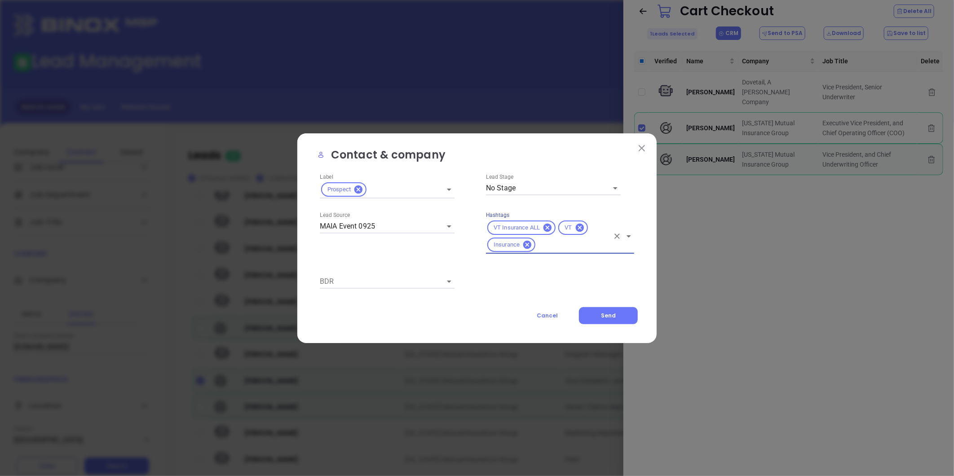
click at [539, 331] on div "Contact & company Label Prospect Lead Stage No Stage Lead Source MAIA Event 092…" at bounding box center [476, 238] width 359 height 210
click at [553, 320] on button "Cancel" at bounding box center [547, 315] width 54 height 17
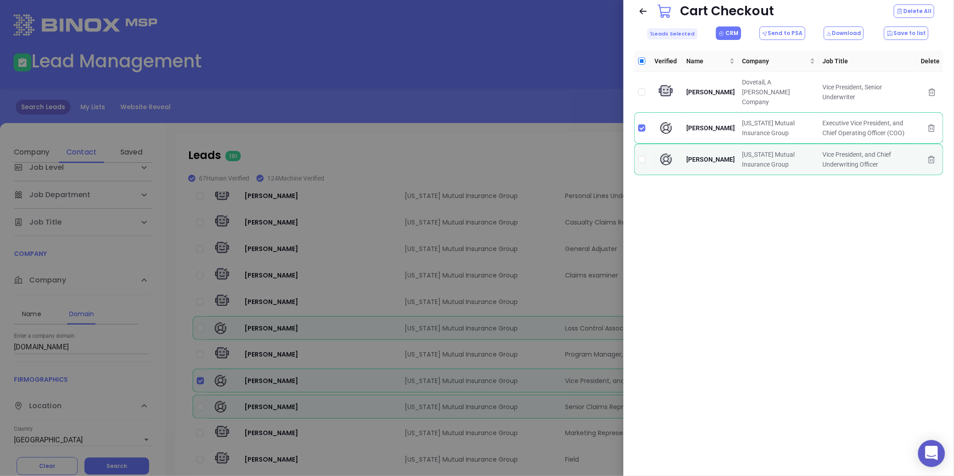
click at [643, 60] on input "Select all" at bounding box center [641, 60] width 7 height 7
checkbox input "true"
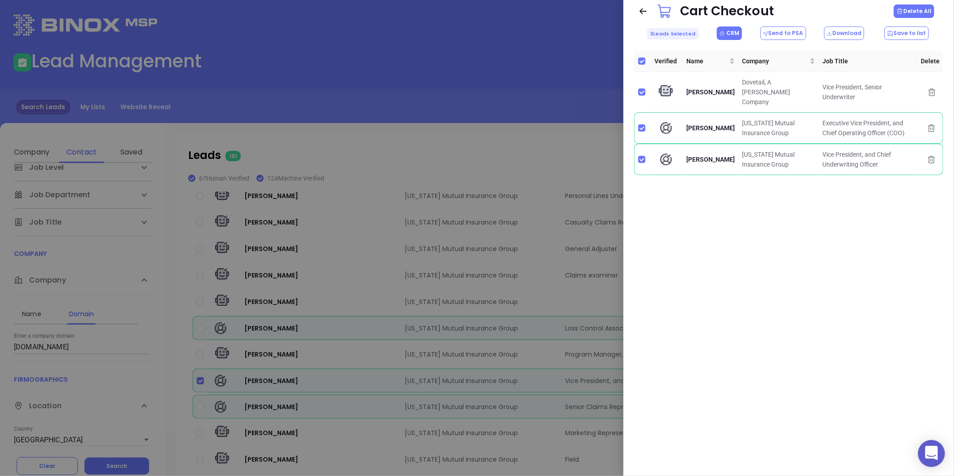
click at [762, 6] on button "Delete All" at bounding box center [914, 10] width 40 height 13
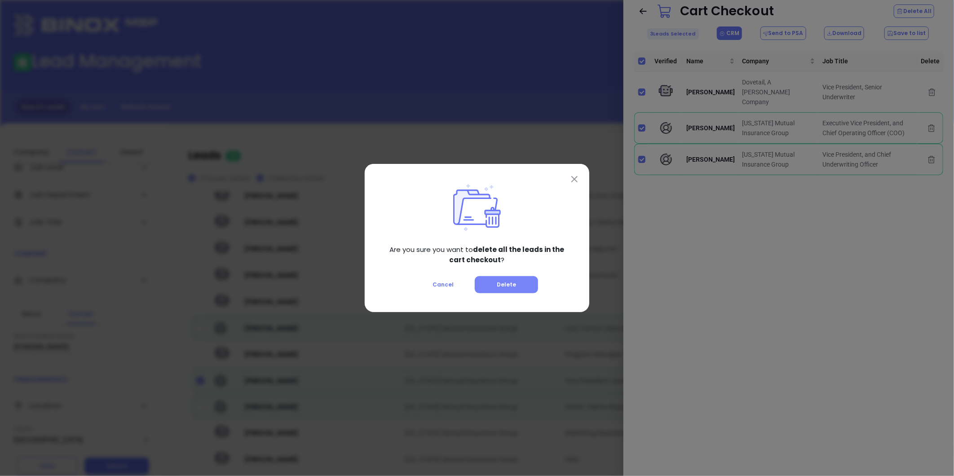
click at [515, 289] on button "Delete" at bounding box center [506, 284] width 63 height 17
checkbox input "false"
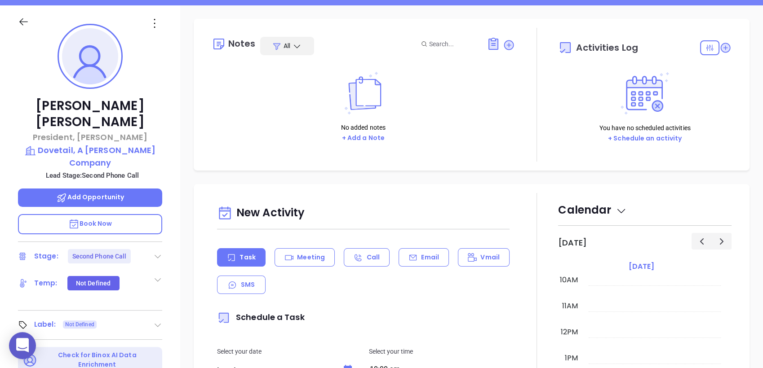
scroll to position [118, 0]
click at [158, 251] on icon at bounding box center [157, 255] width 9 height 9
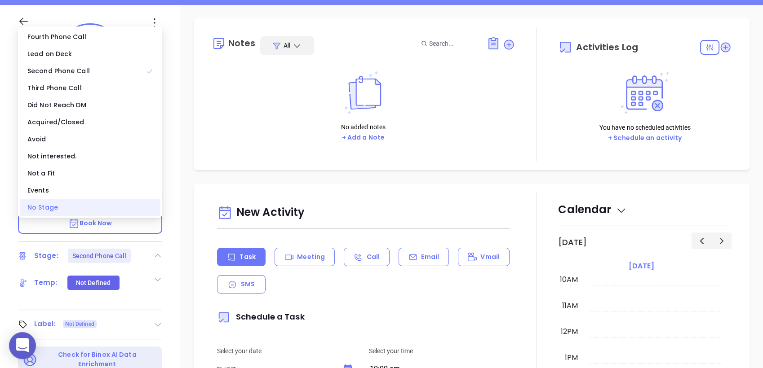
click at [125, 204] on div "No Stage" at bounding box center [90, 207] width 141 height 17
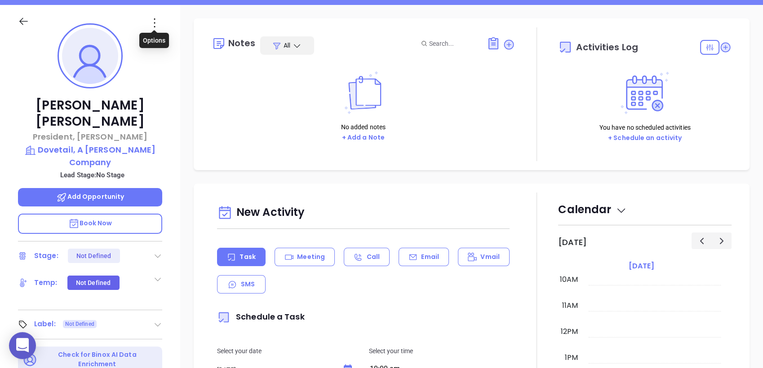
click at [154, 24] on icon at bounding box center [154, 23] width 14 height 14
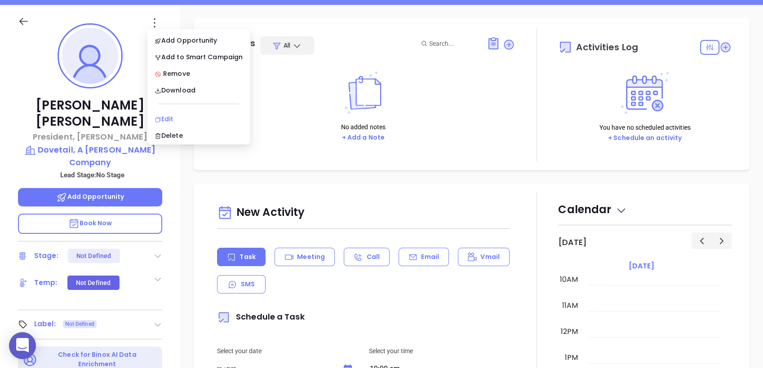
click at [176, 117] on div "Edit" at bounding box center [198, 119] width 88 height 10
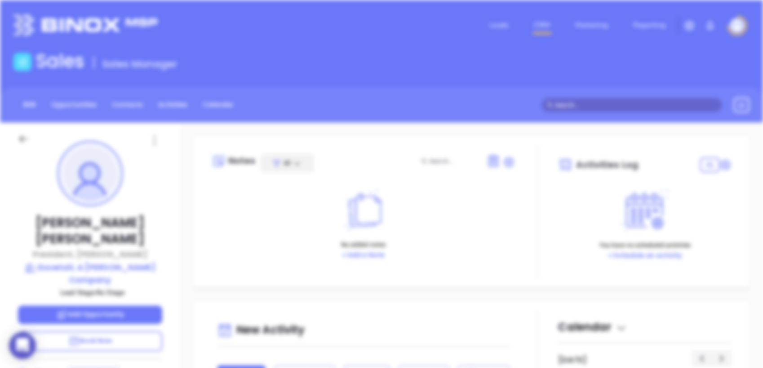
scroll to position [0, 0]
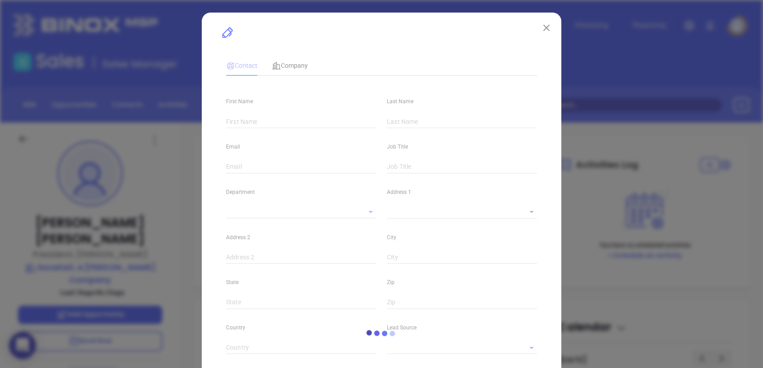
type input "[PERSON_NAME]"
type input "[PERSON_NAME][EMAIL_ADDRESS][PERSON_NAME][DOMAIN_NAME]"
type input "President, [PERSON_NAME]"
type input "1"
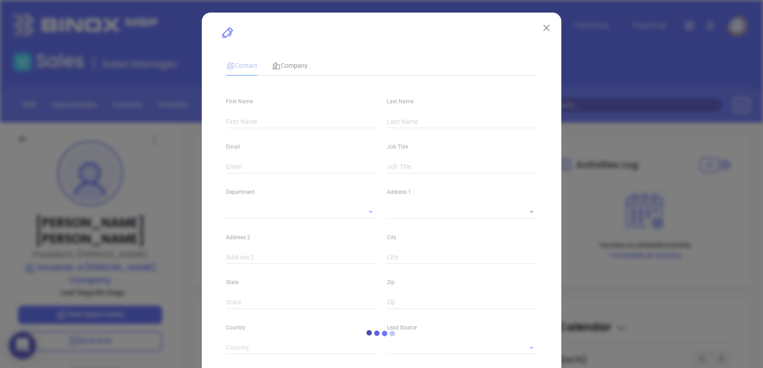
type input "[DOMAIN_NAME][URL][PERSON_NAME]"
type input "Marketing"
type input "Website Reveal"
type input "undefined undefined"
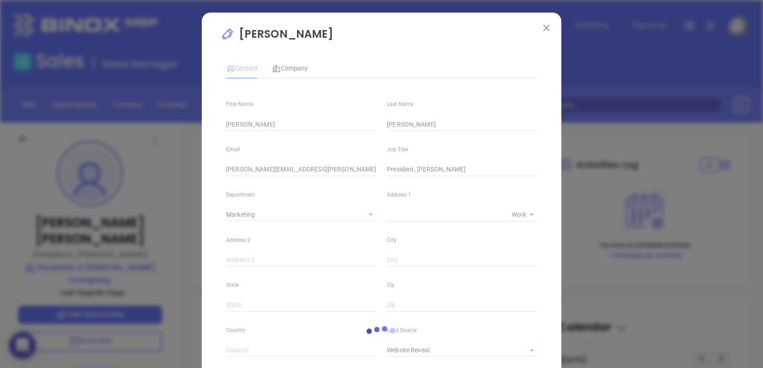
type input "1"
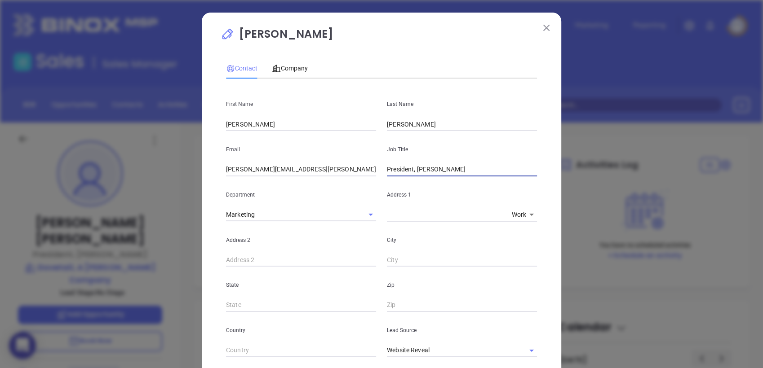
drag, startPoint x: 415, startPoint y: 170, endPoint x: 509, endPoint y: 174, distance: 94.4
click at [509, 174] on input "President, Victor Us" at bounding box center [462, 169] width 150 height 13
type input "President"
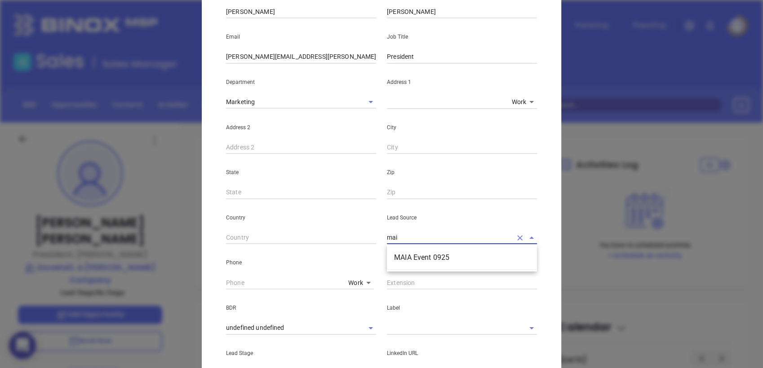
scroll to position [115, 0]
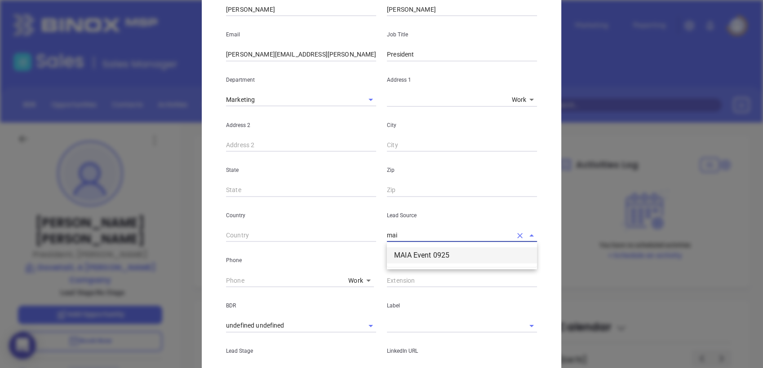
click at [428, 260] on li "MAIA Event 0925" at bounding box center [462, 255] width 150 height 16
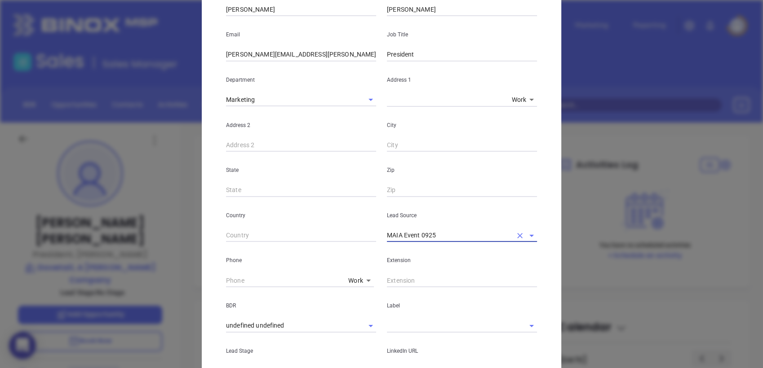
type input "MAIA Event 0925"
click at [428, 260] on p "Extension" at bounding box center [462, 261] width 150 height 10
click at [434, 326] on input "text" at bounding box center [449, 325] width 125 height 13
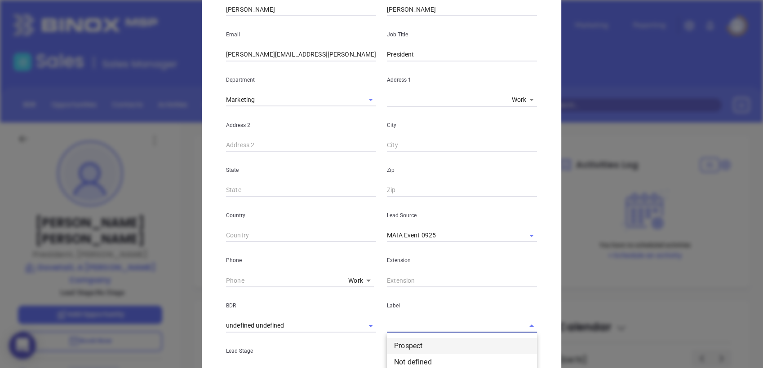
click at [430, 351] on li "Prospect" at bounding box center [462, 346] width 150 height 16
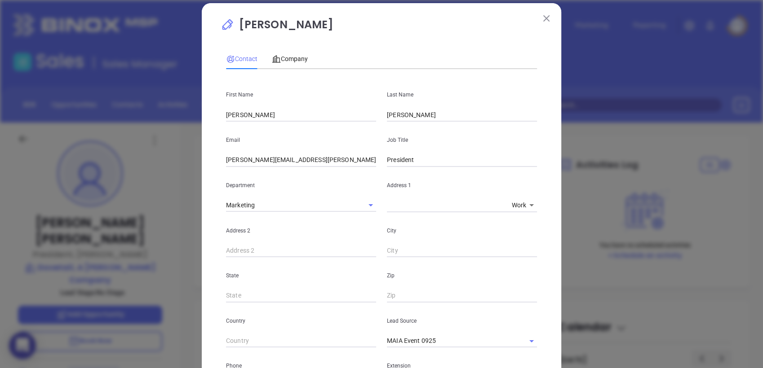
scroll to position [8, 0]
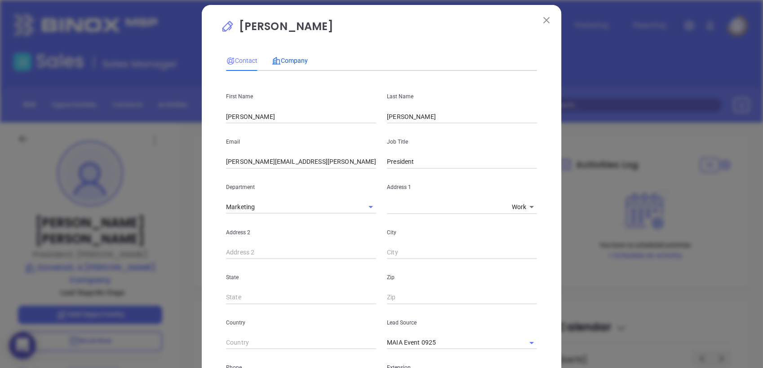
click at [287, 62] on span "Company" at bounding box center [290, 60] width 36 height 7
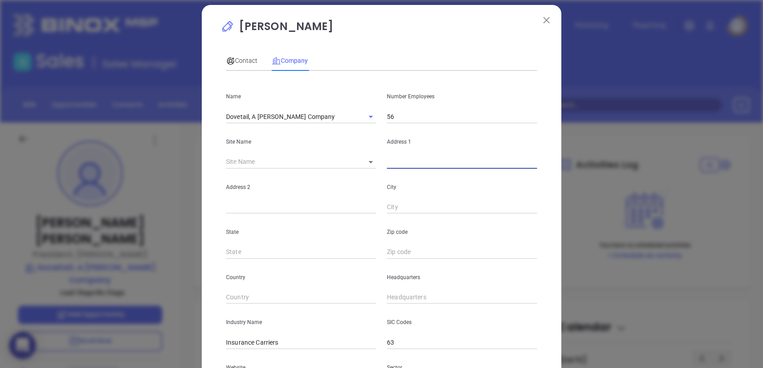
click at [396, 162] on input "text" at bounding box center [462, 161] width 150 height 13
paste input "7700 Wisconsin Ave, Suite 400, Bethesda, MD 20814,"
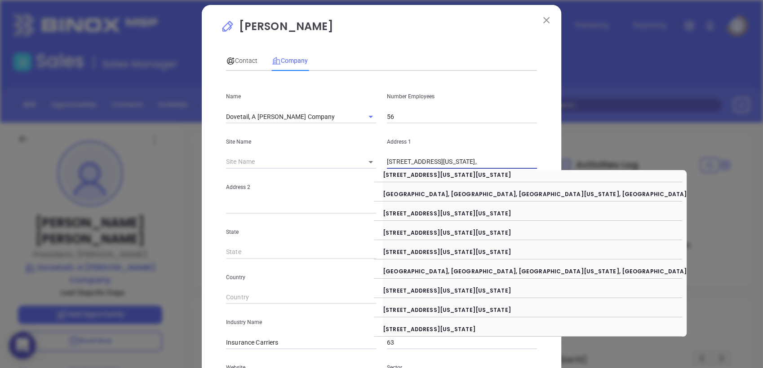
click at [446, 163] on input "7700 Wisconsin Ave, Suite 400, Bethesda, MD 20814," at bounding box center [462, 161] width 150 height 13
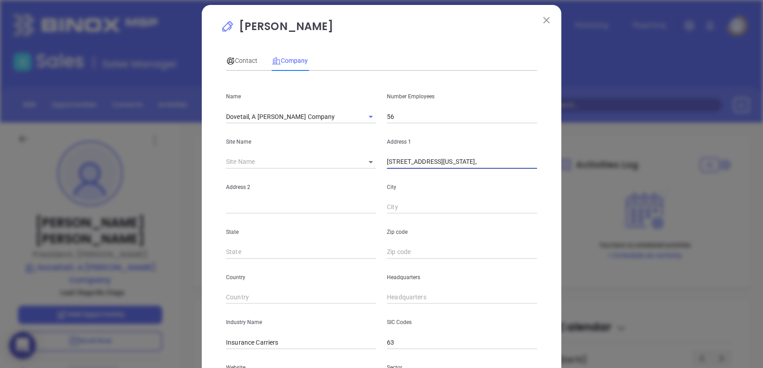
drag, startPoint x: 442, startPoint y: 163, endPoint x: 685, endPoint y: 136, distance: 244.0
click at [685, 136] on div "Tim Mcdougald Contact Company First Name Tim Last Name Mcdougald Email tim.mcdo…" at bounding box center [381, 184] width 763 height 368
type input "7700 Wisconsin Ave"
paste input "Suite 400, Bethesda, MD 20814,"
click at [253, 207] on input "Suite 400, Bethesda, MD 20814," at bounding box center [301, 207] width 150 height 13
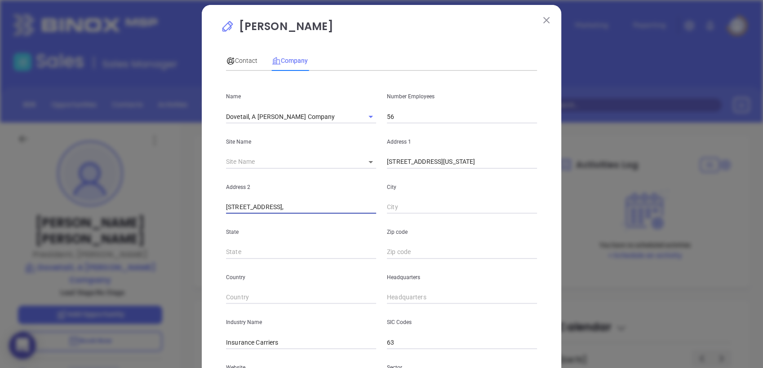
drag, startPoint x: 253, startPoint y: 206, endPoint x: 488, endPoint y: 200, distance: 234.5
click at [488, 200] on div "Address 2 Suite 400, Bethesda, MD 20814, City" at bounding box center [382, 191] width 322 height 45
type input "Suite 400"
paste input "Bethesda, MD 20814,"
drag, startPoint x: 414, startPoint y: 206, endPoint x: 513, endPoint y: 204, distance: 99.7
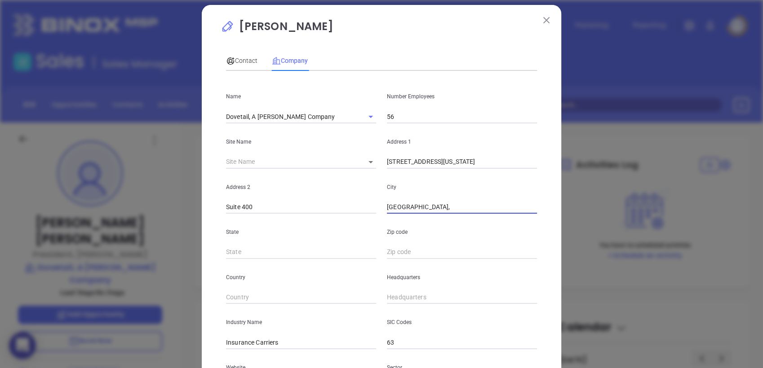
click at [513, 204] on input "Bethesda, MD 20814," at bounding box center [462, 207] width 150 height 13
type input "Bethesda"
type input "MD"
paste input "MD 20814,"
type input "20814"
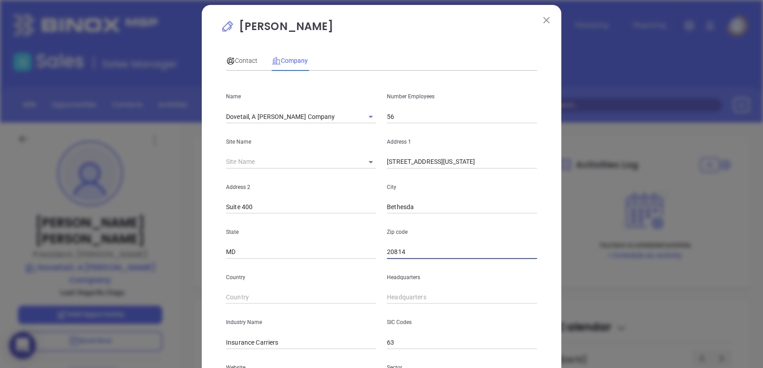
scroll to position [131, 0]
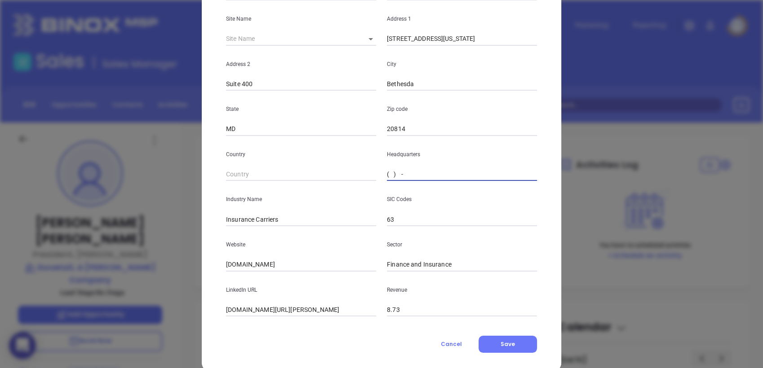
click at [412, 171] on input "( ) -" at bounding box center [462, 174] width 150 height 13
paste input "text"
click at [412, 171] on input "( ) -" at bounding box center [462, 174] width 150 height 13
paste input "301) 961-9800"
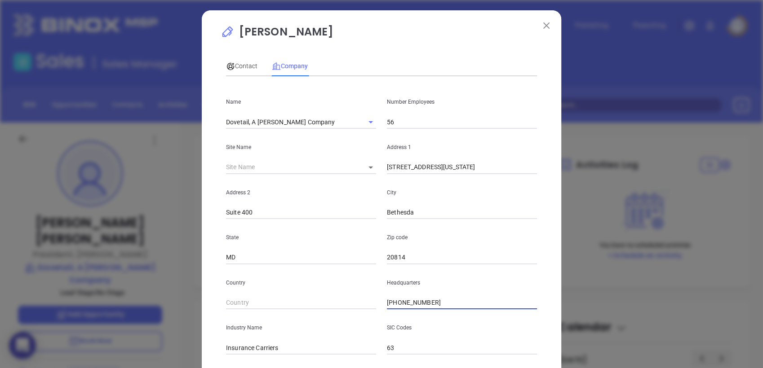
scroll to position [0, 0]
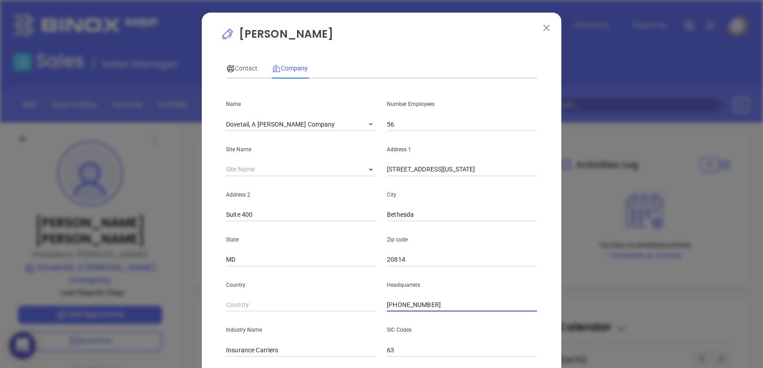
type input "(301) 961-9800"
drag, startPoint x: 413, startPoint y: 132, endPoint x: 418, endPoint y: 125, distance: 8.9
click at [418, 125] on div "Name Dovetail, A Victor Company Number Employees 56 Site Name ​ Address 1 7700 …" at bounding box center [381, 267] width 311 height 362
click at [418, 125] on input "56" at bounding box center [462, 124] width 150 height 13
type input "5"
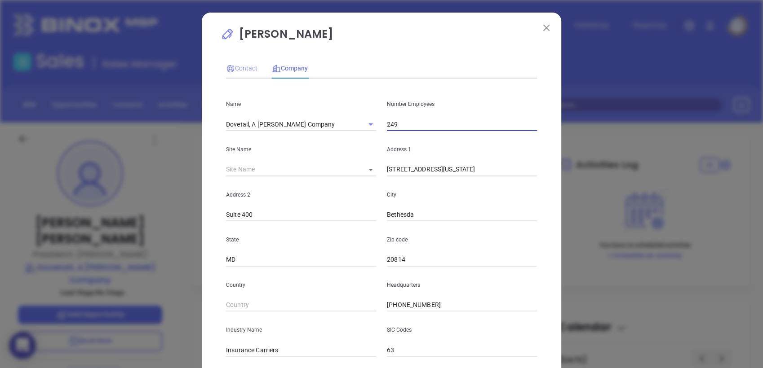
type input "249"
click at [244, 63] on div "Contact" at bounding box center [241, 68] width 31 height 10
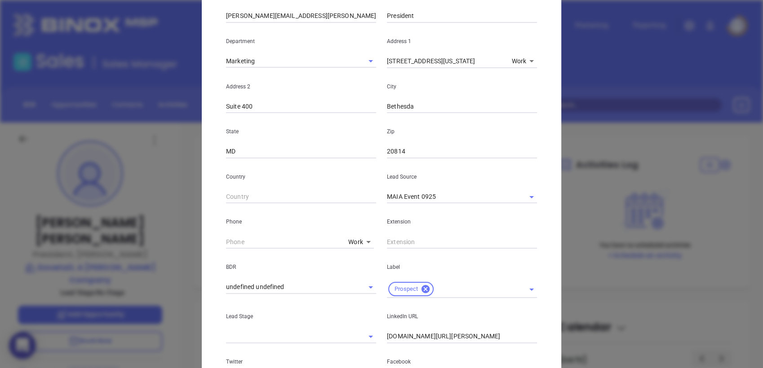
scroll to position [159, 0]
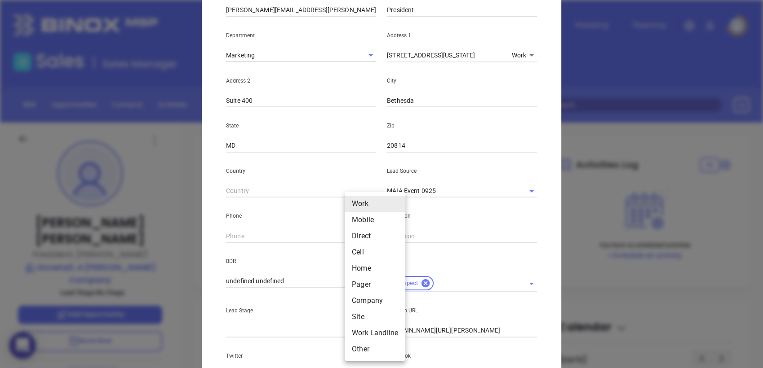
click at [354, 234] on body "0 Leads CRM Marketing Reporting Financial Leads Leads Sales Sales Manager BDR O…" at bounding box center [381, 184] width 763 height 368
click at [359, 317] on li "Site" at bounding box center [374, 317] width 61 height 16
type input "11"
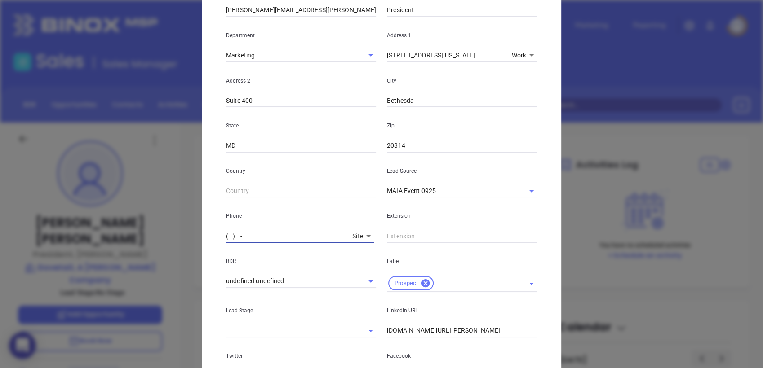
click at [313, 242] on input "( ) -" at bounding box center [287, 235] width 123 height 13
paste input "301) 961-9800"
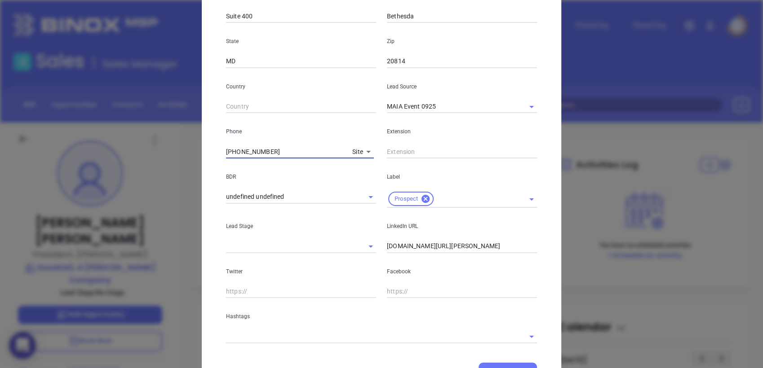
scroll to position [287, 0]
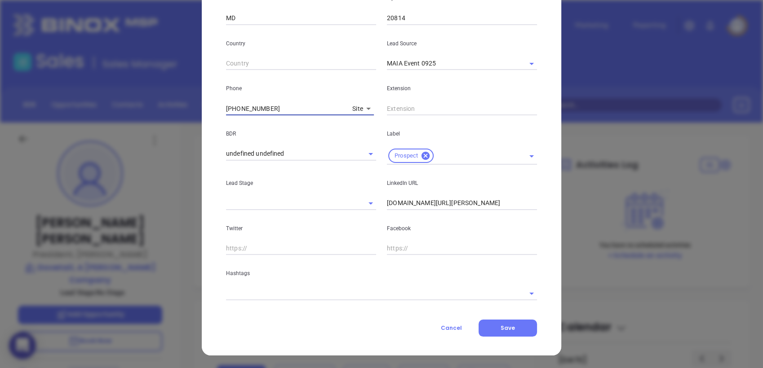
type input "(301) 961-9800"
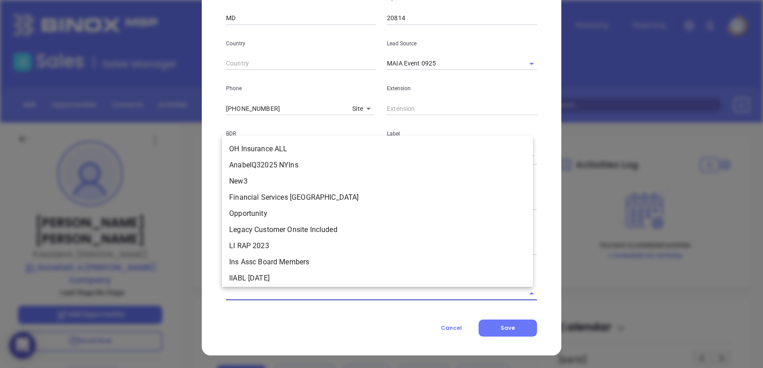
click at [353, 297] on input "text" at bounding box center [369, 293] width 286 height 13
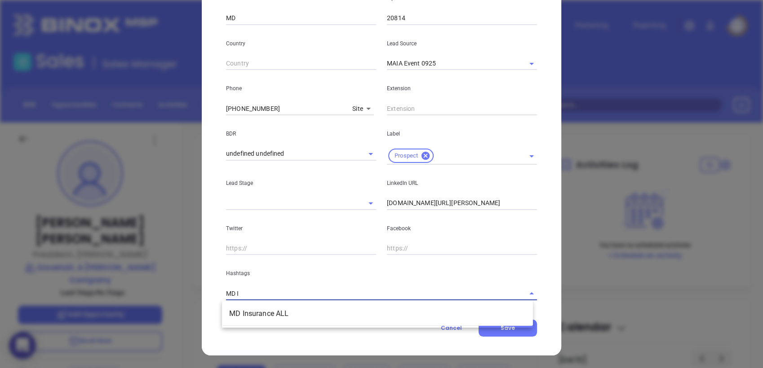
type input "MD IN"
click at [316, 311] on li "MD Insurance ALL" at bounding box center [377, 314] width 311 height 16
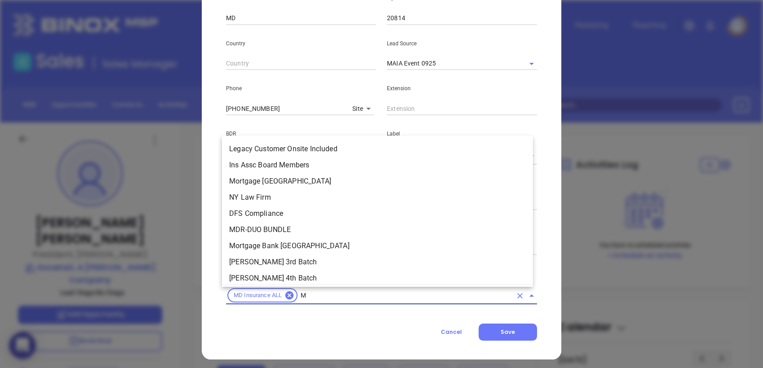
type input "MD"
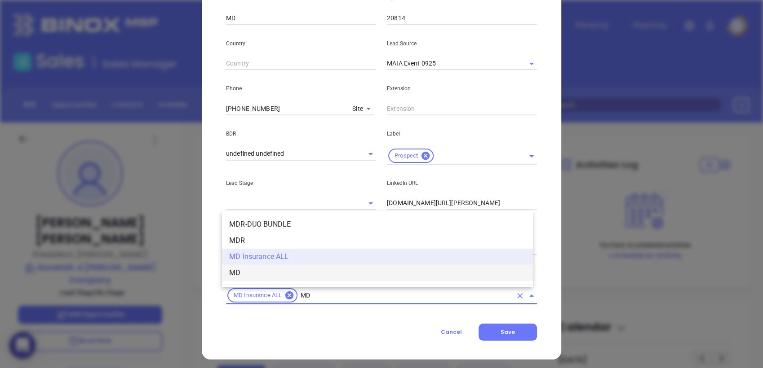
click at [283, 277] on li "MD" at bounding box center [377, 273] width 311 height 16
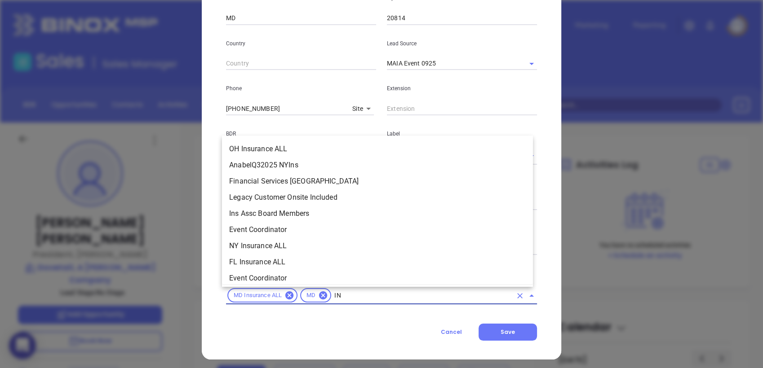
type input "INS"
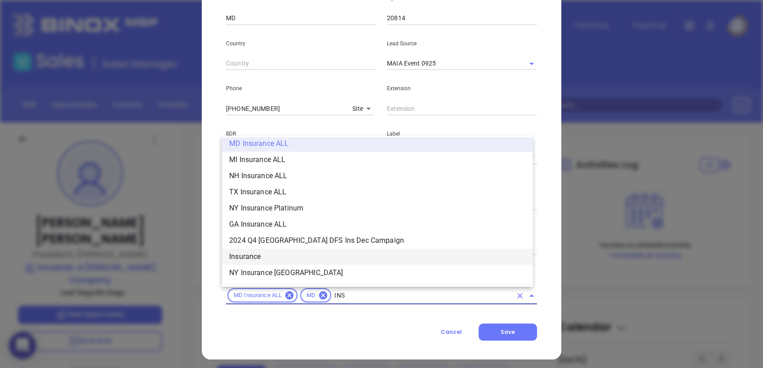
click at [273, 252] on li "Insurance" at bounding box center [377, 257] width 311 height 16
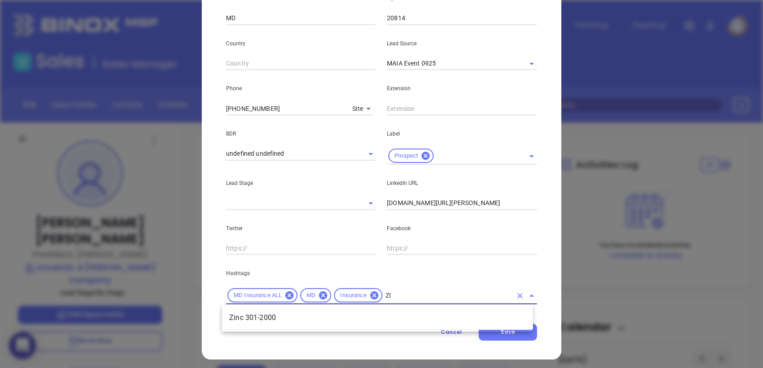
type input "Z"
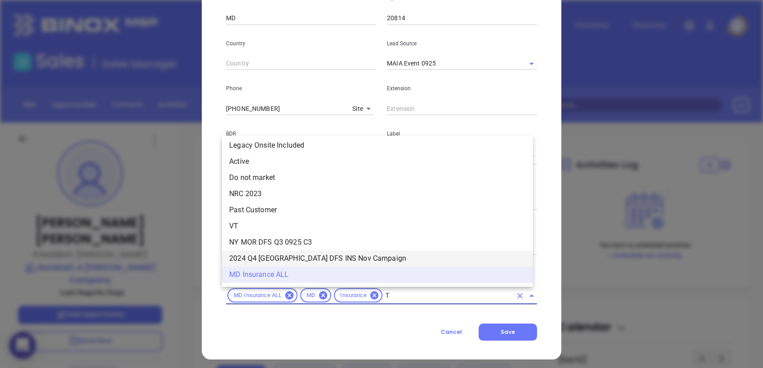
scroll to position [0, 0]
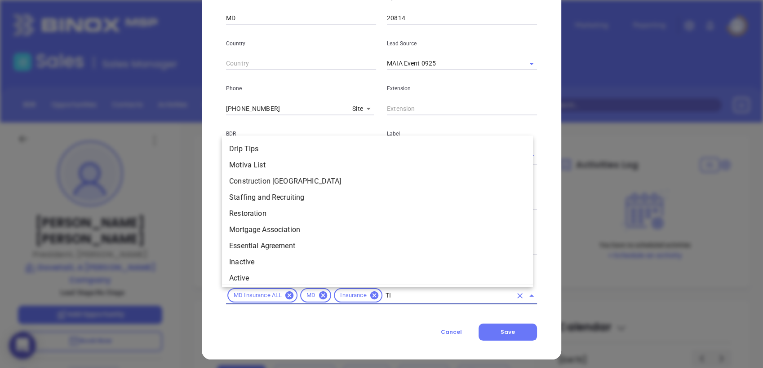
type input "TIT"
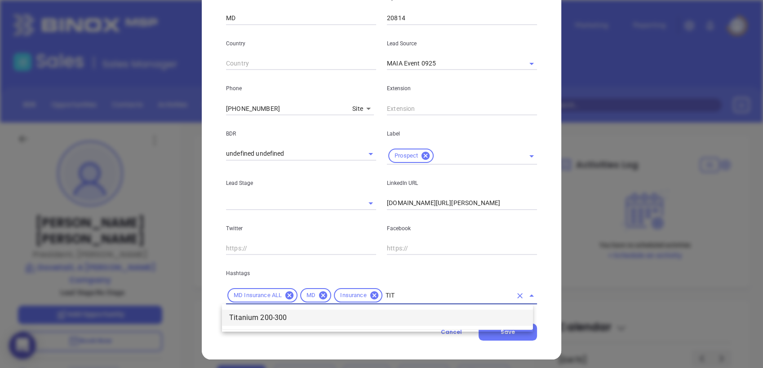
click at [295, 316] on li "Titanium 200-300" at bounding box center [377, 318] width 311 height 16
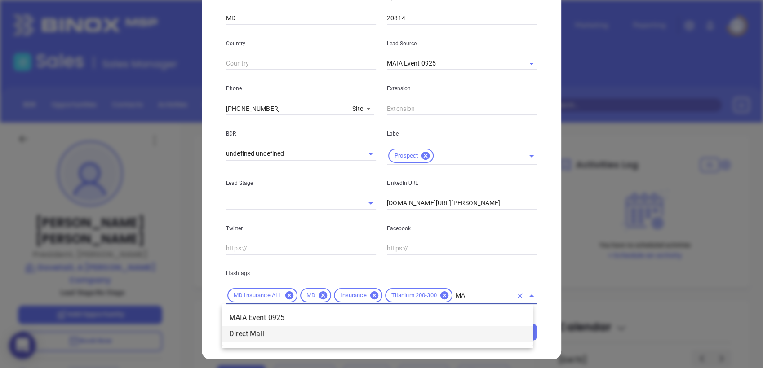
type input "MAIA"
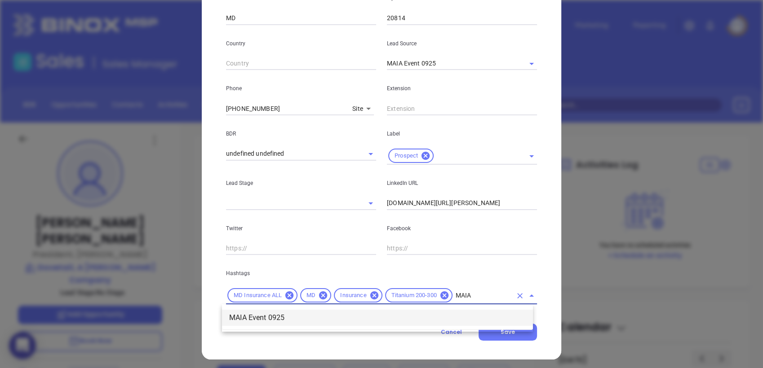
click at [299, 317] on li "MAIA Event 0925" at bounding box center [377, 318] width 311 height 16
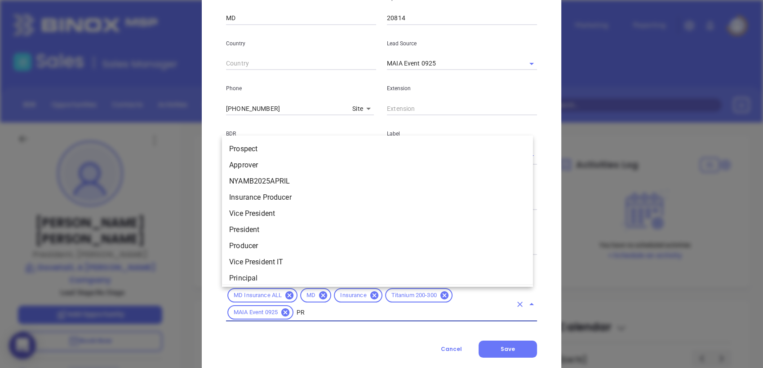
type input "PRO"
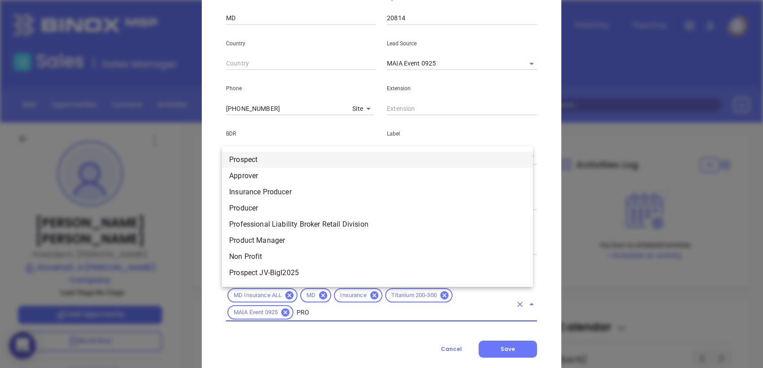
click at [266, 155] on li "Prospect" at bounding box center [377, 160] width 311 height 16
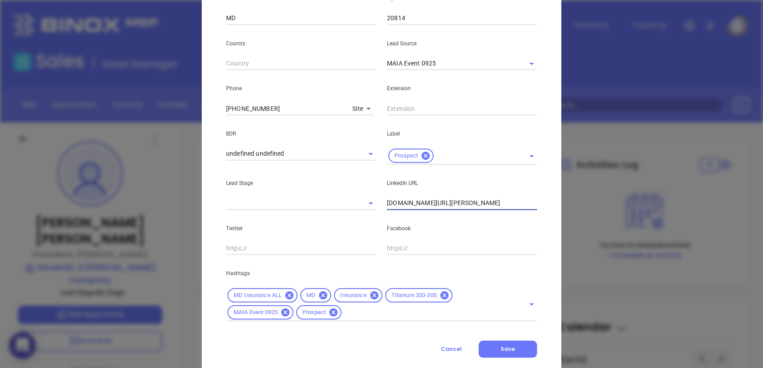
click at [399, 202] on input "linkedin.com/in/tim-mcdougald-75674864" at bounding box center [462, 203] width 150 height 13
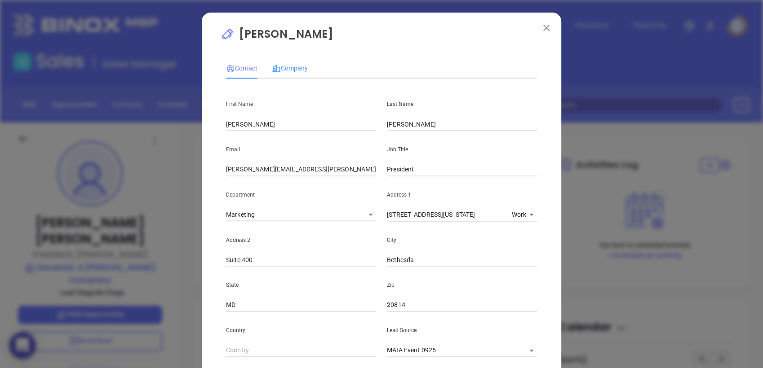
type input "www.linkedin.com/in/tim-mcdougald-75674864"
click at [289, 74] on div "Company" at bounding box center [290, 68] width 36 height 21
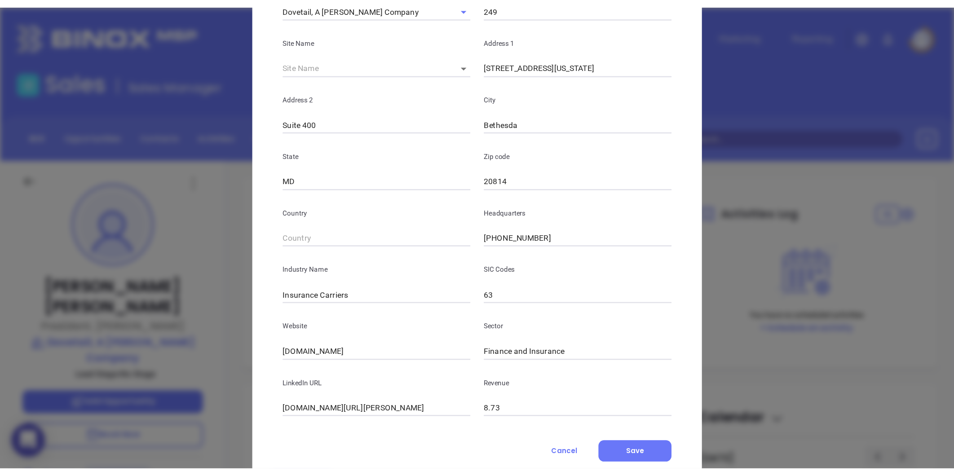
scroll to position [120, 0]
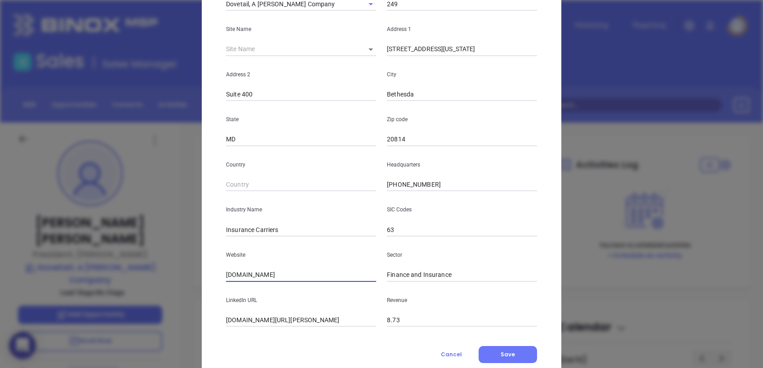
drag, startPoint x: 286, startPoint y: 277, endPoint x: 78, endPoint y: 276, distance: 207.9
click at [78, 276] on div "Tim Mcdougald Contact Company First Name Tim Last Name Mcdougald Email tim.mcdo…" at bounding box center [381, 184] width 763 height 368
paste input "https://www.victorinsurance.com/"
type input "https://www.victorinsurance.com/"
click at [282, 231] on input "Insurance Carriers" at bounding box center [301, 229] width 150 height 13
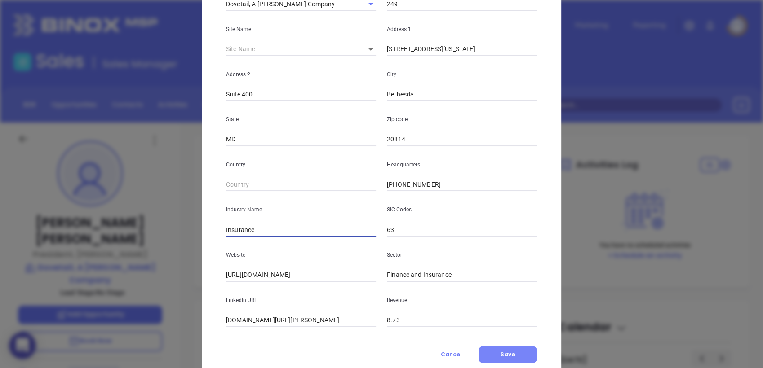
type input "Insurance"
click at [507, 352] on span "Save" at bounding box center [507, 355] width 14 height 8
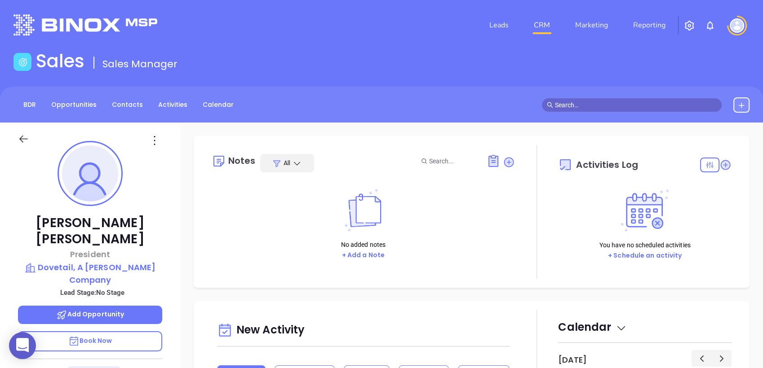
click at [223, 225] on div "No added notes + Add a Note" at bounding box center [363, 225] width 303 height 90
click at [504, 160] on icon at bounding box center [508, 162] width 10 height 10
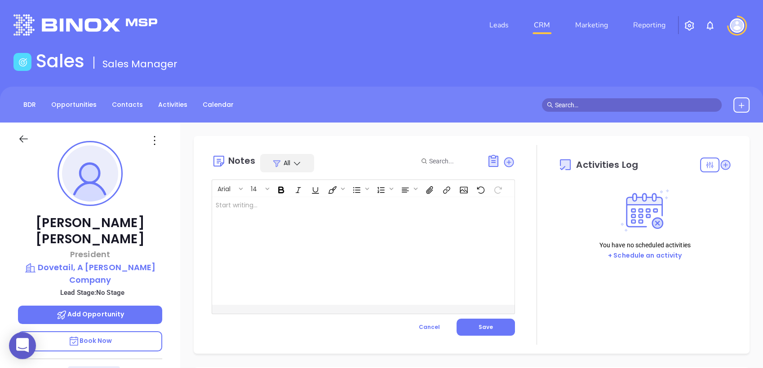
click at [406, 213] on div at bounding box center [352, 251] width 281 height 108
click at [481, 329] on span "Save" at bounding box center [485, 327] width 14 height 8
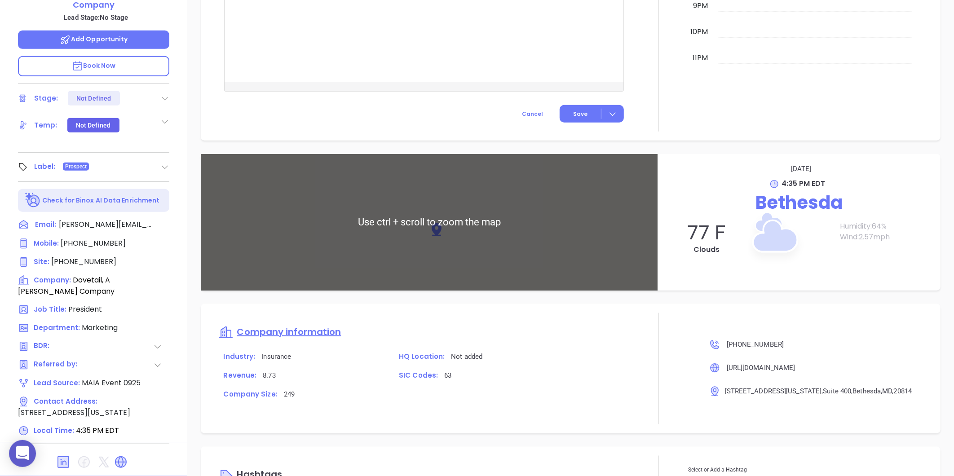
scroll to position [434, 0]
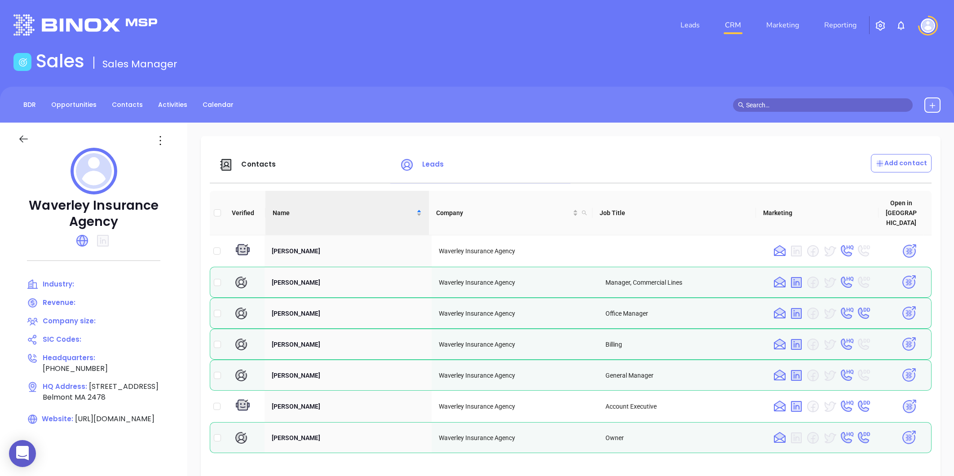
scroll to position [113, 0]
